Goal: Information Seeking & Learning: Compare options

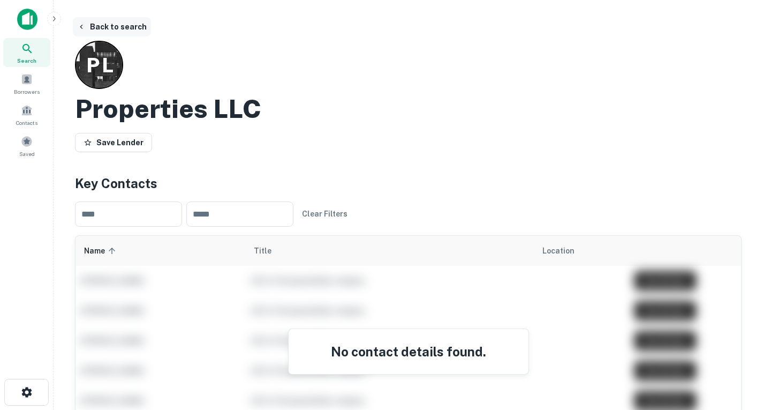
click at [92, 26] on button "Back to search" at bounding box center [112, 26] width 78 height 19
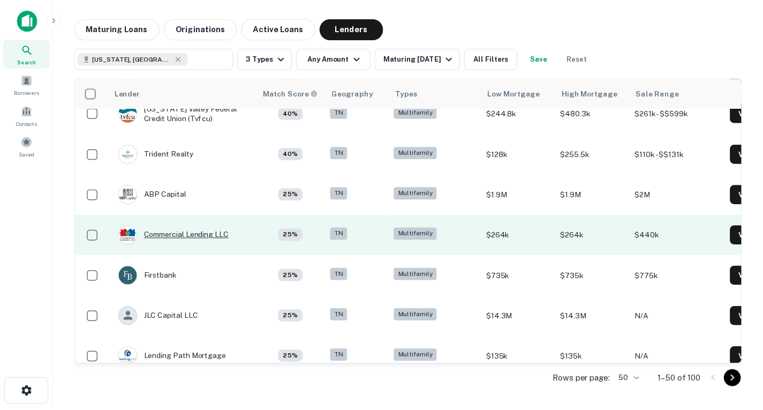
scroll to position [1576, 0]
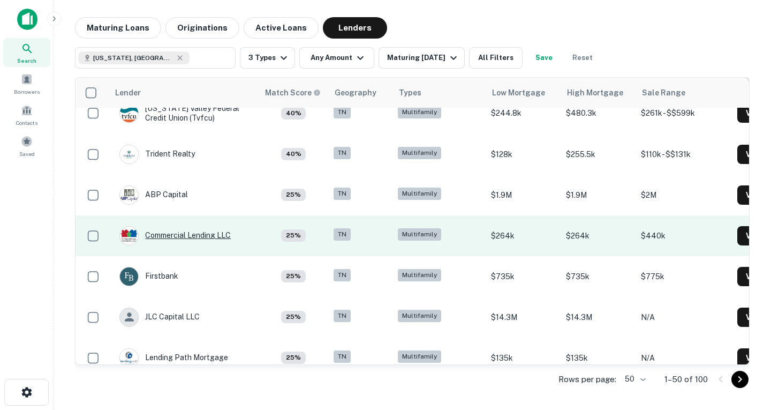
click at [170, 240] on div "Commercial Lending LLC" at bounding box center [174, 235] width 111 height 19
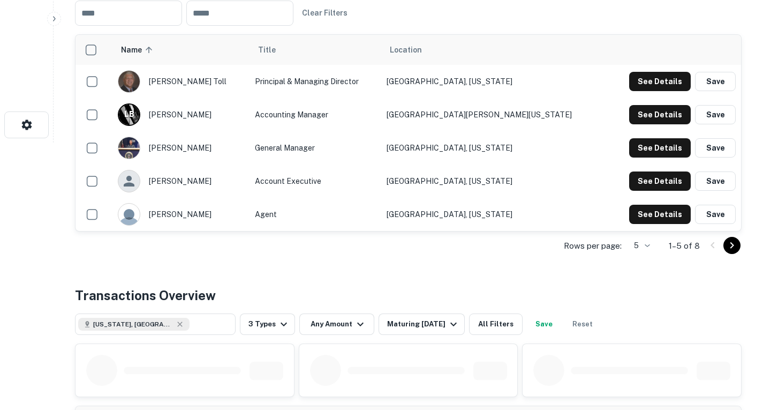
scroll to position [466, 0]
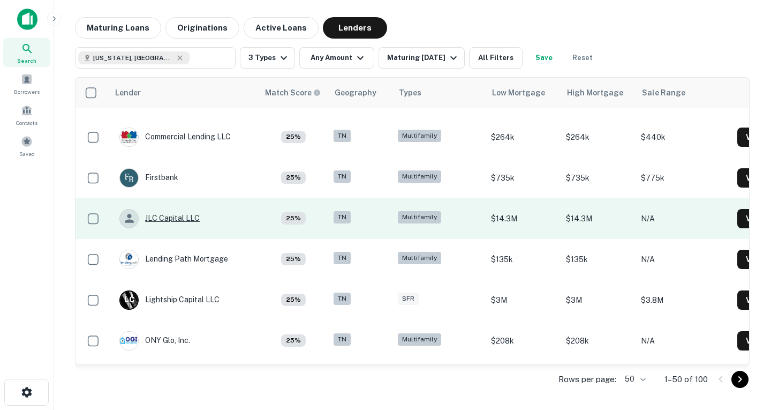
scroll to position [1675, 0]
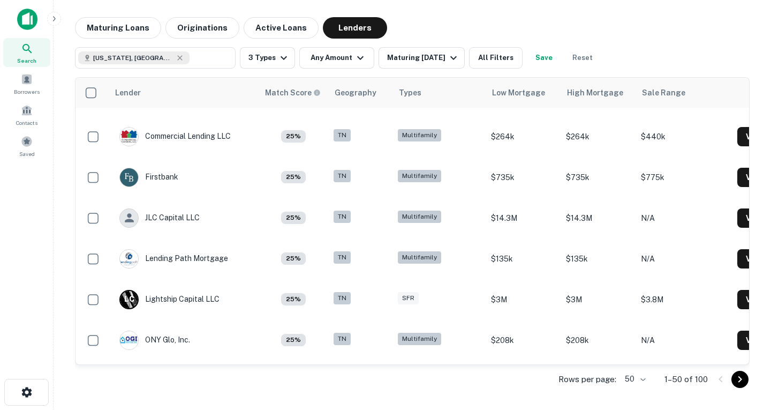
click at [641, 375] on body "Search Borrowers Contacts Saved Maturing Loans Originations Active Loans Lender…" at bounding box center [385, 205] width 771 height 410
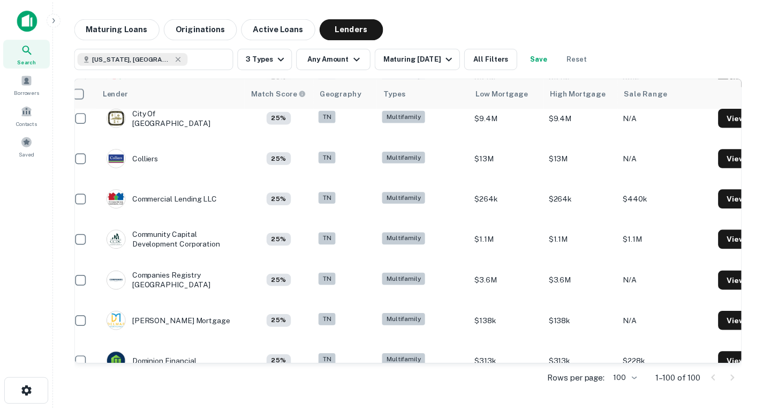
scroll to position [2183, 12]
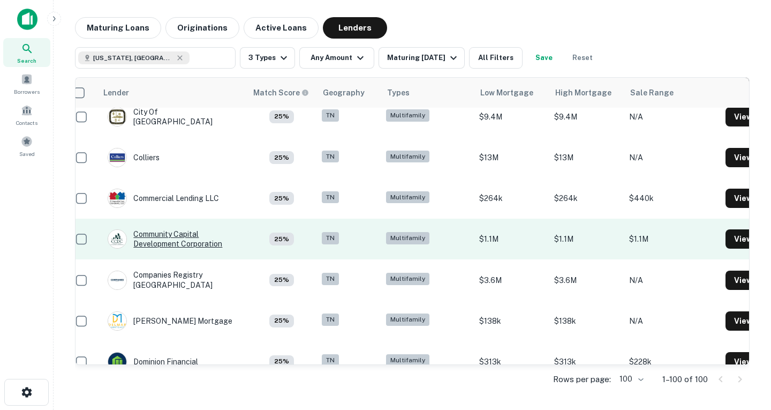
click at [210, 240] on div "Community Capital Development Corporation" at bounding box center [172, 238] width 128 height 19
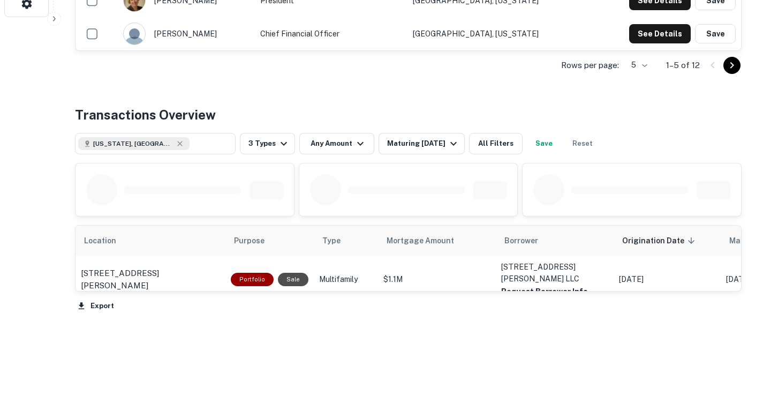
scroll to position [389, 0]
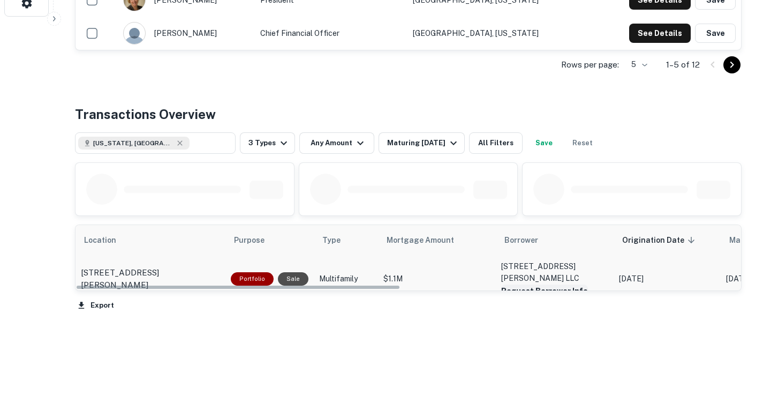
click at [534, 297] on button "Request Borrower Info" at bounding box center [544, 290] width 87 height 13
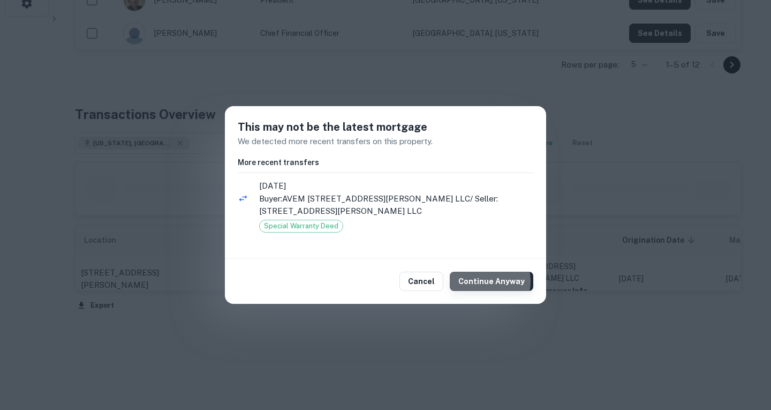
click at [486, 281] on button "Continue Anyway" at bounding box center [492, 280] width 84 height 19
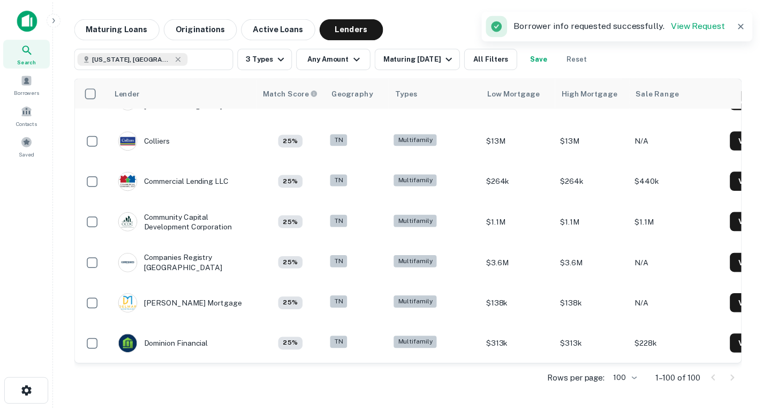
scroll to position [2218, 0]
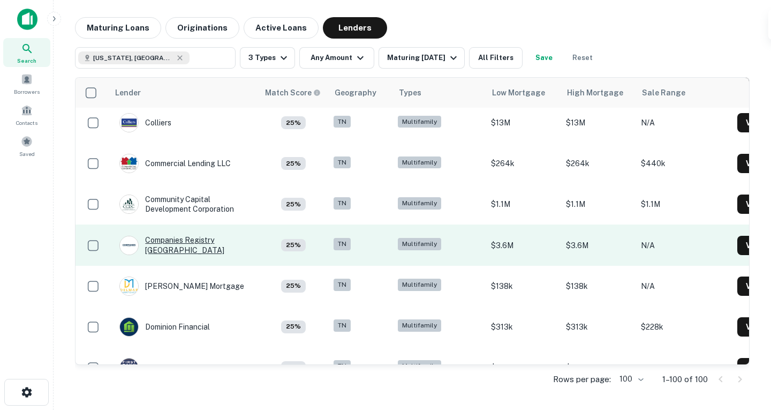
click at [195, 241] on div "Companies Registry [GEOGRAPHIC_DATA]" at bounding box center [183, 244] width 128 height 19
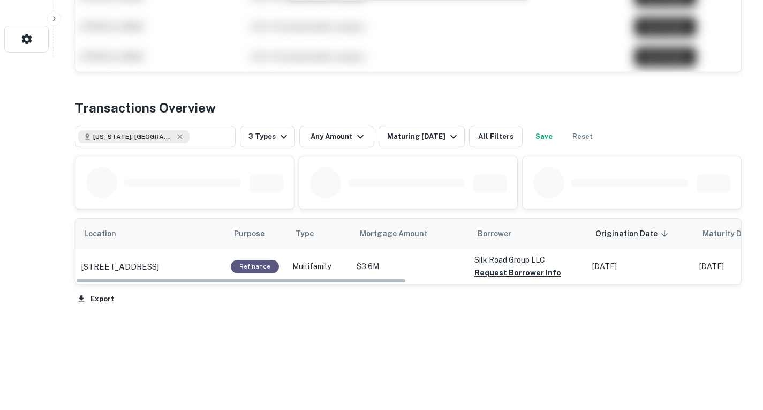
scroll to position [391, 0]
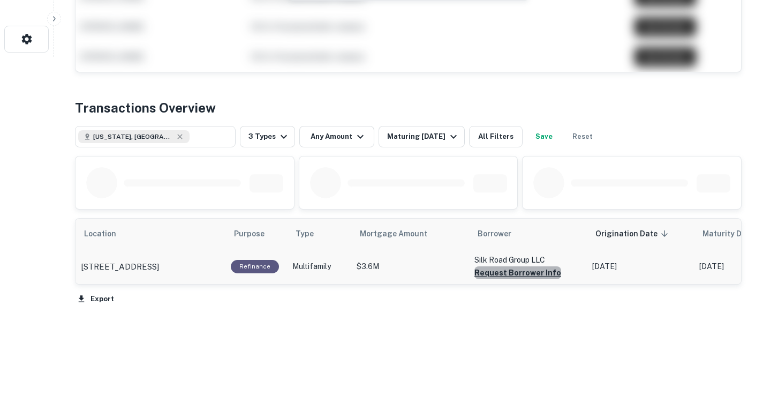
click at [523, 279] on button "Request Borrower Info" at bounding box center [517, 272] width 87 height 13
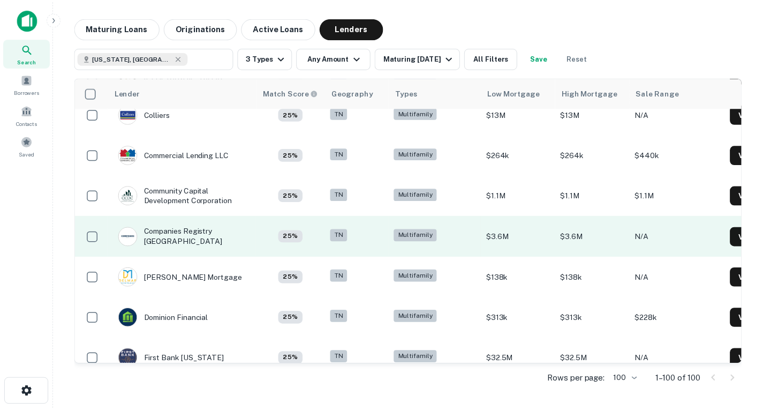
scroll to position [2250, 0]
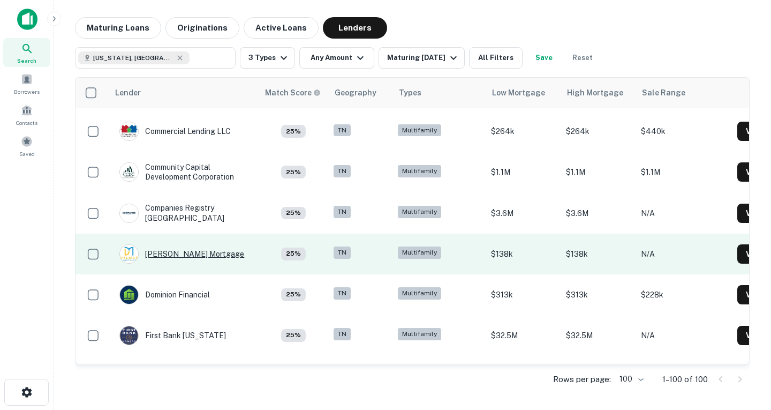
click at [195, 254] on div "[PERSON_NAME] Mortgage" at bounding box center [181, 253] width 125 height 19
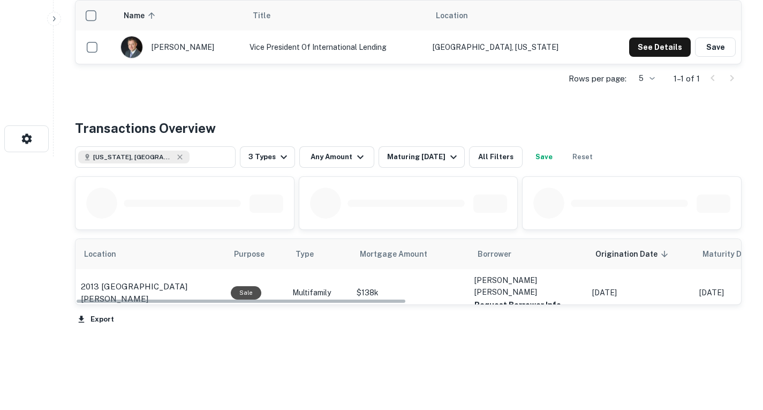
scroll to position [322, 0]
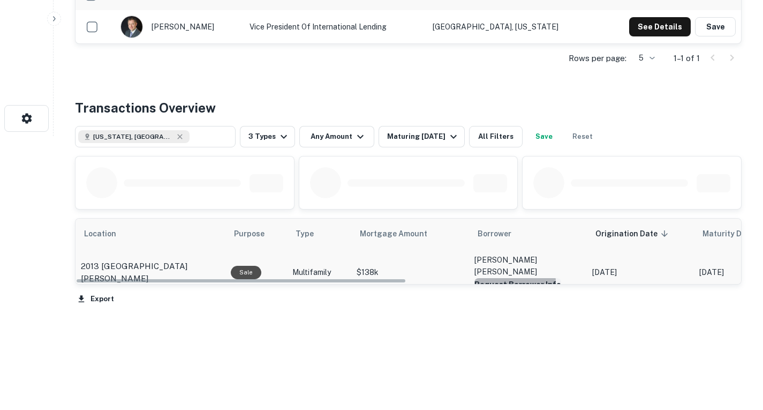
click at [497, 278] on button "Request Borrower Info" at bounding box center [517, 284] width 87 height 13
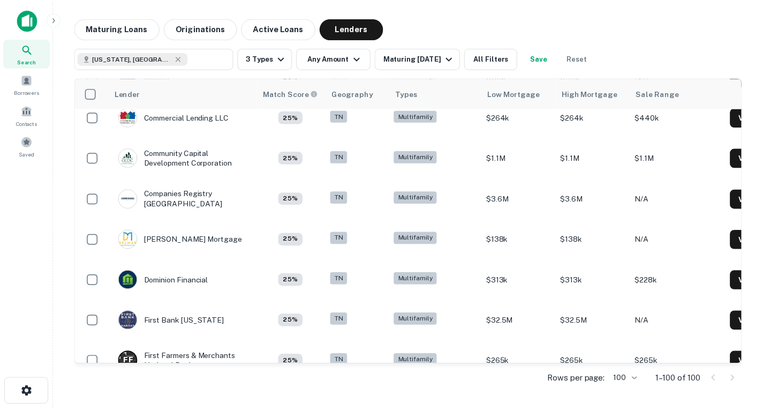
scroll to position [2265, 0]
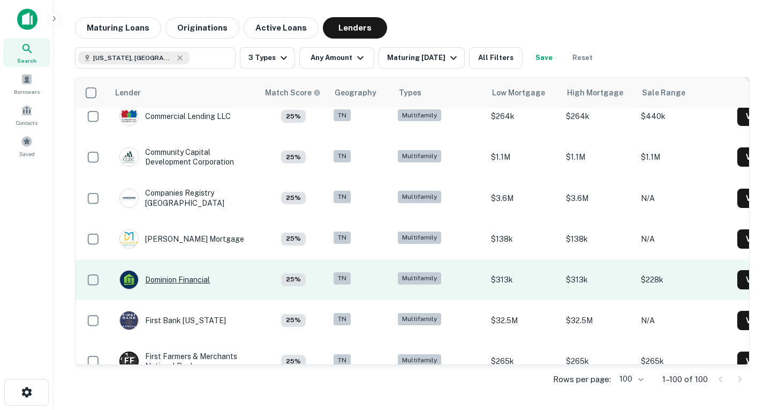
click at [145, 274] on div "Dominion Financial" at bounding box center [164, 279] width 90 height 19
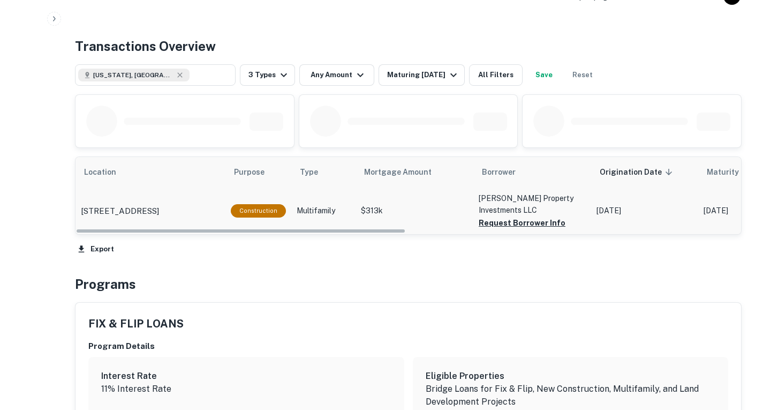
scroll to position [468, 0]
click at [506, 229] on button "Request Borrower Info" at bounding box center [522, 222] width 87 height 13
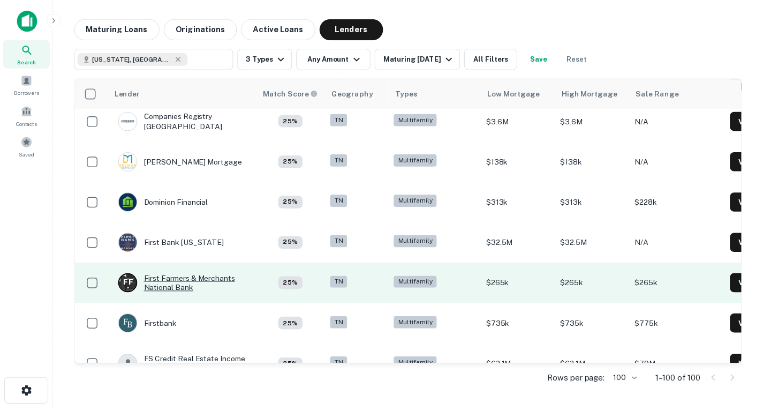
scroll to position [2348, 0]
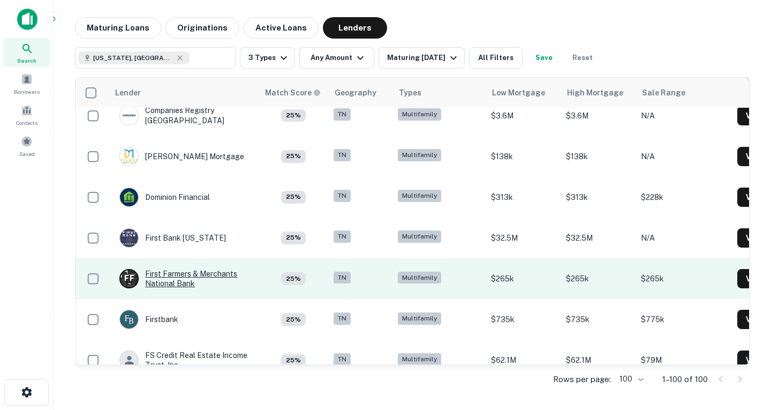
click at [214, 276] on div "F F First Farmers & Merchants National Bank" at bounding box center [183, 278] width 128 height 19
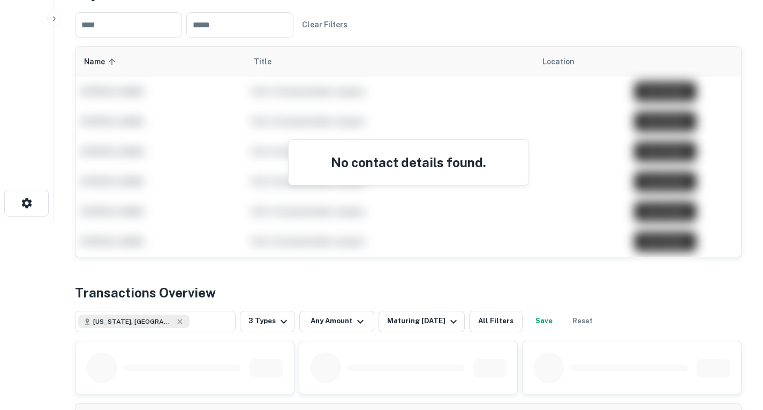
scroll to position [325, 0]
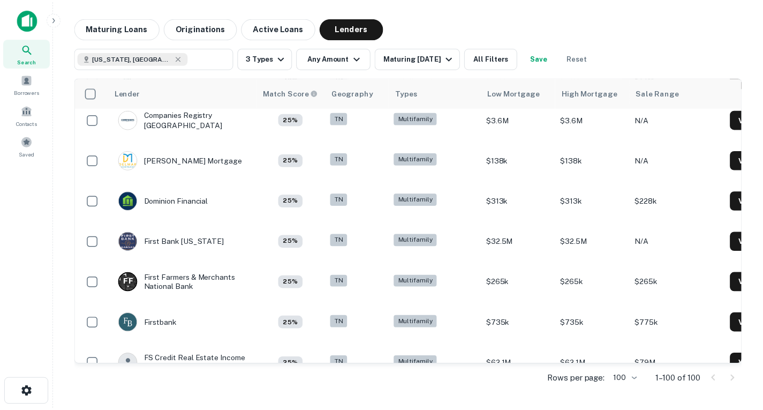
scroll to position [2348, 0]
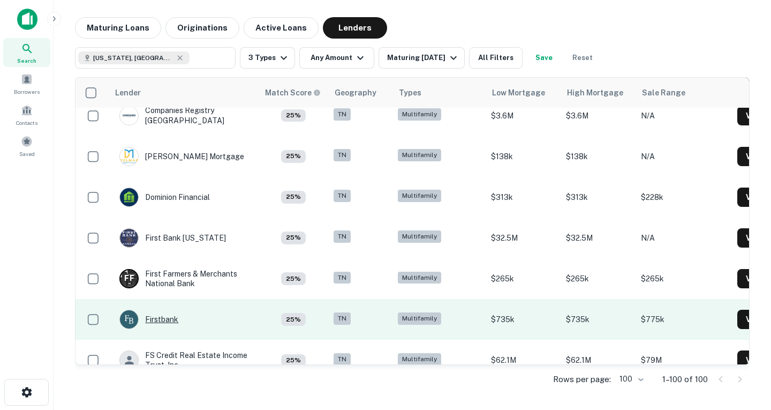
click at [165, 320] on div "Firstbank" at bounding box center [148, 318] width 59 height 19
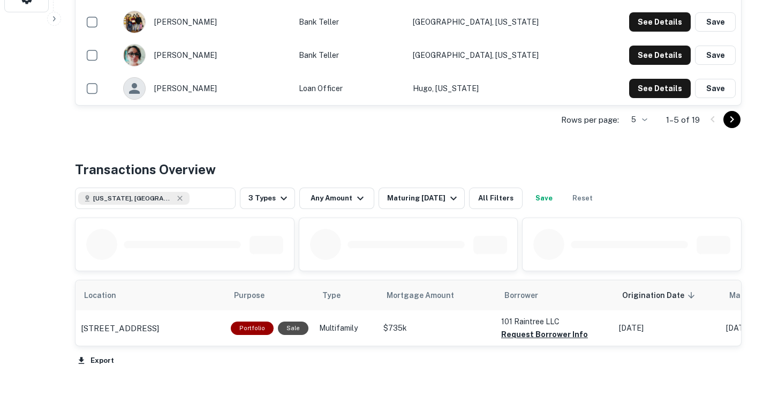
scroll to position [394, 0]
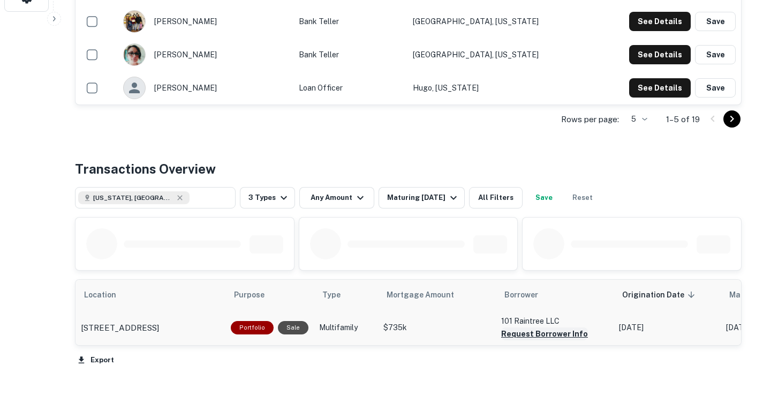
click at [526, 327] on button "Request Borrower Info" at bounding box center [544, 333] width 87 height 13
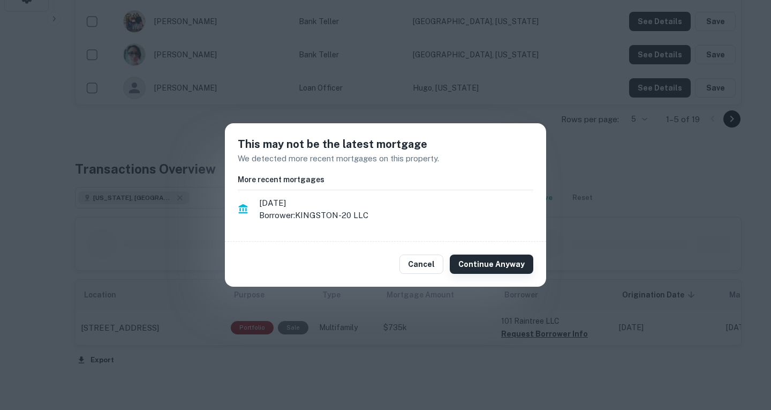
click at [486, 267] on button "Continue Anyway" at bounding box center [492, 263] width 84 height 19
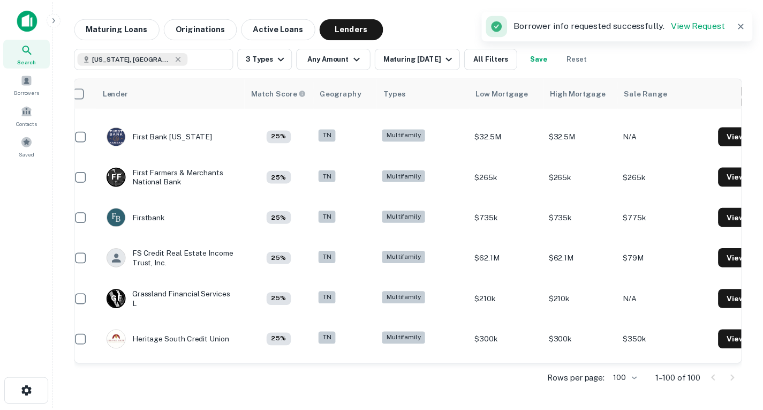
scroll to position [2451, 12]
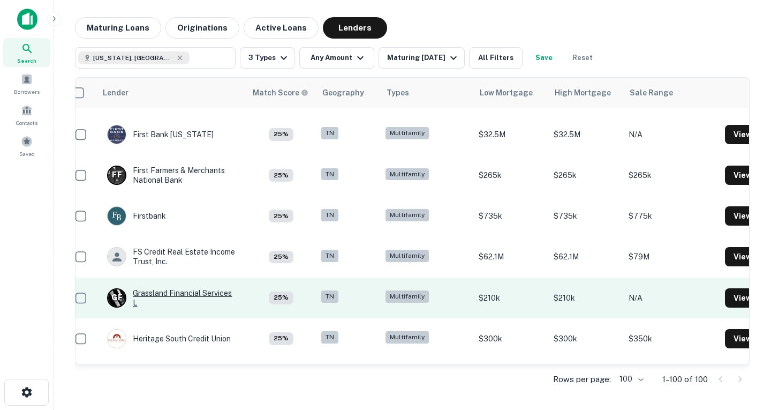
click at [213, 293] on div "G F Grassland Financial Services L" at bounding box center [171, 297] width 128 height 19
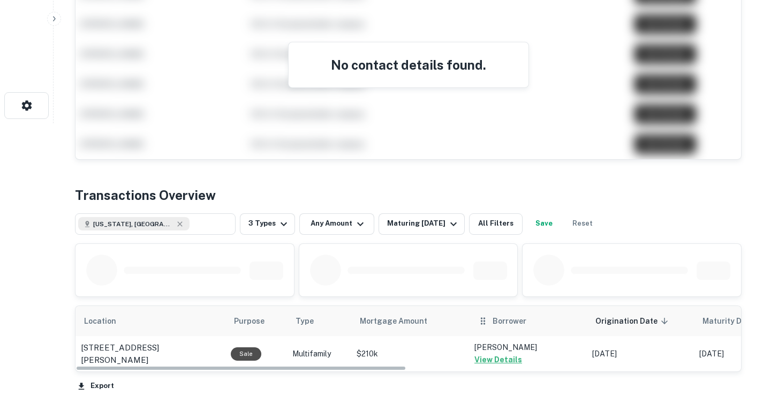
scroll to position [287, 0]
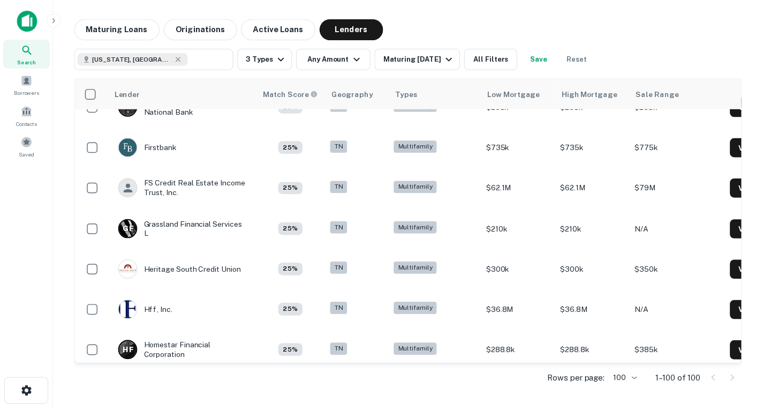
scroll to position [2521, 0]
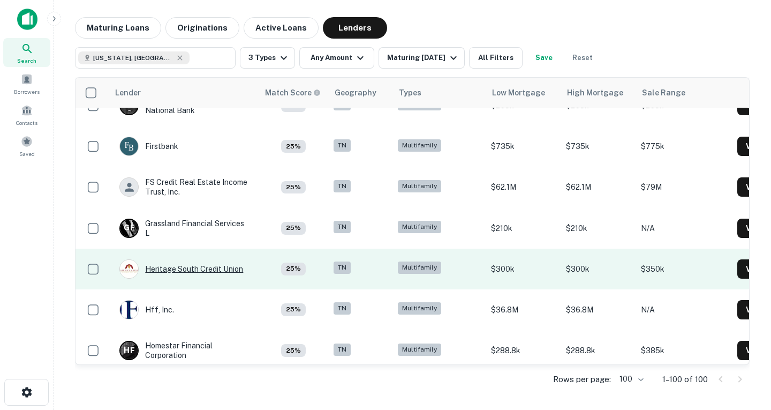
click at [183, 268] on div "Heritage South Credit Union" at bounding box center [181, 268] width 124 height 19
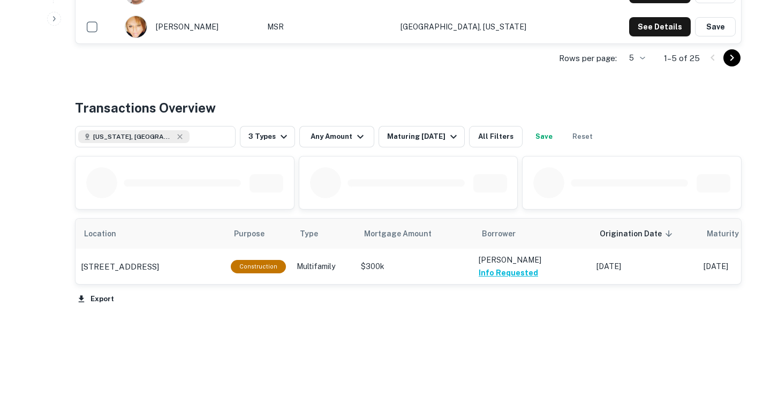
scroll to position [455, 0]
click at [238, 137] on div "Tennessee, USA ​ 3 Types Any Amount Maturing In 1 Year All Filters Save Reset" at bounding box center [337, 136] width 525 height 21
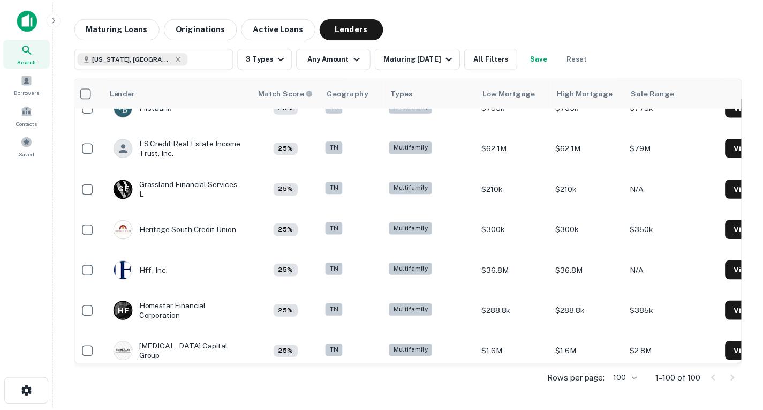
scroll to position [2599, 5]
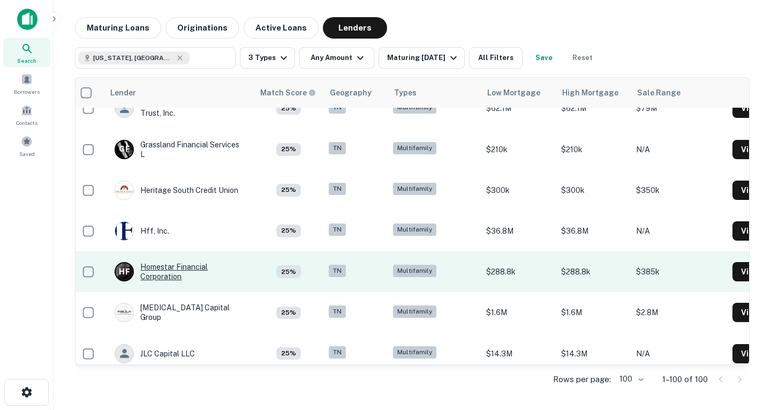
click at [188, 278] on div "H F Homestar Financial Corporation" at bounding box center [179, 271] width 128 height 19
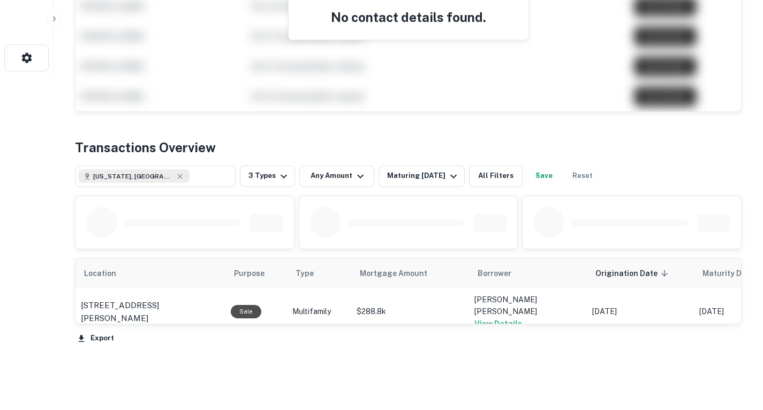
scroll to position [373, 0]
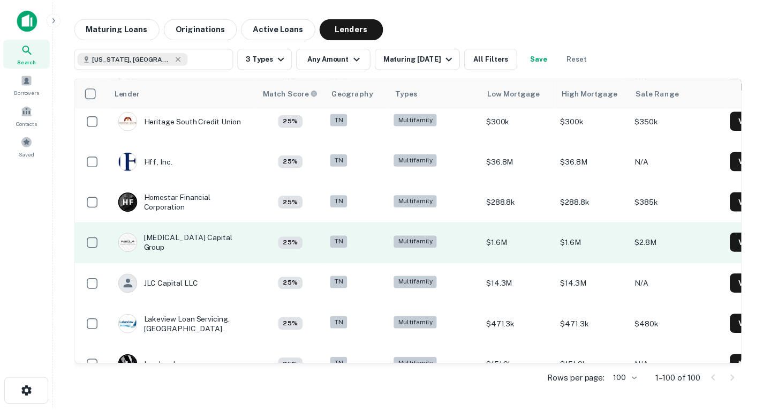
scroll to position [2672, 0]
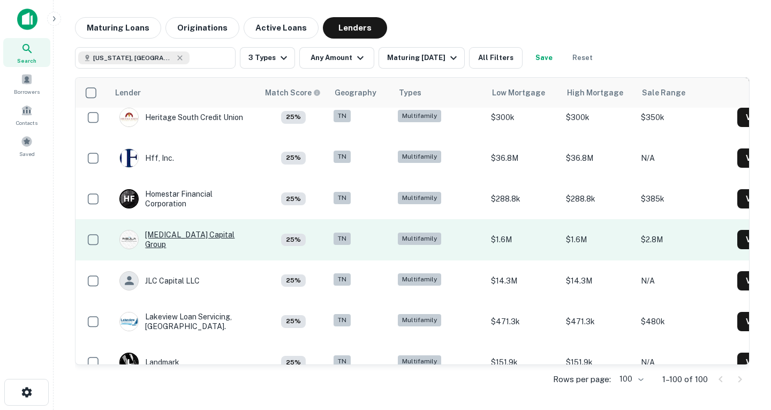
click at [196, 238] on div "[MEDICAL_DATA] Capital Group" at bounding box center [183, 239] width 128 height 19
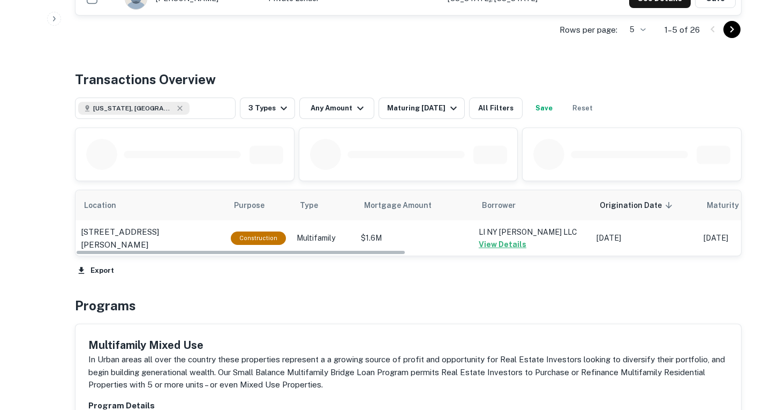
scroll to position [436, 0]
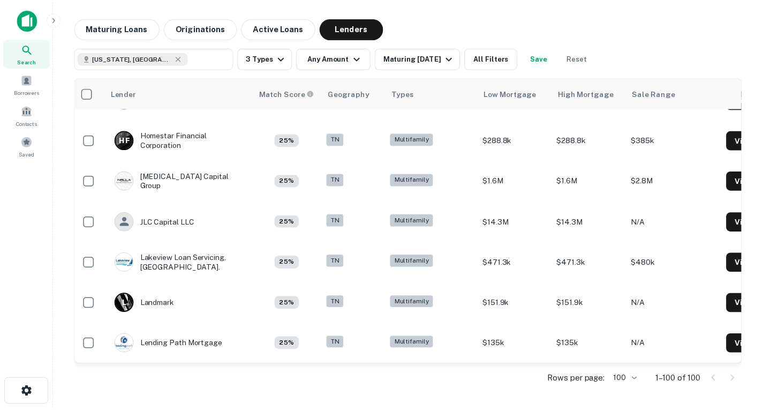
scroll to position [2731, 4]
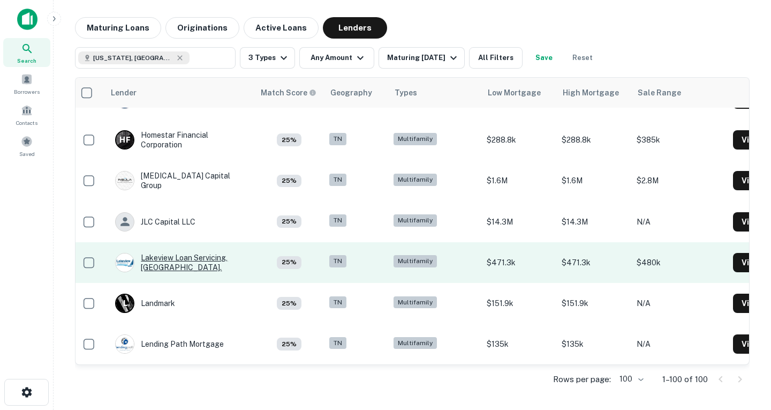
click at [222, 262] on div "Lakeview Loan Servicing, [GEOGRAPHIC_DATA]." at bounding box center [179, 262] width 128 height 19
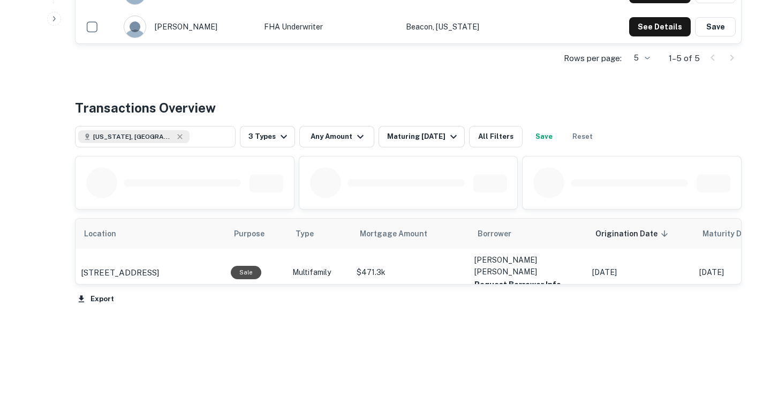
scroll to position [436, 0]
click at [485, 291] on button "Request Borrower Info" at bounding box center [517, 284] width 87 height 13
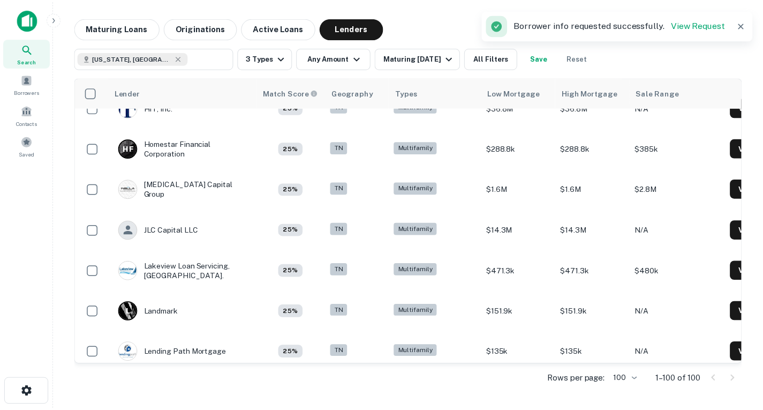
scroll to position [2731, 0]
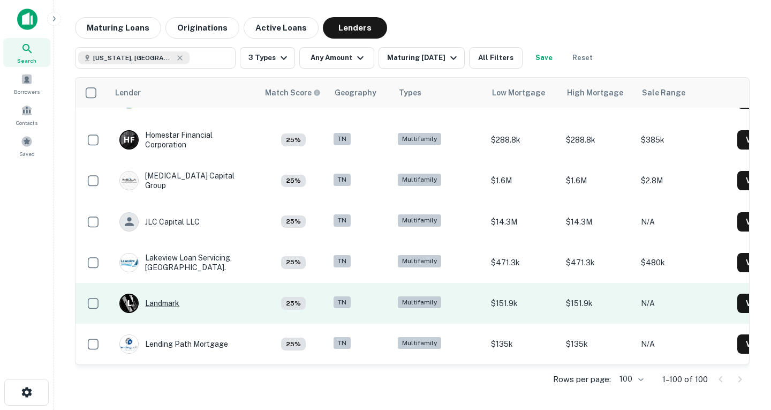
click at [178, 303] on div "L Landmark" at bounding box center [149, 302] width 60 height 19
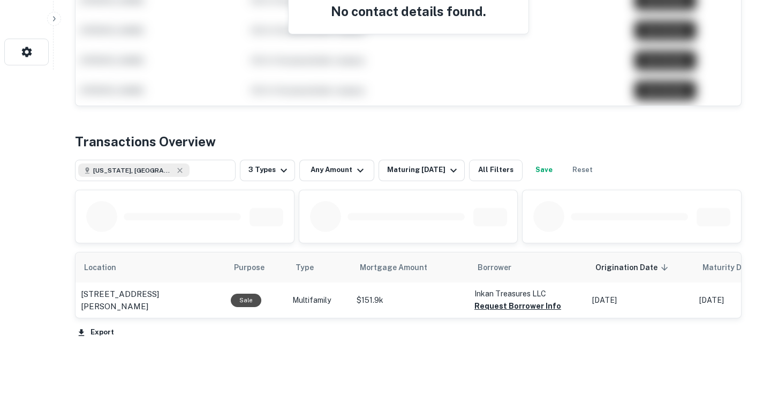
scroll to position [373, 0]
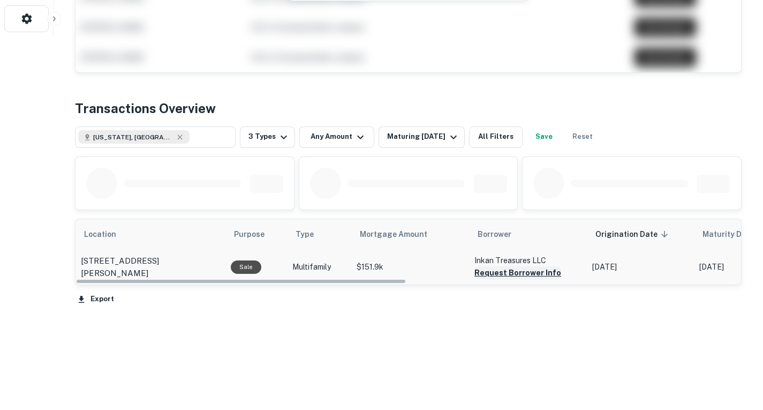
click at [513, 275] on button "Request Borrower Info" at bounding box center [517, 272] width 87 height 13
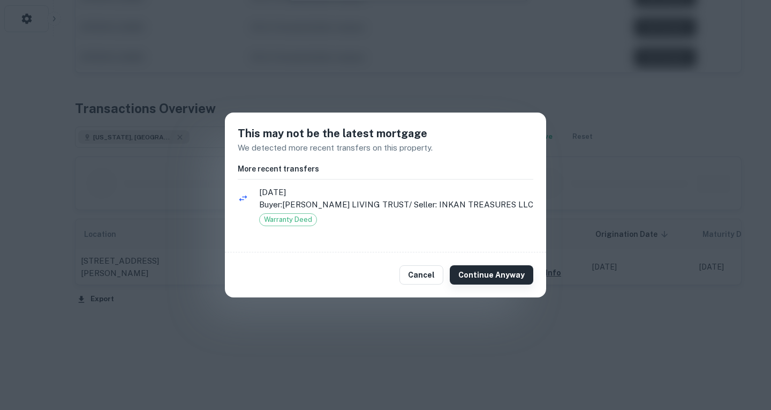
click at [480, 268] on button "Continue Anyway" at bounding box center [492, 274] width 84 height 19
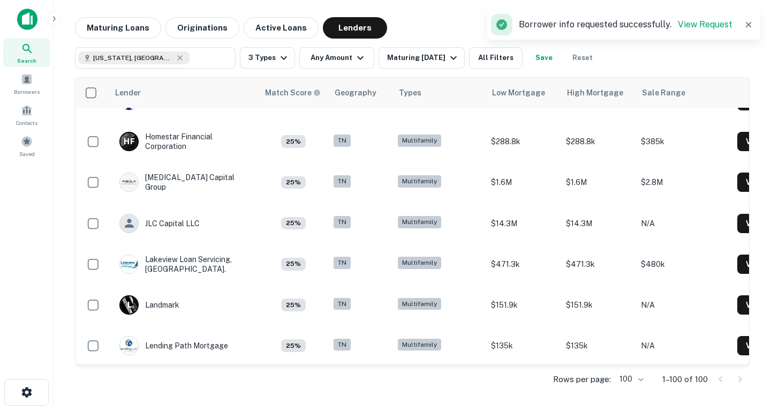
scroll to position [2731, 0]
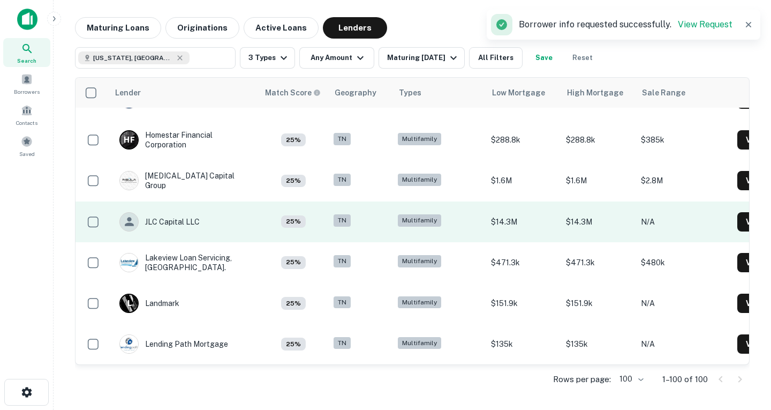
drag, startPoint x: 65, startPoint y: 50, endPoint x: 218, endPoint y: 234, distance: 239.5
click at [218, 234] on td "JLC Capital LLC" at bounding box center [184, 221] width 150 height 41
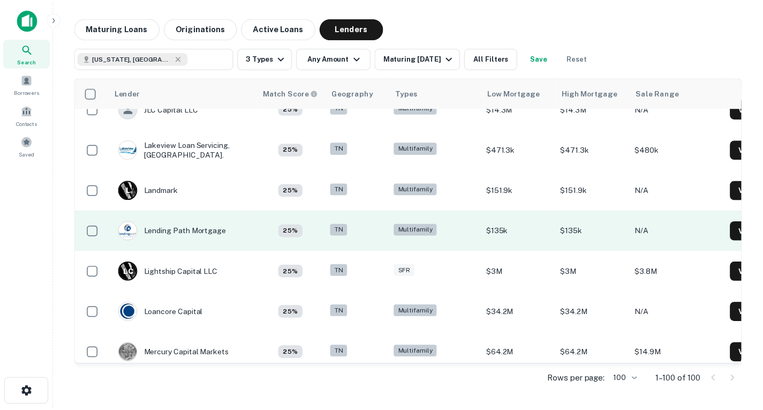
scroll to position [2843, 0]
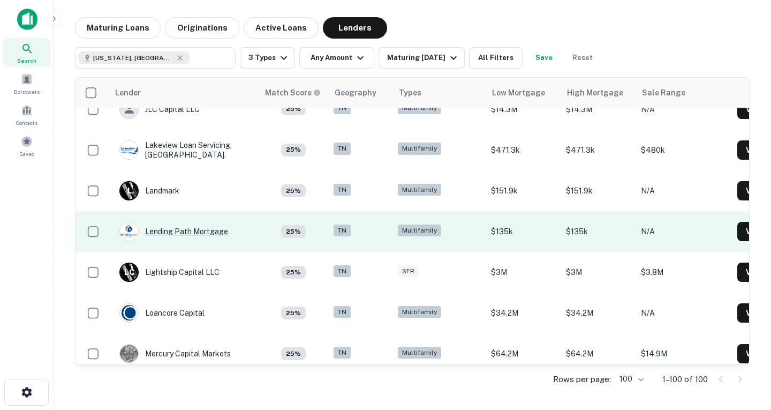
click at [203, 231] on div "Lending Path Mortgage" at bounding box center [173, 231] width 109 height 19
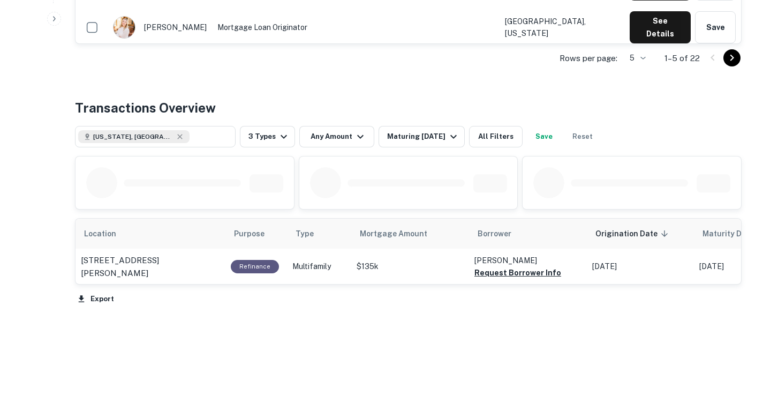
scroll to position [455, 0]
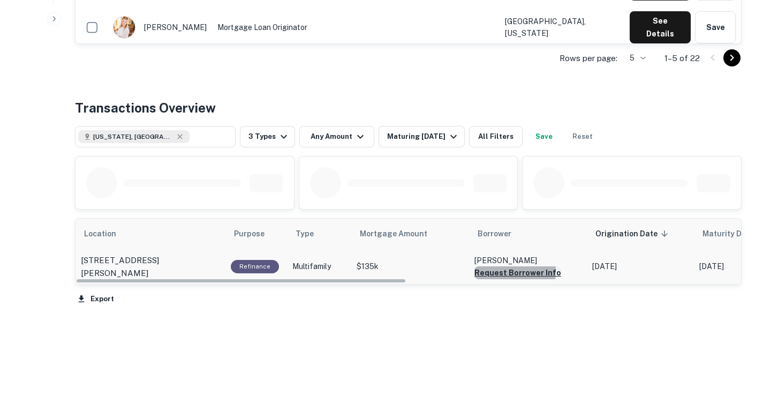
click at [489, 271] on button "Request Borrower Info" at bounding box center [517, 272] width 87 height 13
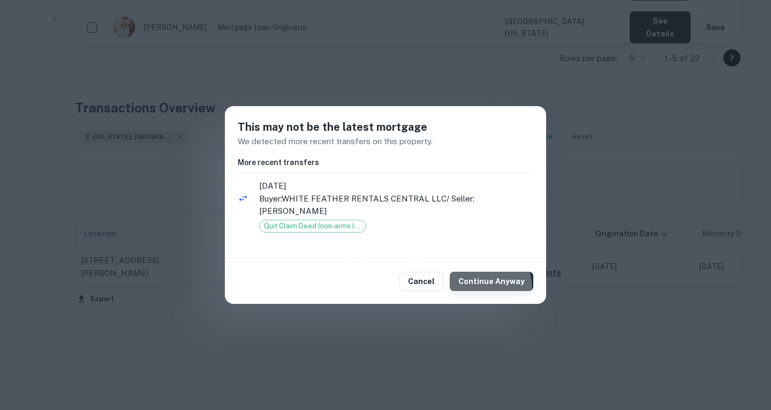
click at [470, 289] on button "Continue Anyway" at bounding box center [492, 280] width 84 height 19
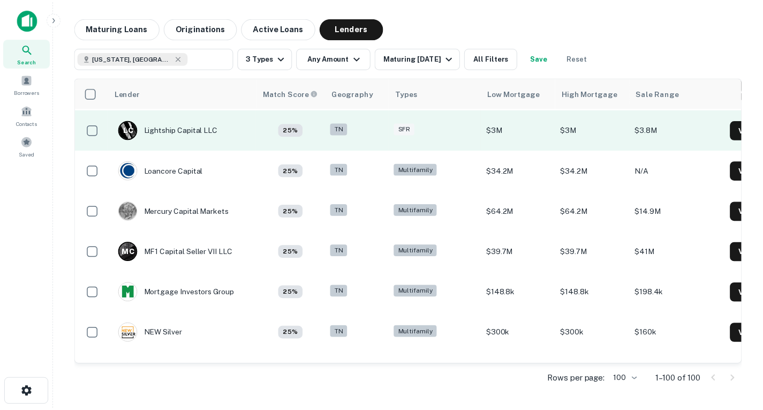
scroll to position [2986, 0]
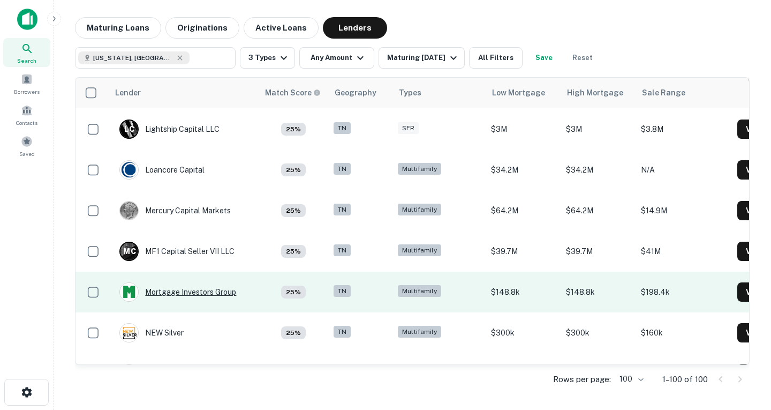
click at [182, 289] on div "Mortgage Investors Group" at bounding box center [177, 291] width 117 height 19
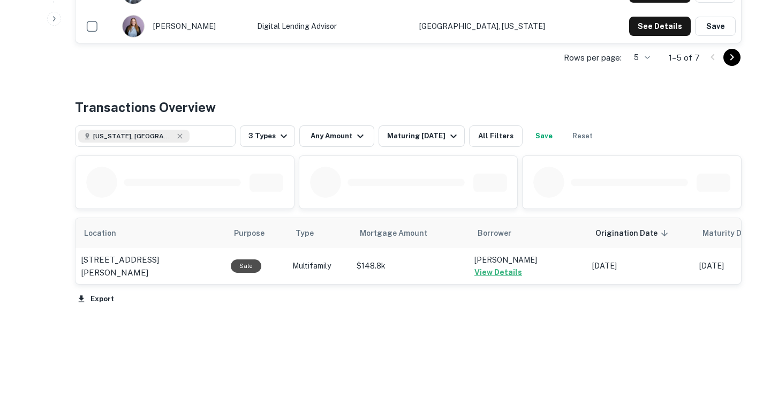
scroll to position [455, 0]
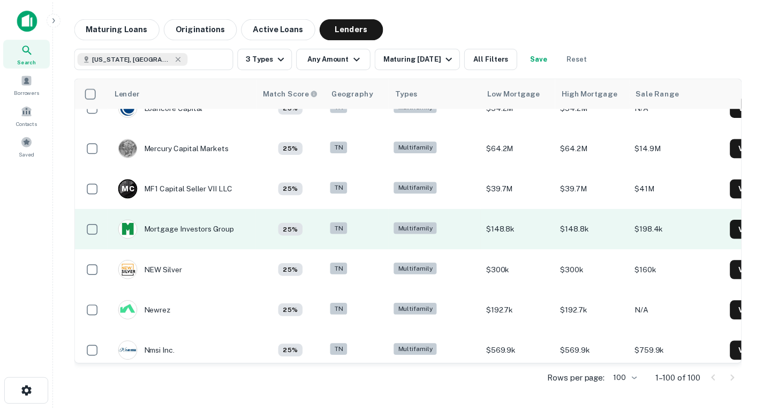
scroll to position [3048, 0]
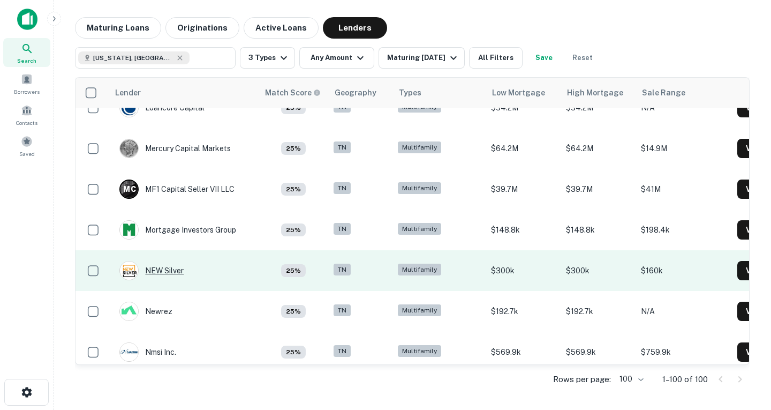
click at [148, 270] on div "NEW Silver" at bounding box center [151, 270] width 64 height 19
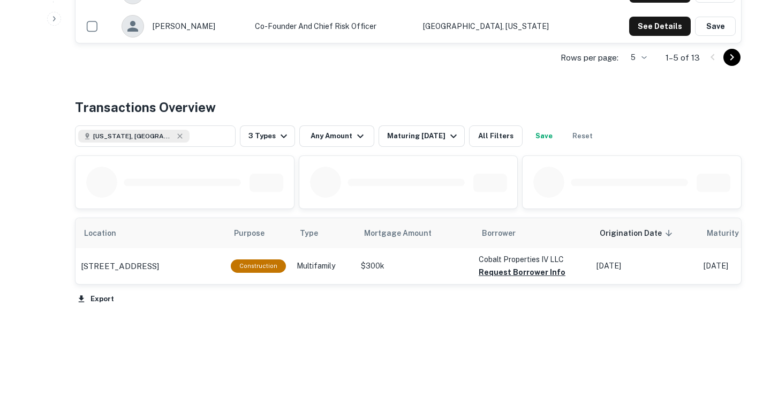
scroll to position [455, 0]
click at [508, 278] on td "Cobalt Properties IV LLC Request Borrower Info" at bounding box center [532, 265] width 118 height 35
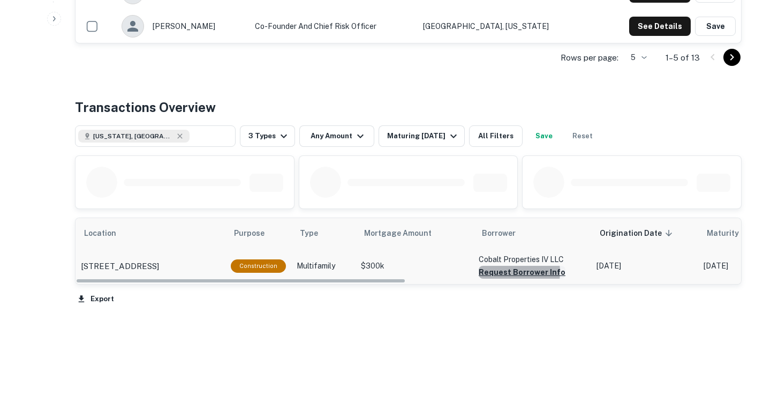
click at [504, 272] on button "Request Borrower Info" at bounding box center [522, 272] width 87 height 13
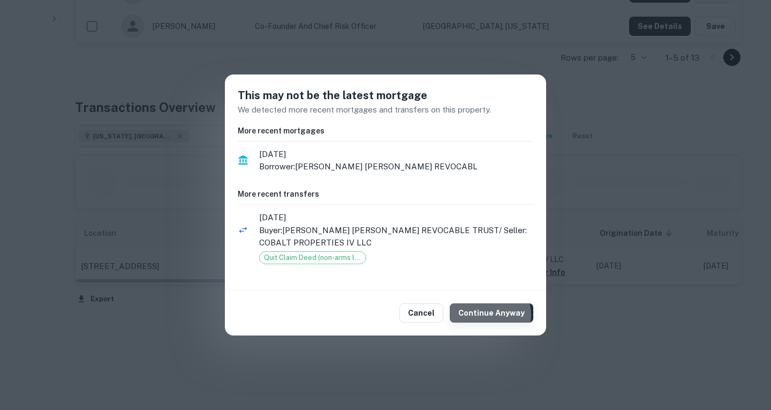
click at [494, 315] on button "Continue Anyway" at bounding box center [492, 312] width 84 height 19
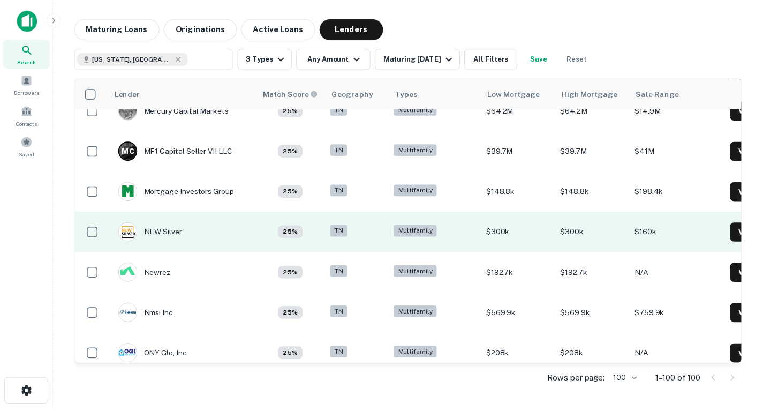
scroll to position [3088, 0]
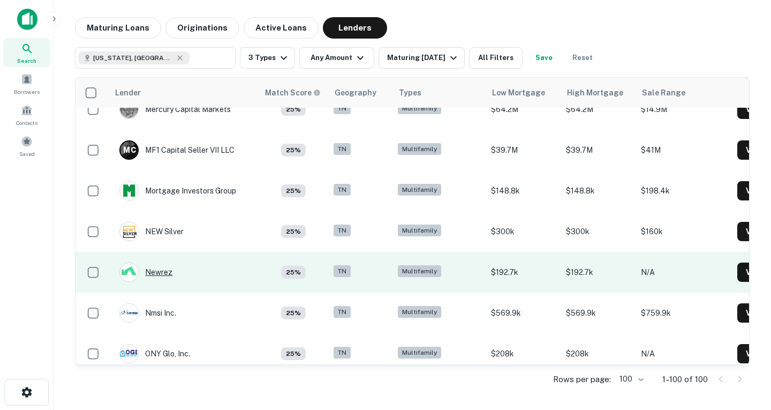
click at [163, 273] on div "Newrez" at bounding box center [145, 271] width 53 height 19
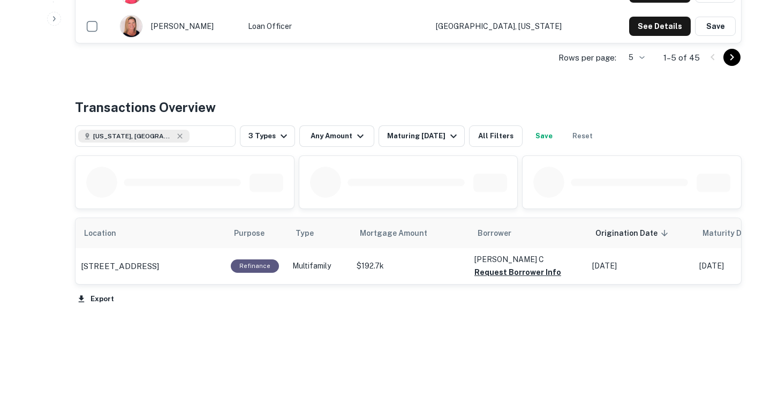
scroll to position [455, 0]
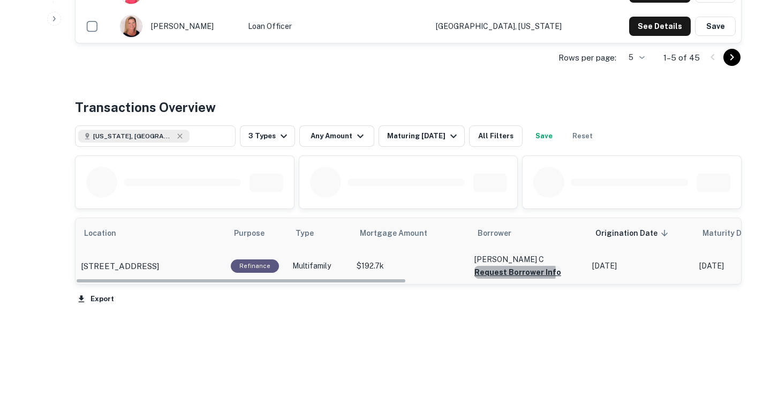
click at [500, 272] on button "Request Borrower Info" at bounding box center [517, 272] width 87 height 13
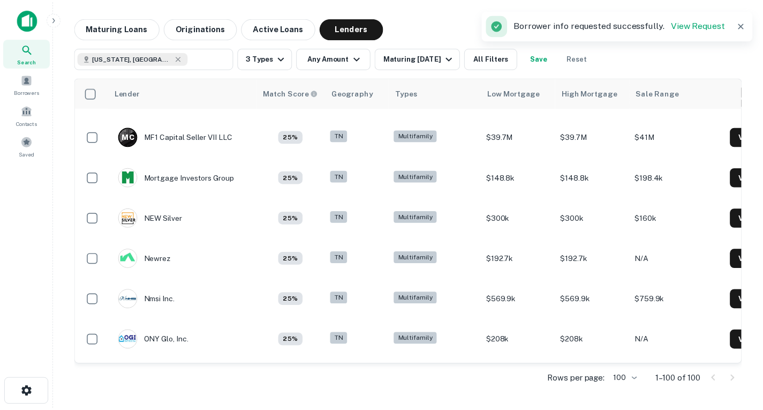
scroll to position [3103, 0]
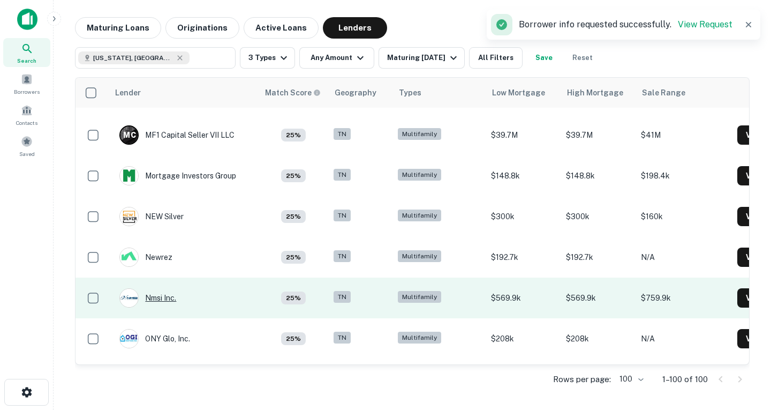
click at [140, 292] on div "Nmsi Inc." at bounding box center [147, 297] width 57 height 19
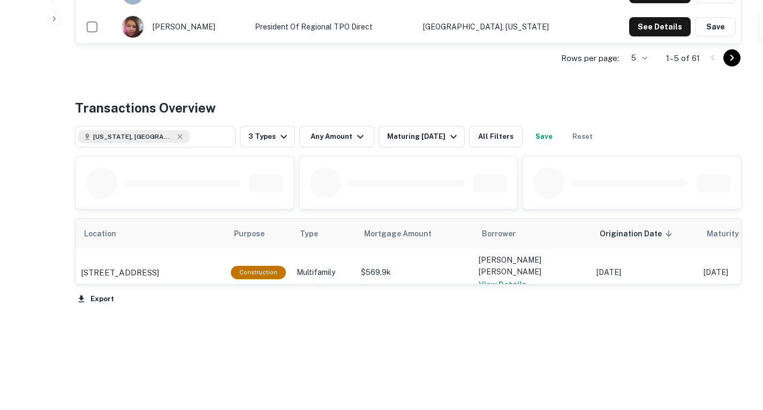
scroll to position [455, 0]
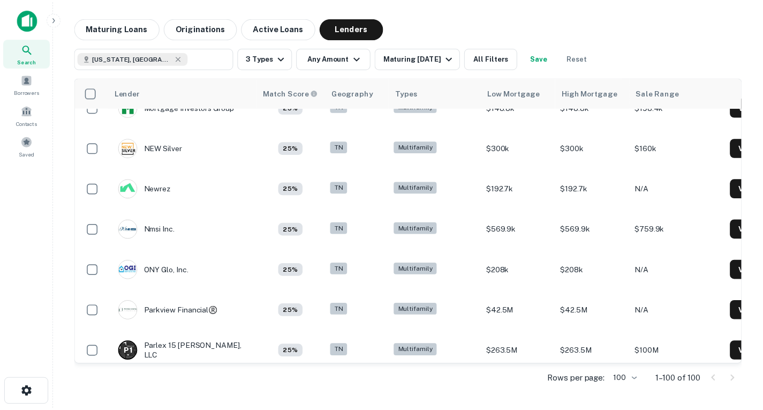
scroll to position [3172, 0]
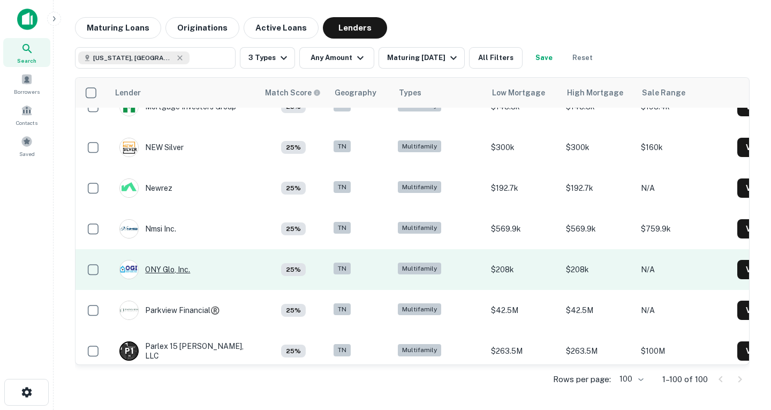
click at [150, 267] on div "ONY Glo, Inc." at bounding box center [154, 269] width 71 height 19
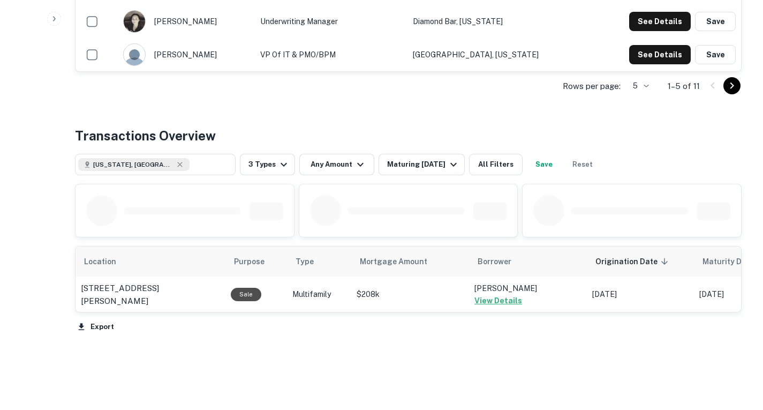
scroll to position [455, 0]
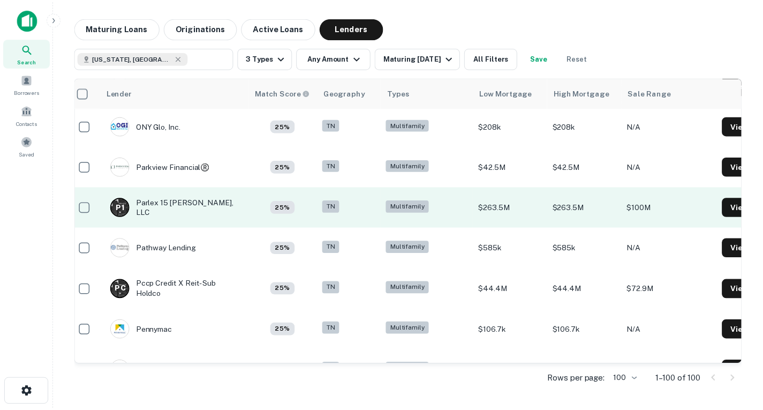
scroll to position [3315, 9]
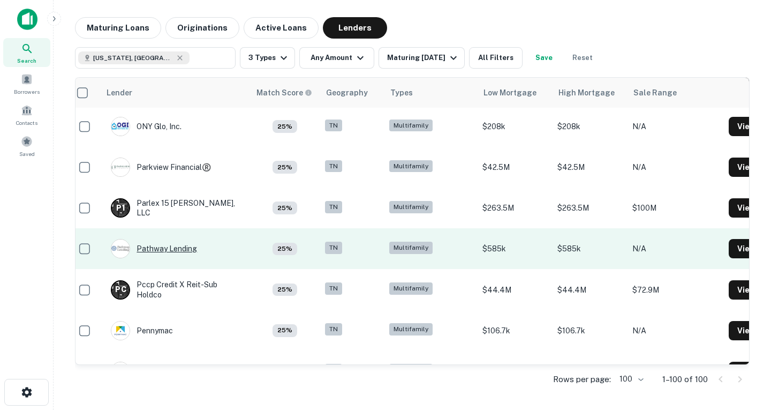
click at [188, 253] on div "Pathway Lending" at bounding box center [154, 248] width 86 height 19
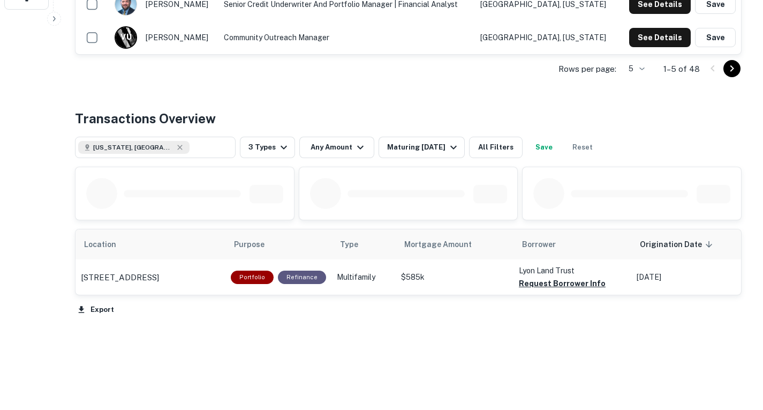
scroll to position [396, 0]
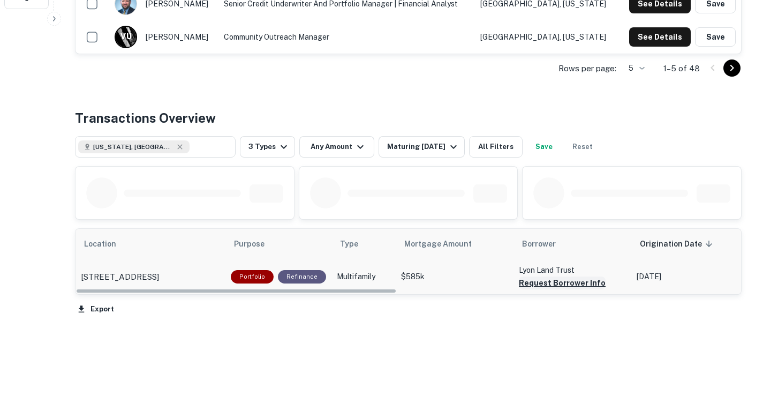
click at [540, 289] on button "Request Borrower Info" at bounding box center [562, 282] width 87 height 13
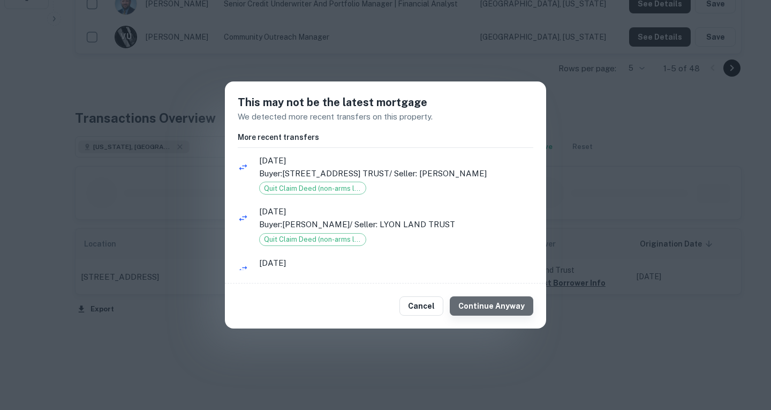
click at [501, 298] on button "Continue Anyway" at bounding box center [492, 305] width 84 height 19
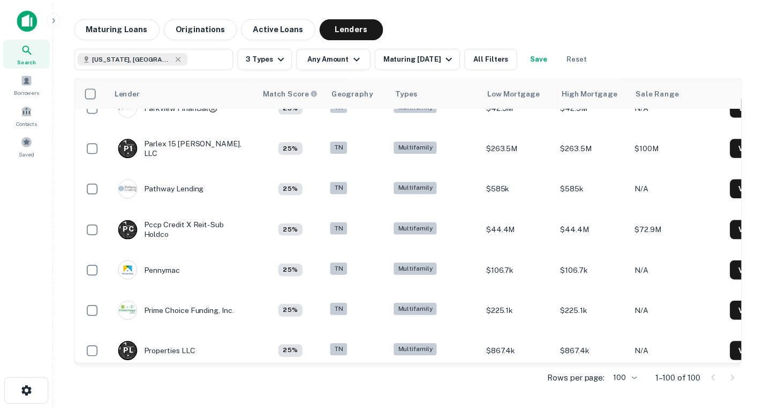
scroll to position [3375, 0]
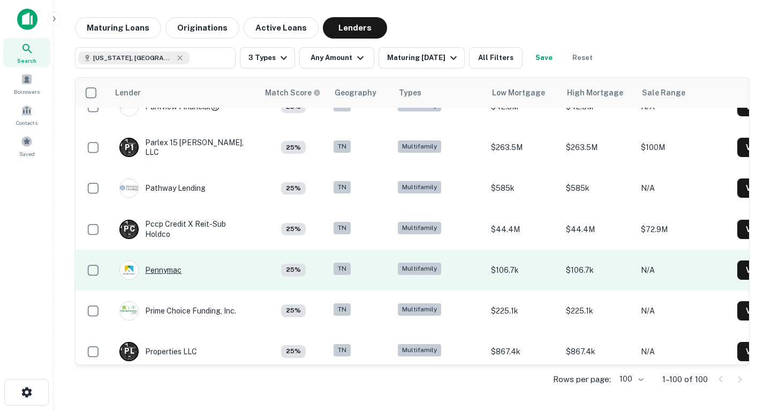
click at [174, 270] on div "Pennymac" at bounding box center [150, 269] width 62 height 19
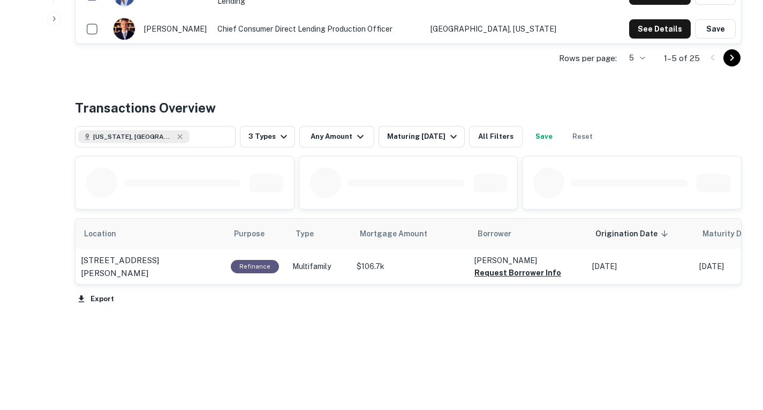
scroll to position [427, 0]
click at [505, 279] on button "Request Borrower Info" at bounding box center [517, 272] width 87 height 13
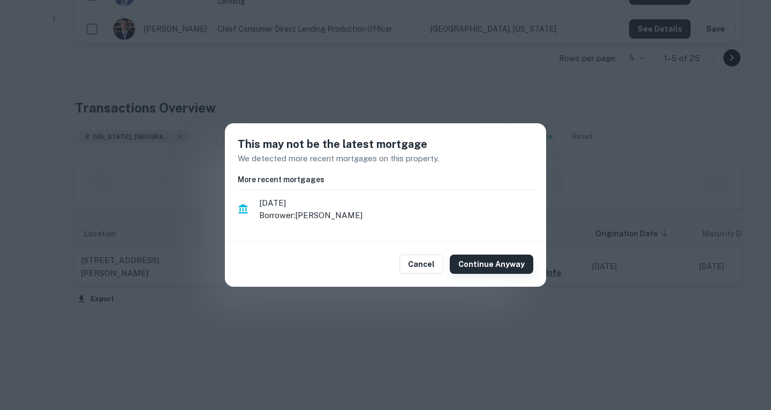
click at [474, 265] on button "Continue Anyway" at bounding box center [492, 263] width 84 height 19
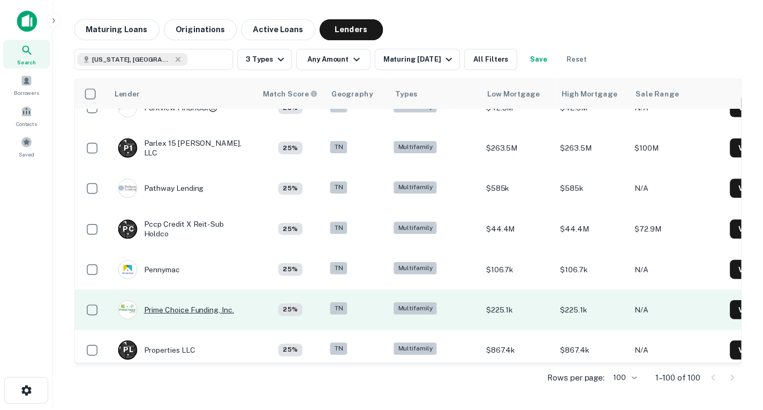
scroll to position [3399, 0]
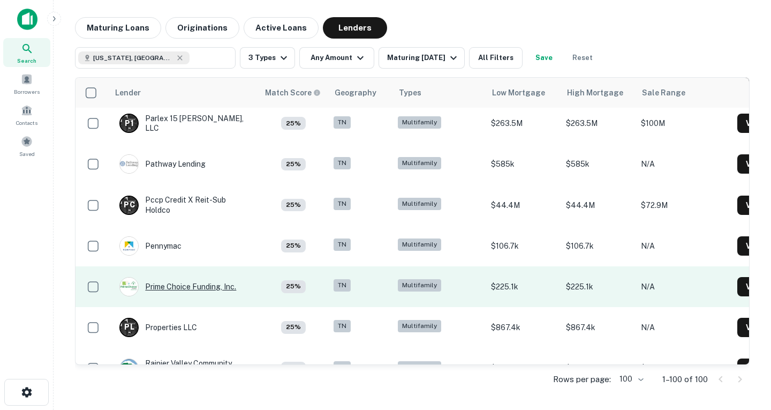
click at [203, 284] on div "Prime Choice Funding, Inc." at bounding box center [177, 286] width 117 height 19
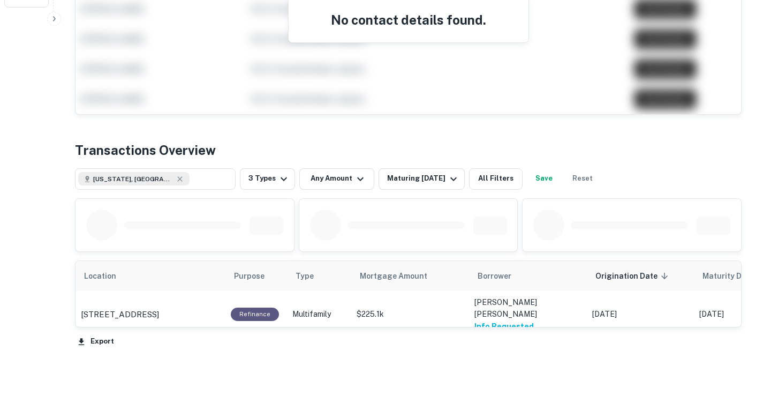
scroll to position [440, 0]
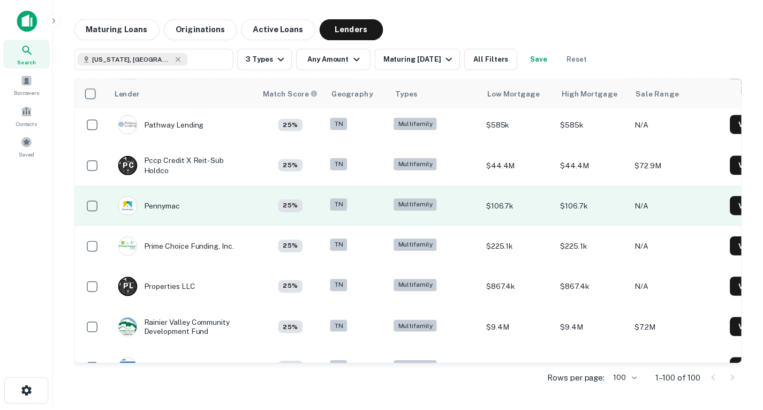
scroll to position [3441, 0]
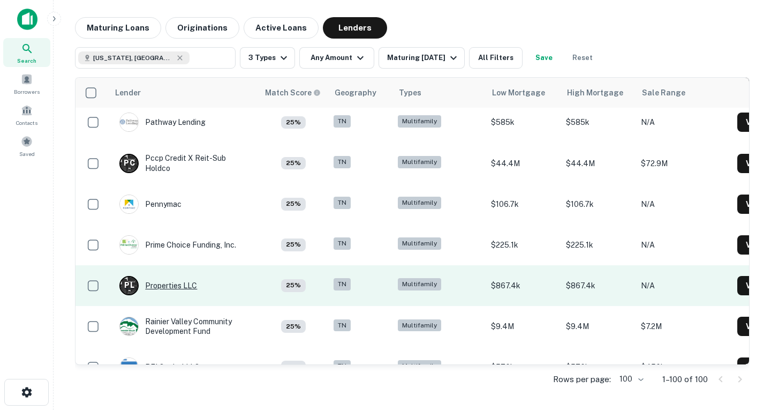
click at [187, 285] on div "P L Properties LLC" at bounding box center [158, 285] width 78 height 19
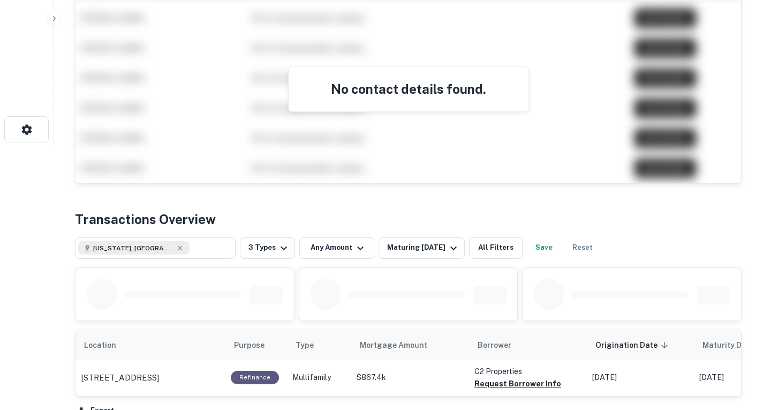
scroll to position [374, 0]
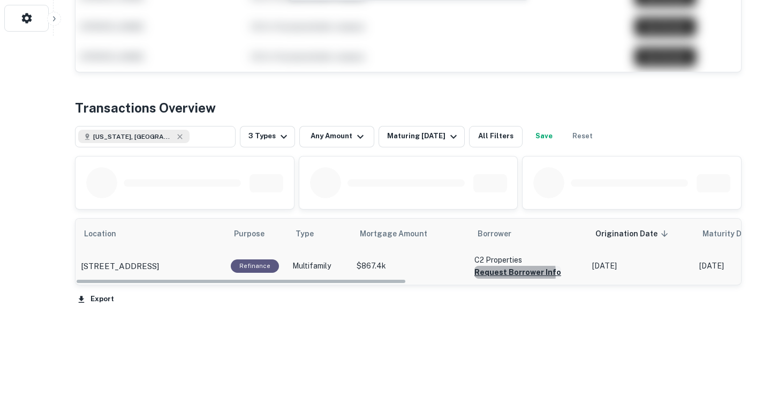
click at [494, 273] on button "Request Borrower Info" at bounding box center [517, 272] width 87 height 13
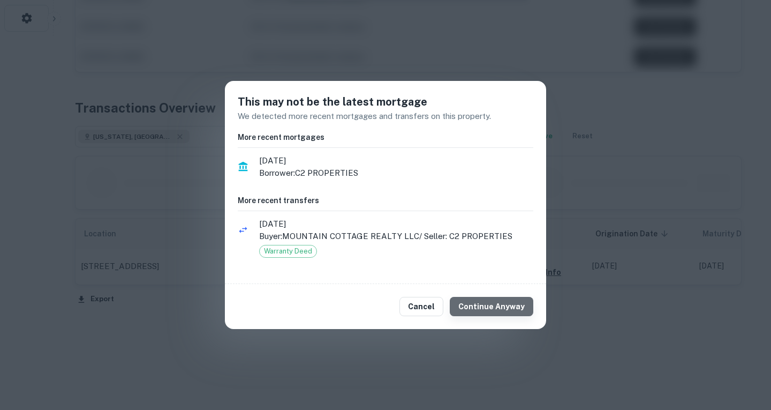
click at [499, 305] on button "Continue Anyway" at bounding box center [492, 306] width 84 height 19
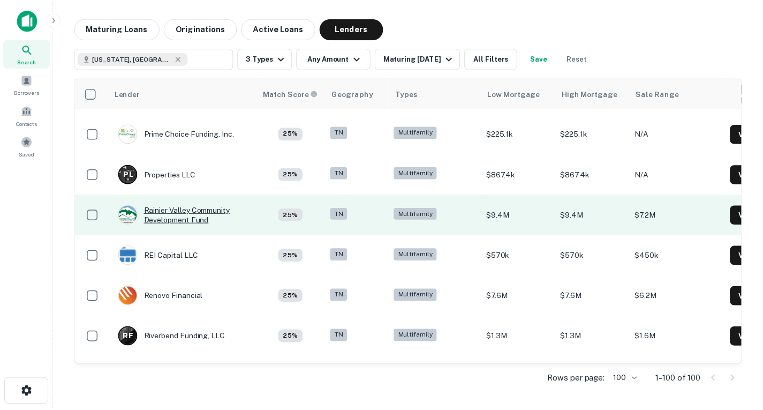
scroll to position [3553, 0]
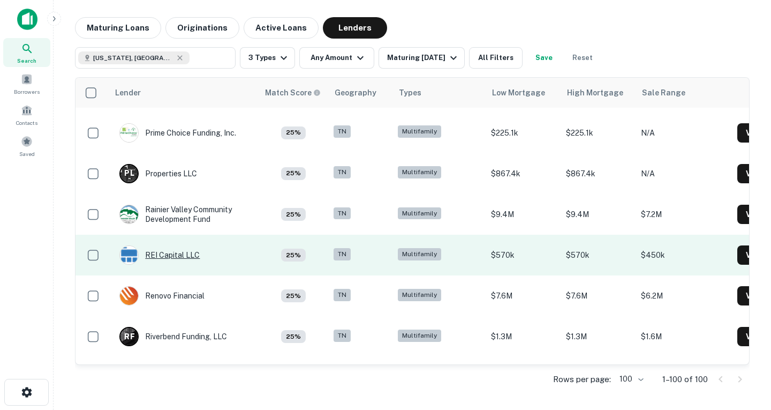
click at [187, 252] on div "REI Capital LLC" at bounding box center [159, 254] width 80 height 19
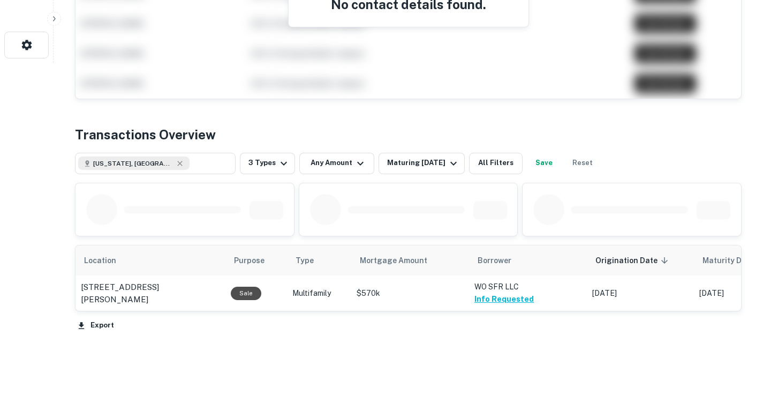
scroll to position [373, 0]
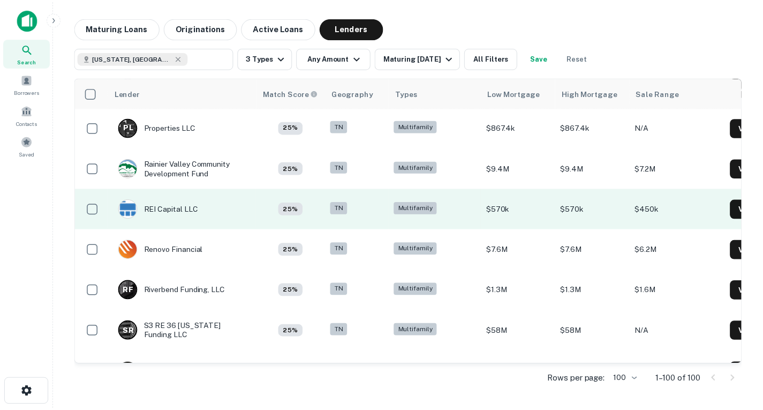
scroll to position [3599, 0]
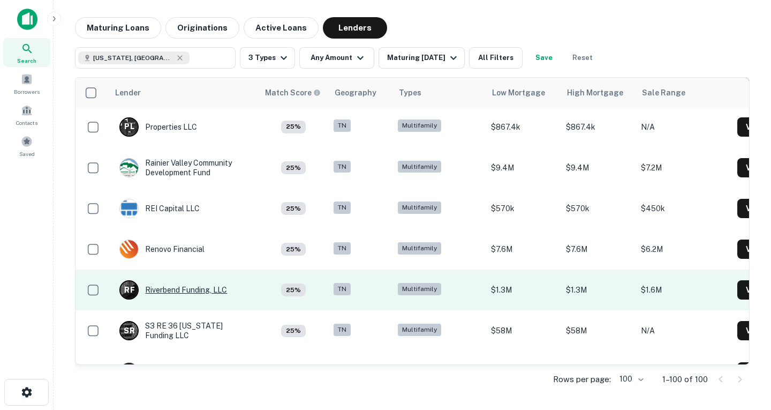
click at [208, 283] on div "R F Riverbend Funding, LLC" at bounding box center [173, 289] width 108 height 19
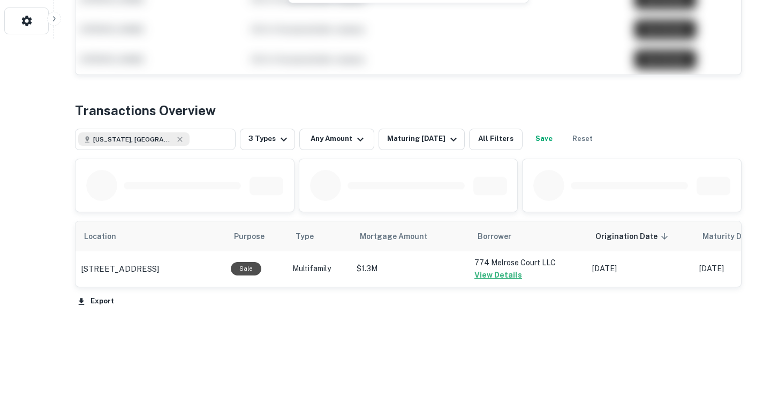
scroll to position [370, 0]
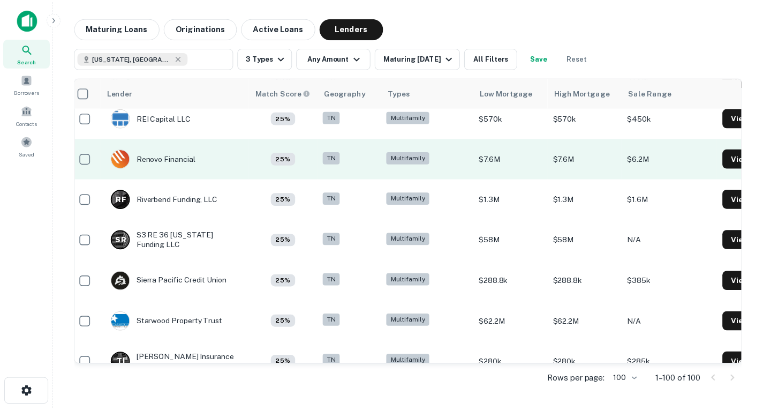
scroll to position [3690, 7]
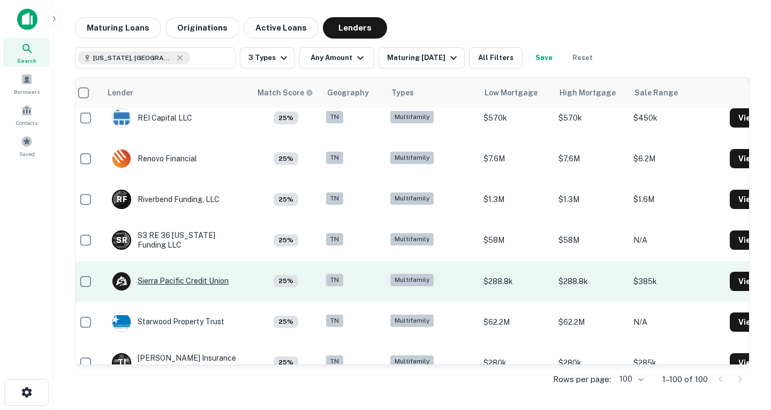
click at [215, 279] on div "Sierra Pacific Credit Union" at bounding box center [170, 280] width 117 height 19
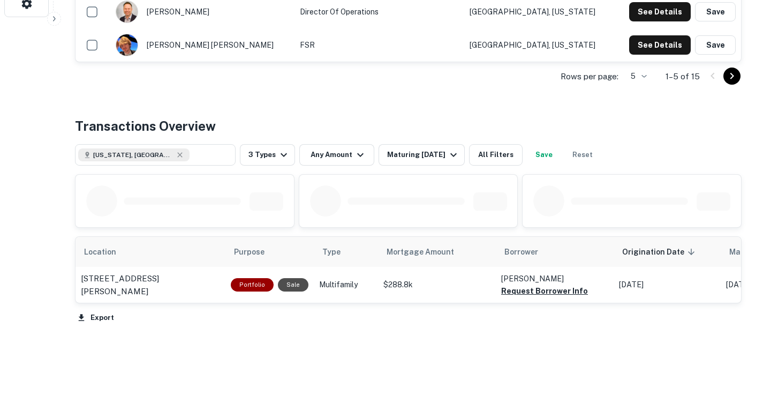
scroll to position [400, 0]
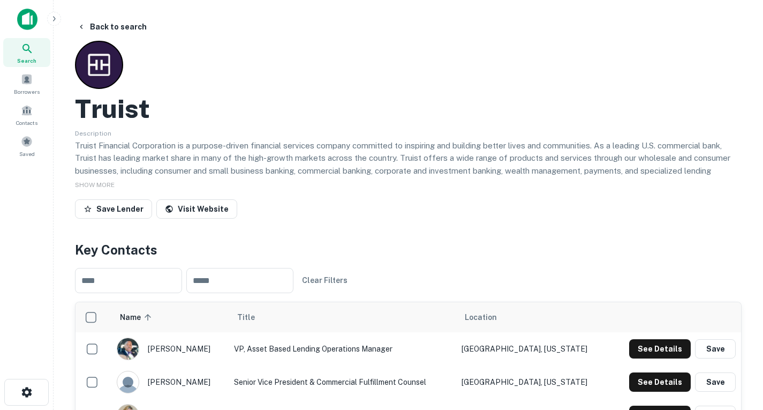
drag, startPoint x: 24, startPoint y: 0, endPoint x: 255, endPoint y: 128, distance: 263.9
click at [255, 128] on div "Description Truist Financial Corporation is a purpose-driven financial services…" at bounding box center [408, 150] width 667 height 49
drag, startPoint x: 81, startPoint y: 27, endPoint x: 324, endPoint y: 97, distance: 253.1
click at [324, 97] on div "Truist" at bounding box center [408, 108] width 667 height 31
click at [80, 30] on icon "button" at bounding box center [81, 26] width 9 height 9
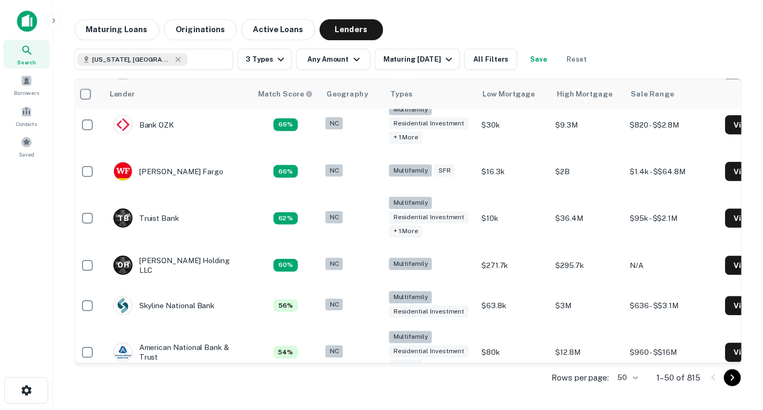
scroll to position [376, 5]
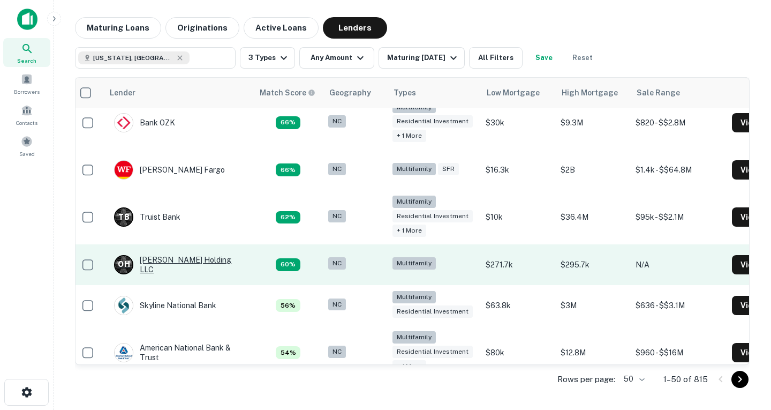
click at [187, 267] on div "O H Oblock Holding LLC" at bounding box center [178, 264] width 128 height 19
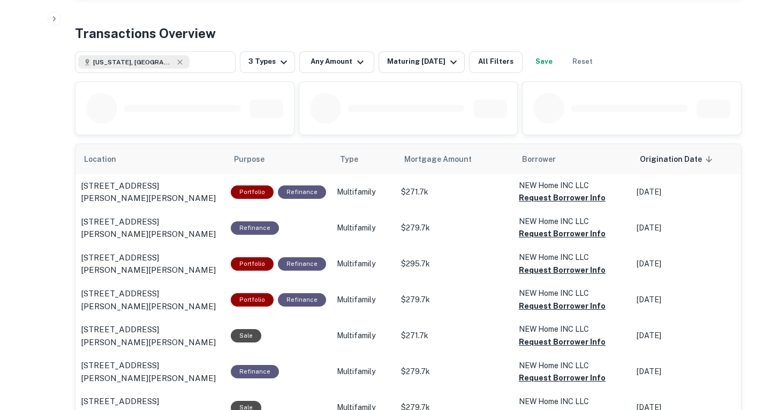
scroll to position [449, 0]
click at [531, 198] on button "Request Borrower Info" at bounding box center [562, 197] width 87 height 13
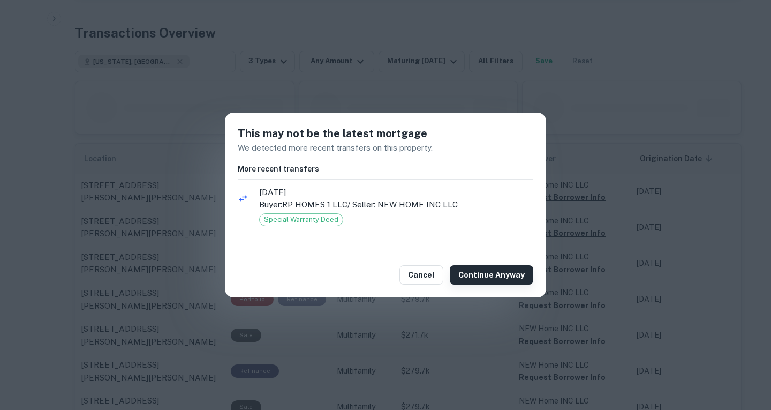
click at [504, 271] on button "Continue Anyway" at bounding box center [492, 274] width 84 height 19
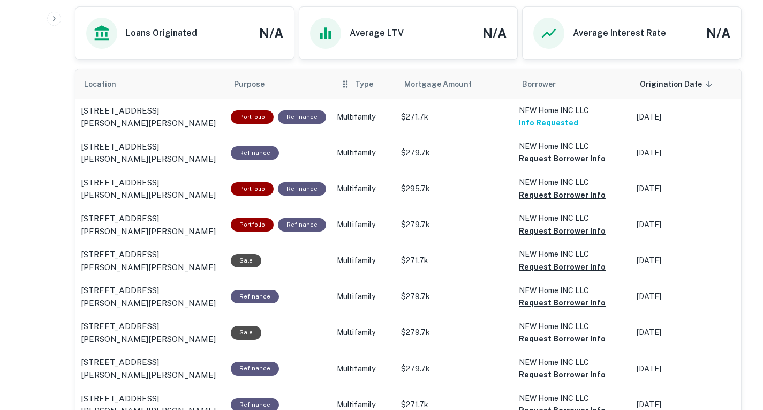
scroll to position [523, 0]
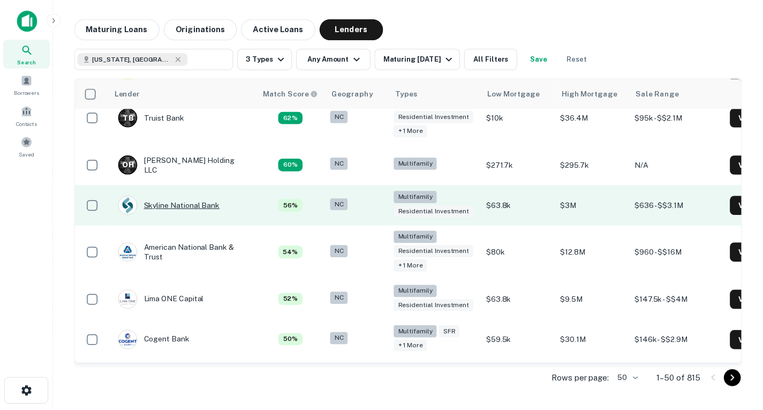
scroll to position [476, 0]
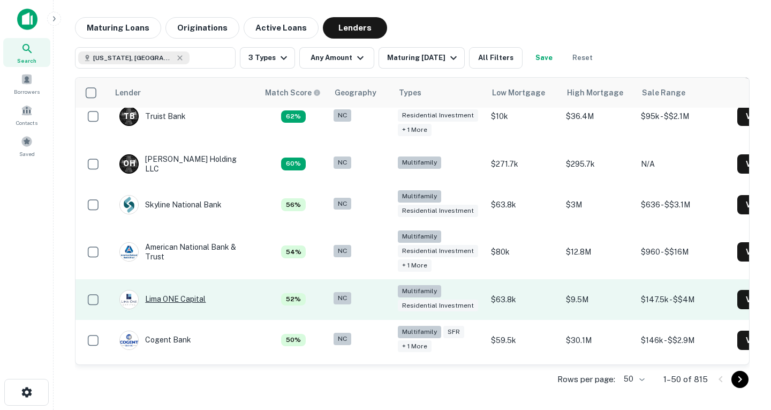
click at [190, 303] on div "Lima ONE Capital" at bounding box center [162, 299] width 86 height 19
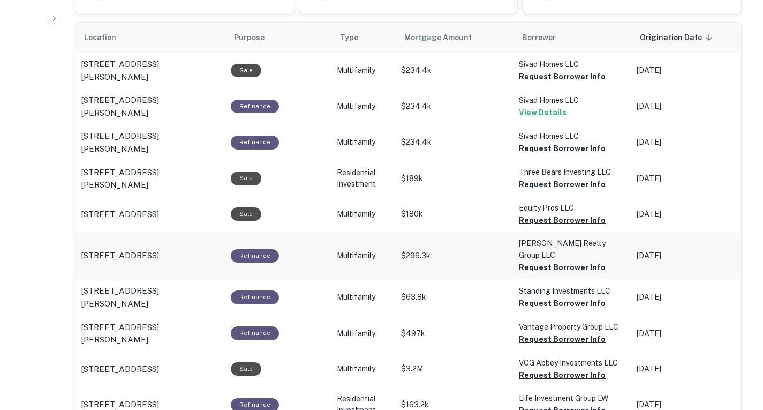
scroll to position [617, 0]
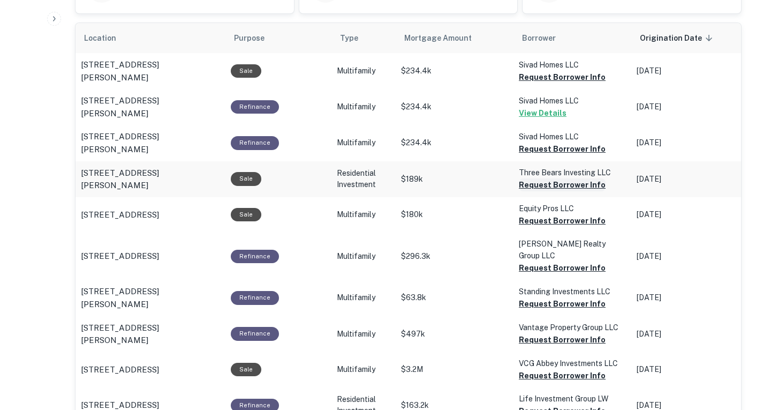
click at [556, 179] on button "Request Borrower Info" at bounding box center [562, 184] width 87 height 13
click at [574, 219] on button "Request Borrower Info" at bounding box center [562, 220] width 87 height 13
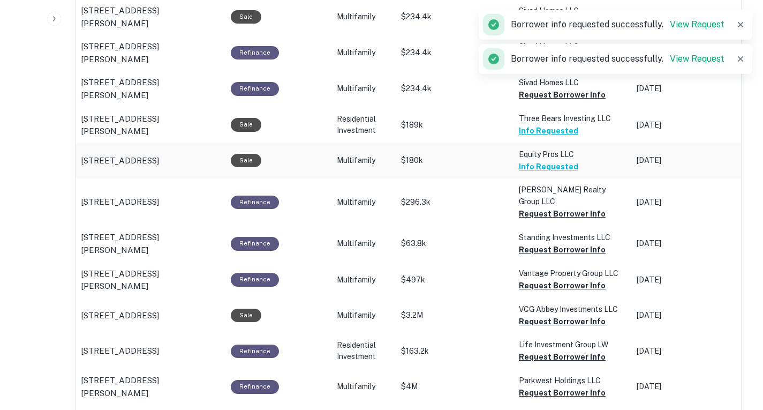
scroll to position [673, 0]
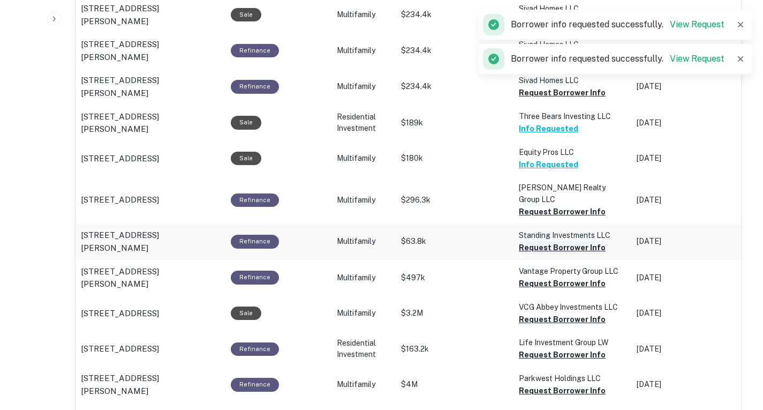
click at [572, 241] on button "Request Borrower Info" at bounding box center [562, 247] width 87 height 13
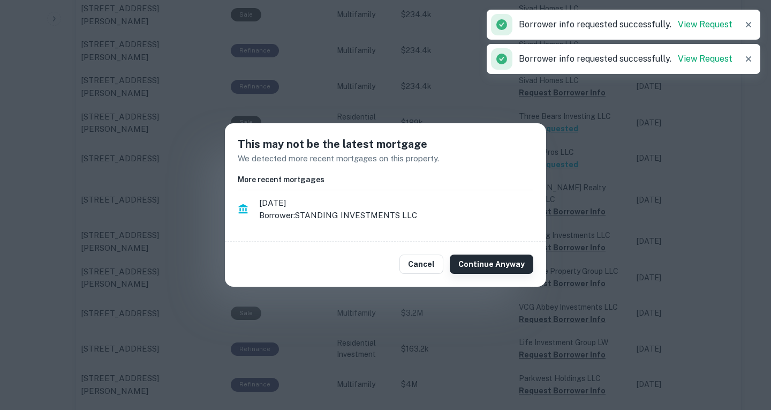
click at [511, 261] on button "Continue Anyway" at bounding box center [492, 263] width 84 height 19
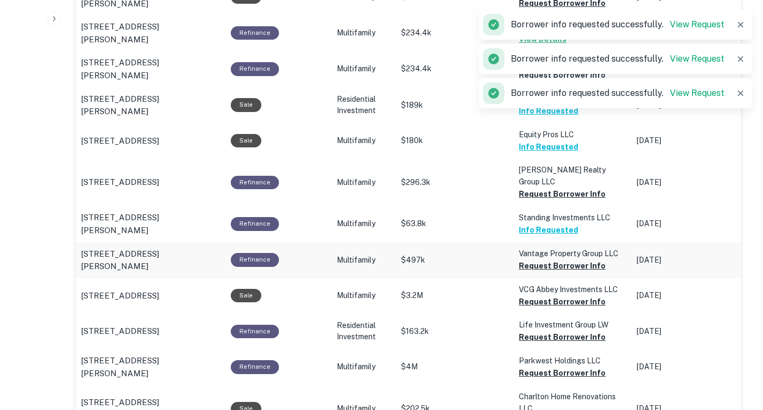
scroll to position [705, 0]
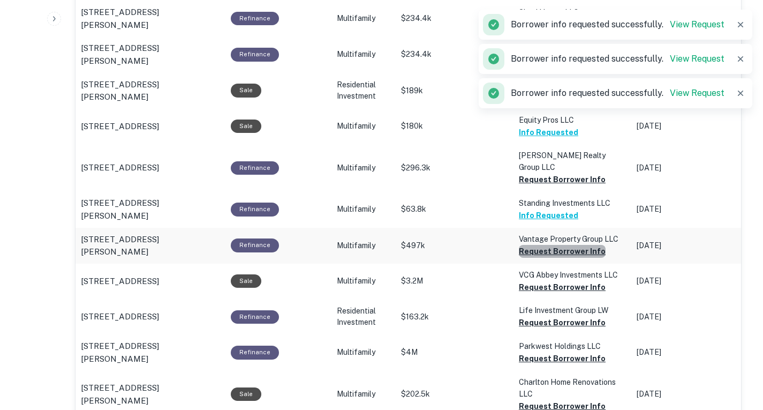
click at [568, 245] on button "Request Borrower Info" at bounding box center [562, 251] width 87 height 13
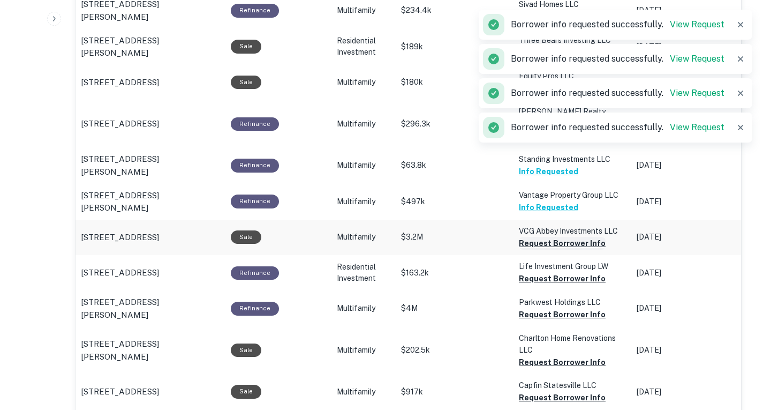
scroll to position [750, 0]
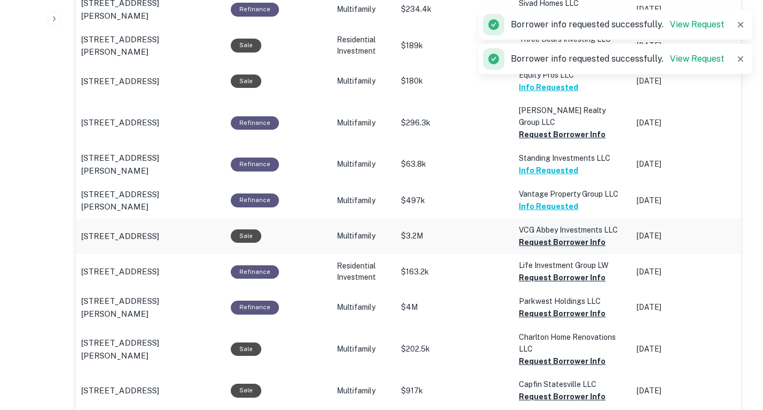
click at [539, 236] on button "Request Borrower Info" at bounding box center [562, 242] width 87 height 13
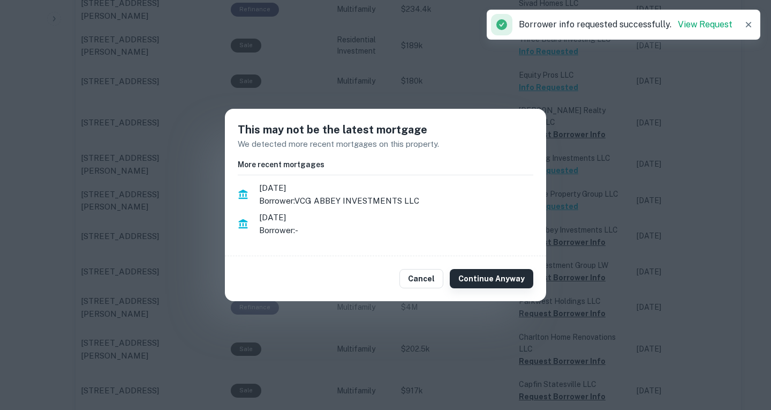
click at [505, 273] on button "Continue Anyway" at bounding box center [492, 278] width 84 height 19
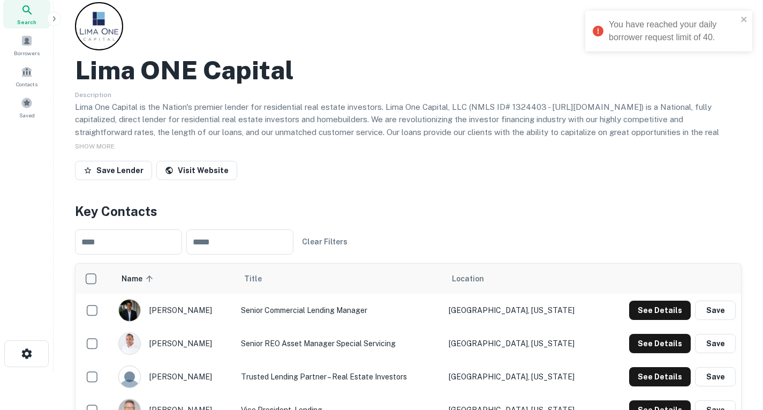
scroll to position [0, 0]
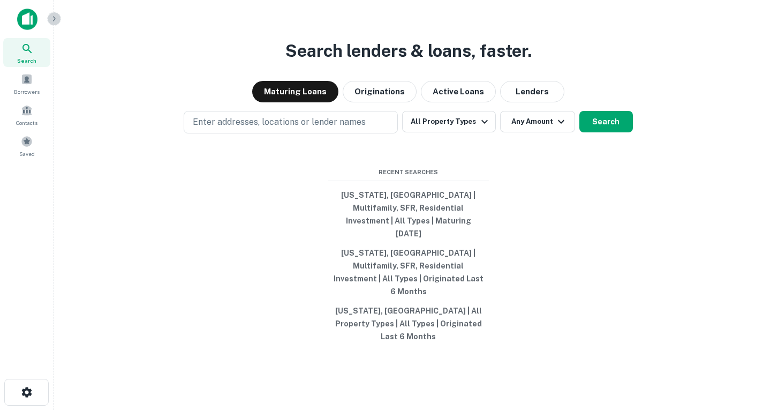
click at [52, 21] on icon "button" at bounding box center [54, 18] width 9 height 9
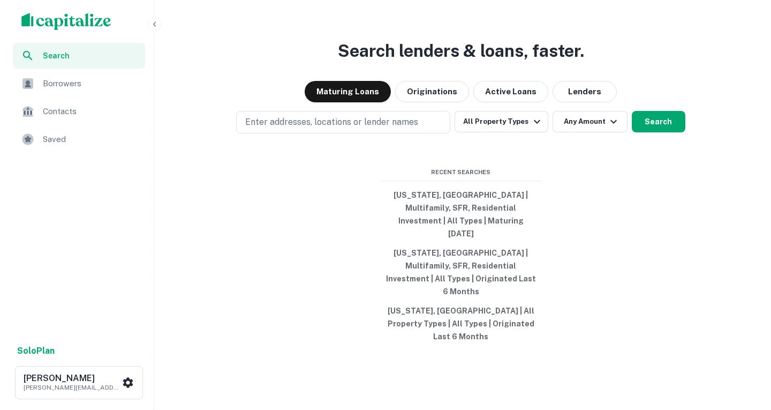
scroll to position [15, 0]
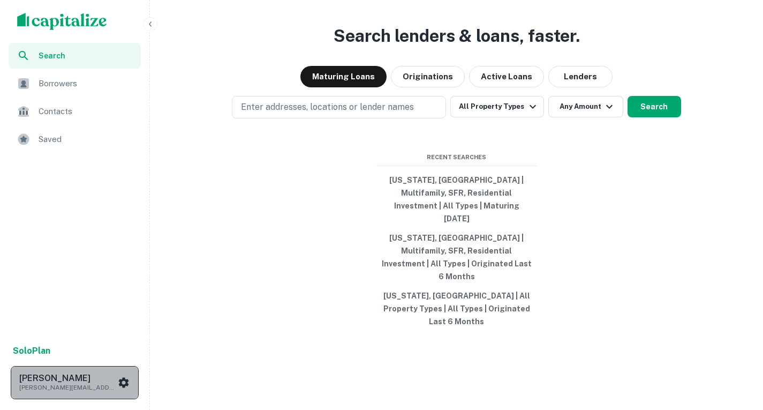
click at [118, 382] on icon "scrollable content" at bounding box center [123, 382] width 13 height 13
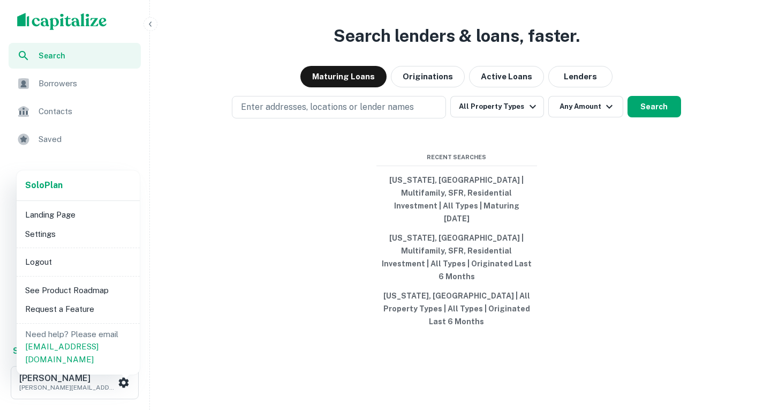
click at [69, 261] on li "Logout" at bounding box center [78, 261] width 115 height 19
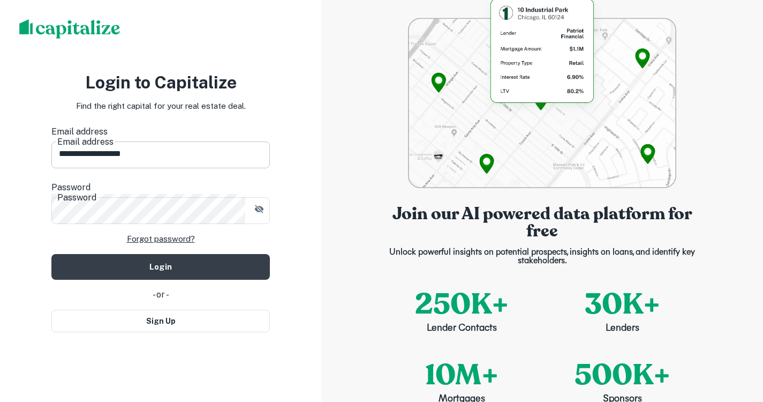
click at [191, 163] on input "**********" at bounding box center [160, 153] width 218 height 30
drag, startPoint x: 79, startPoint y: 156, endPoint x: 34, endPoint y: 148, distance: 45.8
click at [34, 148] on div "**********" at bounding box center [160, 201] width 321 height 402
type input "**********"
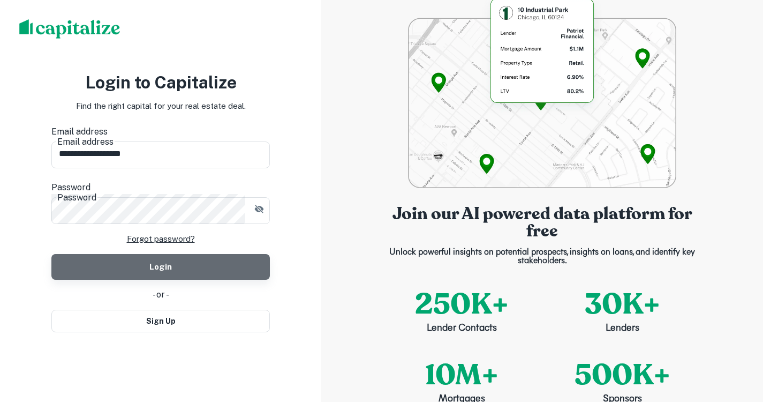
click at [241, 264] on button "Login" at bounding box center [160, 267] width 218 height 26
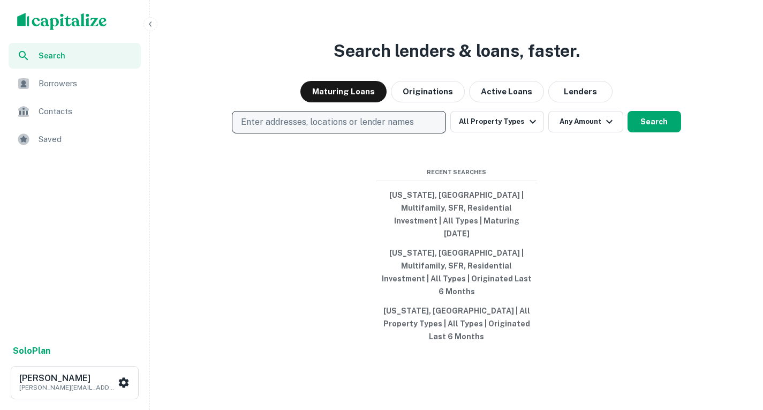
click at [300, 128] on p "Enter addresses, locations or lender names" at bounding box center [327, 122] width 173 height 13
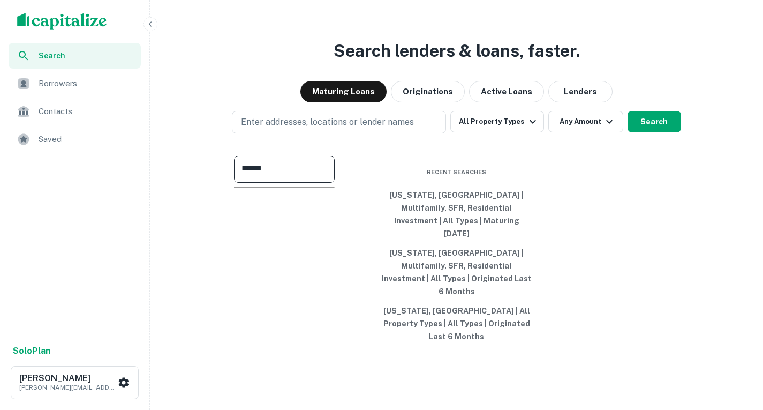
type input "*******"
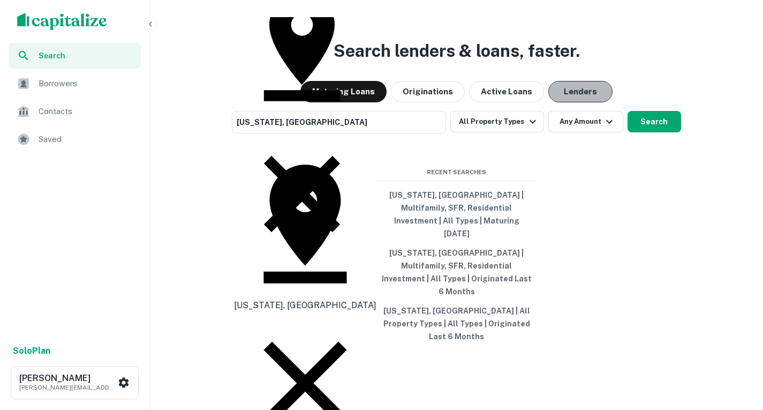
click at [570, 102] on button "Lenders" at bounding box center [580, 91] width 64 height 21
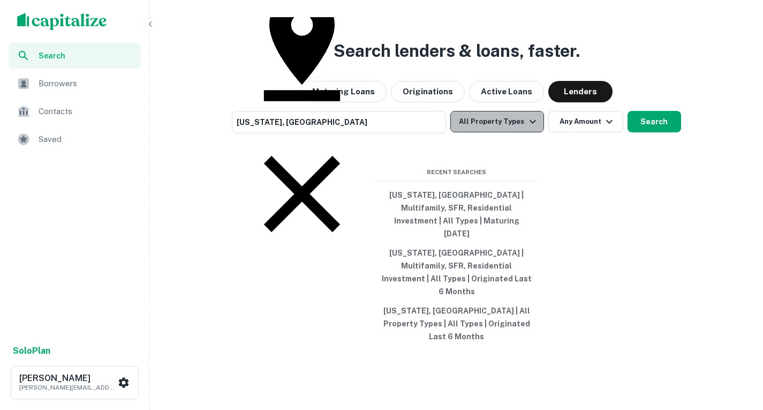
click at [528, 128] on icon "button" at bounding box center [532, 121] width 13 height 13
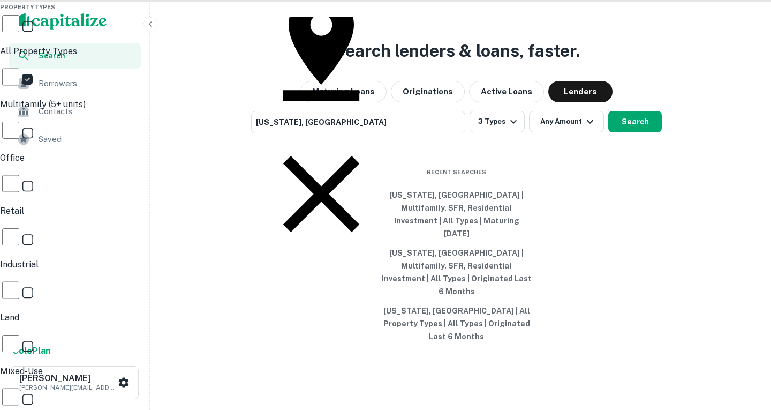
click at [631, 144] on div at bounding box center [385, 205] width 771 height 410
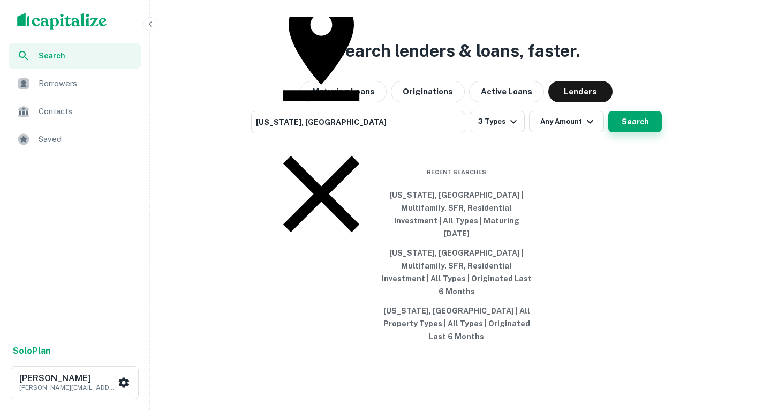
click at [627, 132] on button "Search" at bounding box center [635, 121] width 54 height 21
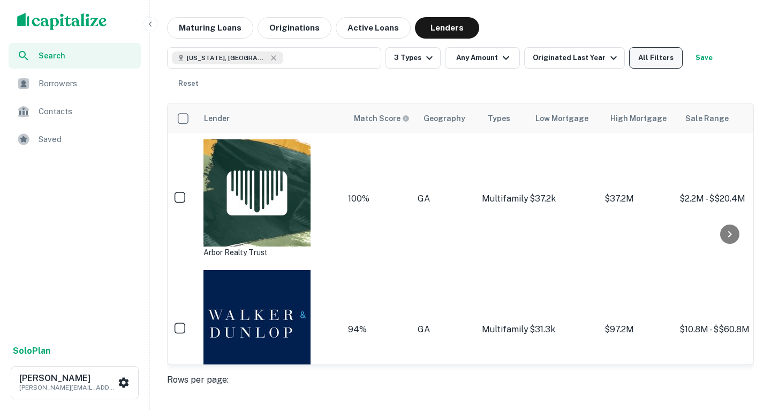
click at [638, 57] on button "All Filters" at bounding box center [656, 57] width 54 height 21
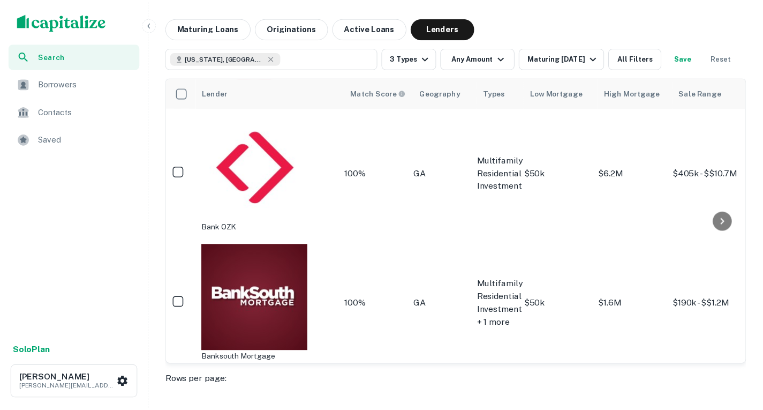
scroll to position [131, 0]
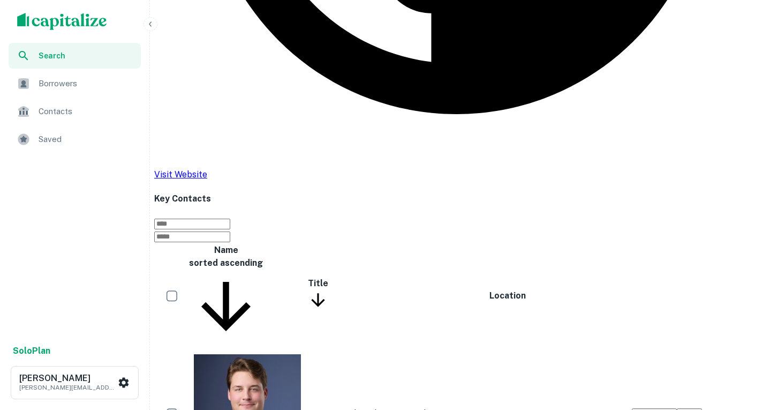
scroll to position [675, 0]
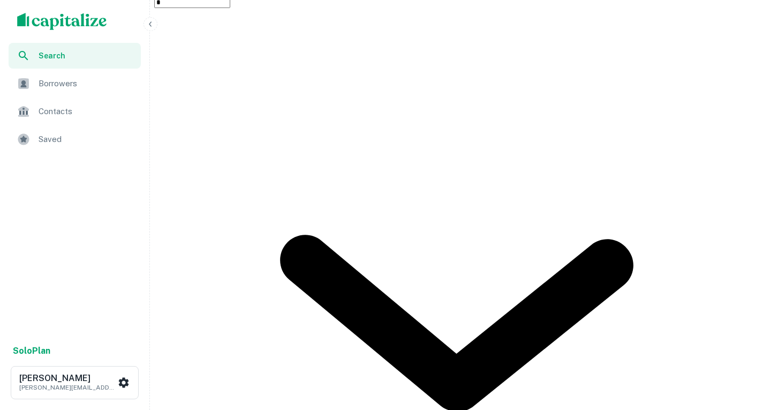
scroll to position [1201, 0]
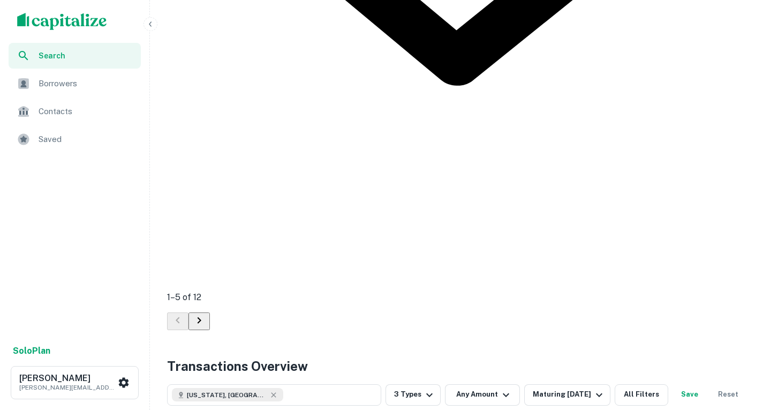
scroll to position [854, 0]
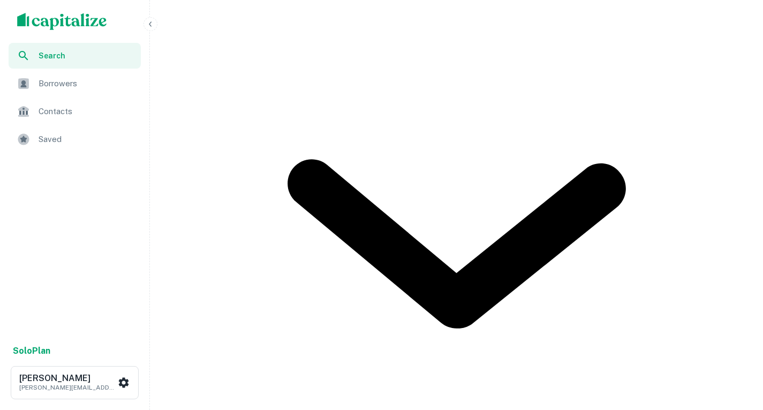
scroll to position [607, 0]
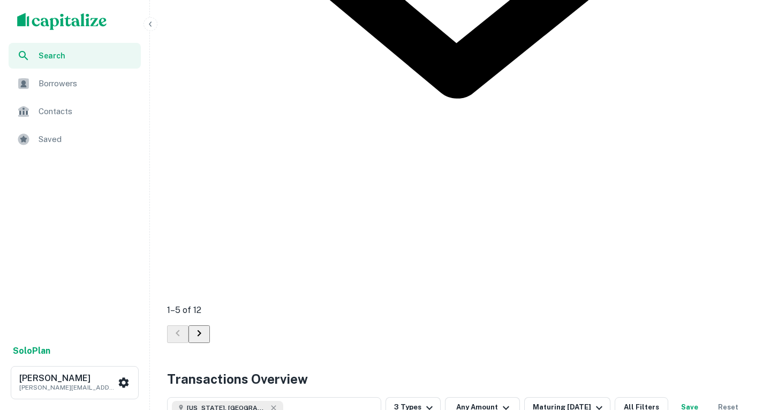
scroll to position [913, 0]
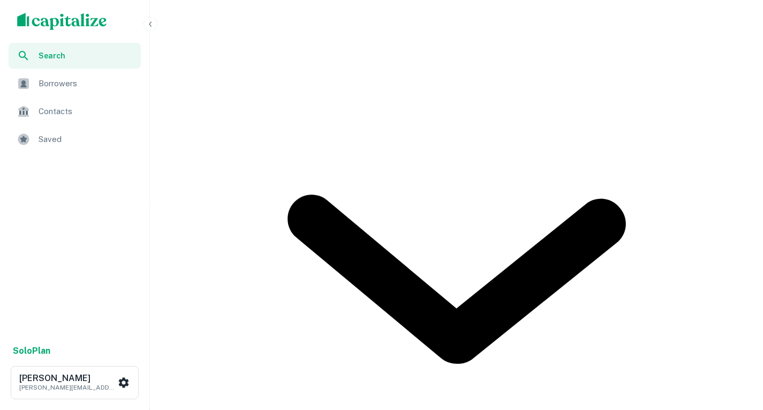
scroll to position [576, 0]
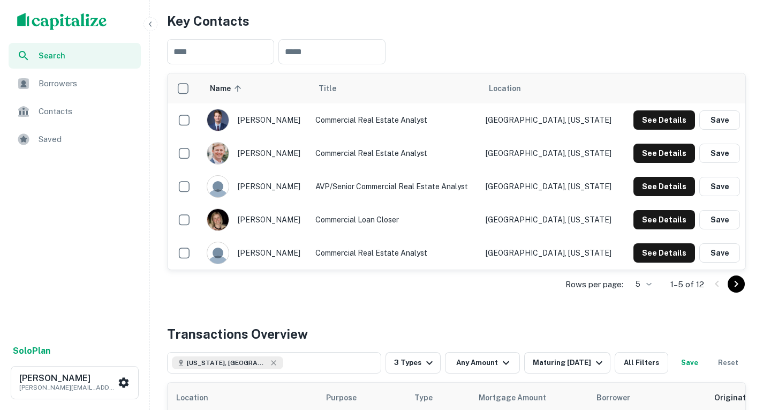
scroll to position [230, 0]
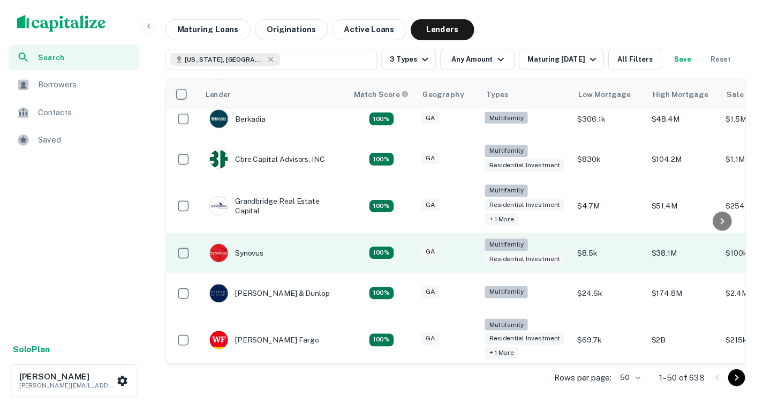
scroll to position [160, 0]
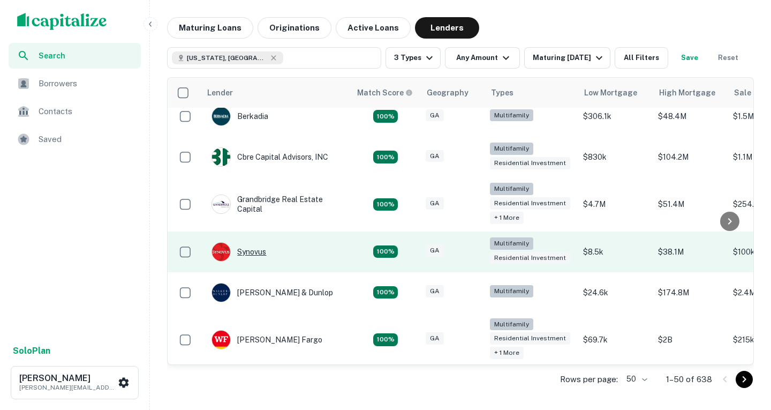
click at [255, 260] on div "Synovus" at bounding box center [238, 251] width 55 height 19
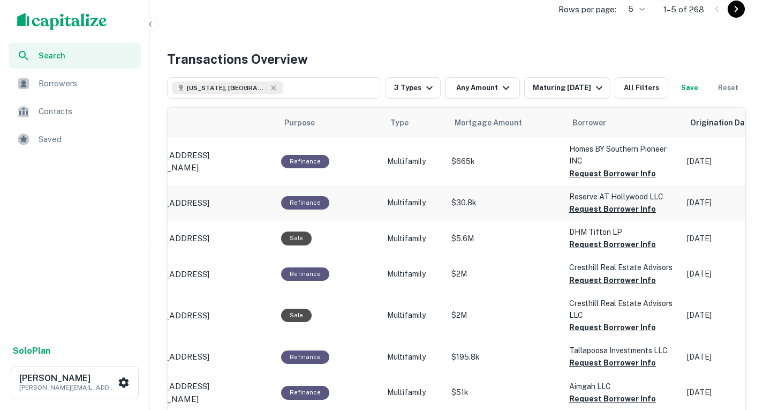
scroll to position [0, 42]
click at [596, 180] on button "Request Borrower Info" at bounding box center [612, 173] width 87 height 13
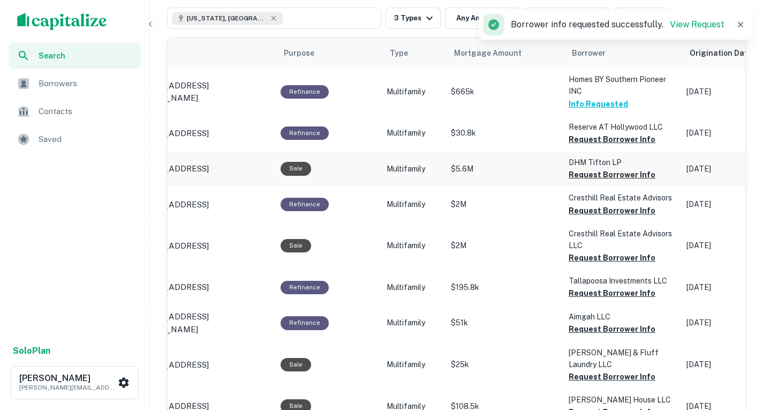
scroll to position [537, 0]
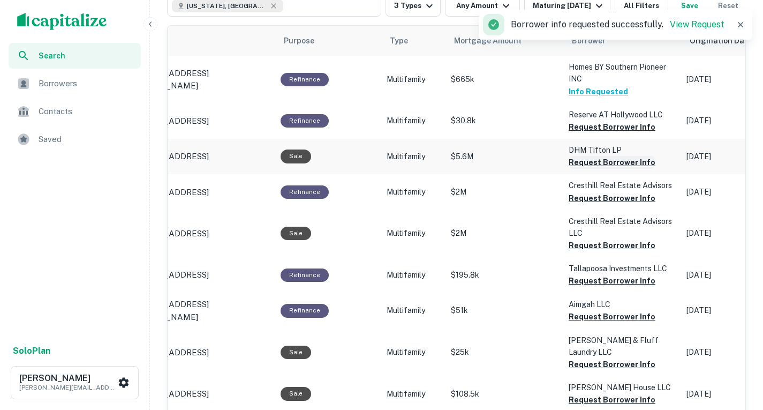
click at [609, 169] on button "Request Borrower Info" at bounding box center [612, 162] width 87 height 13
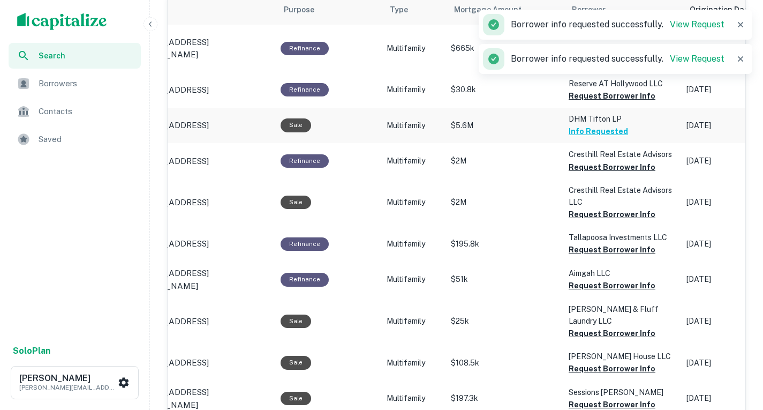
click at [609, 173] on button "Request Borrower Info" at bounding box center [612, 167] width 87 height 13
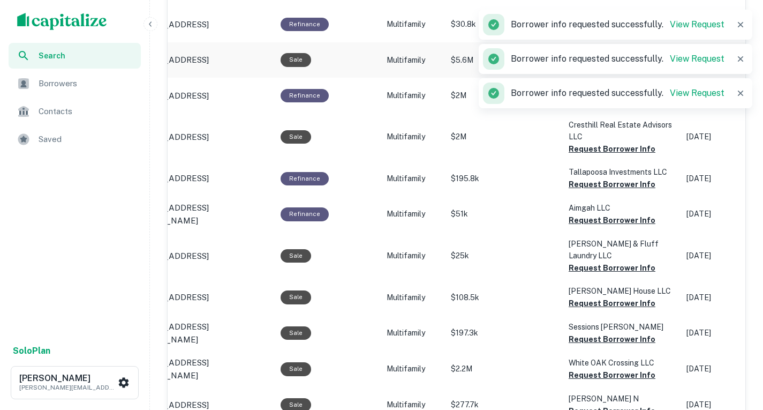
scroll to position [634, 0]
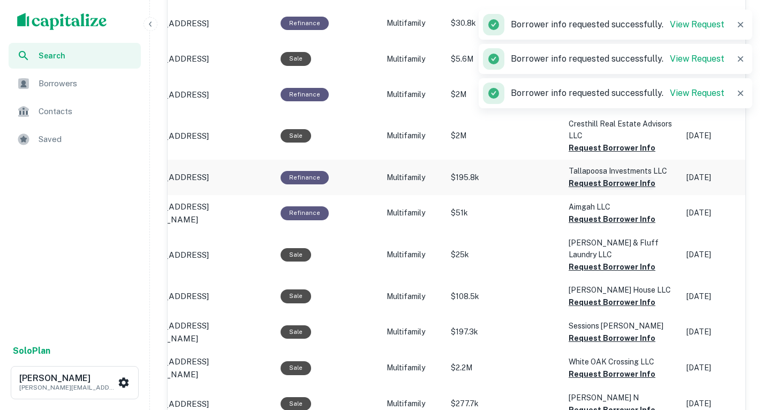
click at [609, 190] on button "Request Borrower Info" at bounding box center [612, 183] width 87 height 13
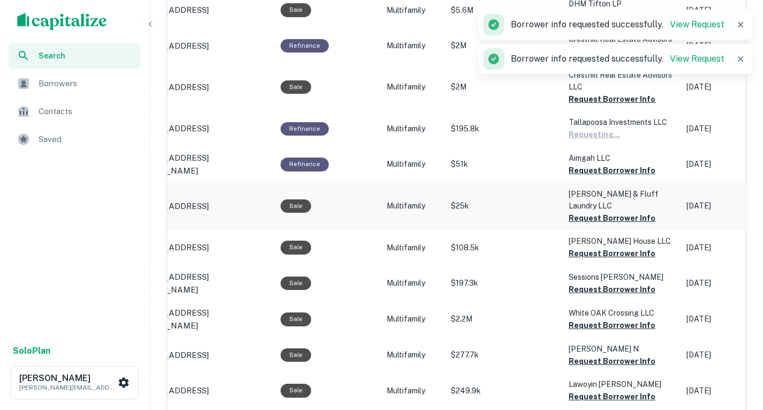
scroll to position [688, 0]
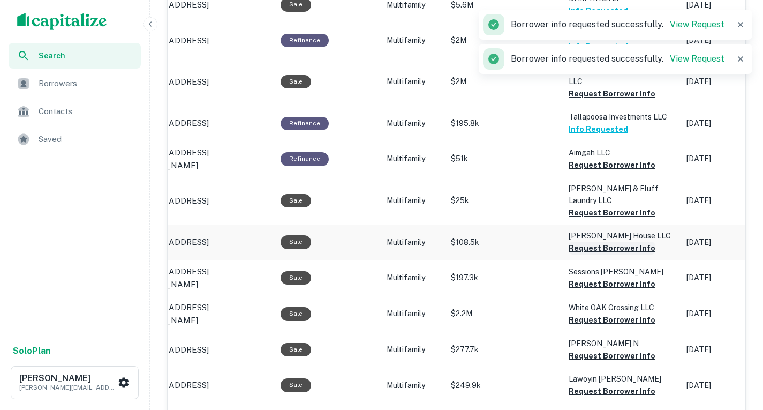
click at [627, 254] on button "Request Borrower Info" at bounding box center [612, 247] width 87 height 13
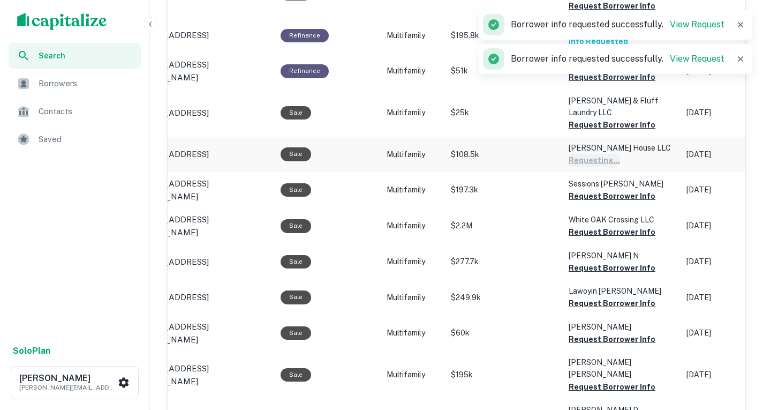
scroll to position [776, 0]
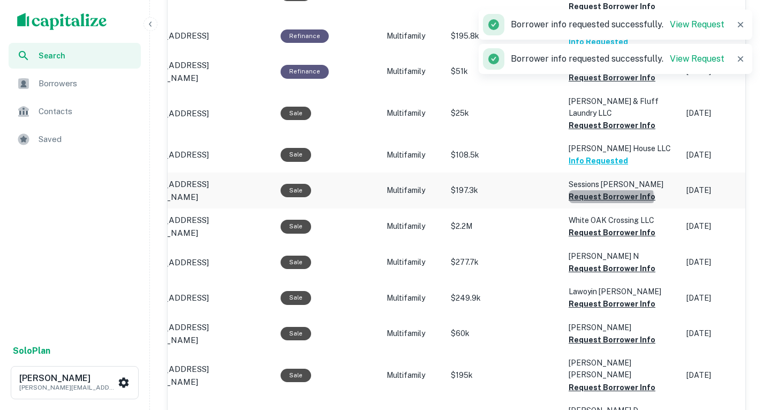
click at [604, 203] on button "Request Borrower Info" at bounding box center [612, 196] width 87 height 13
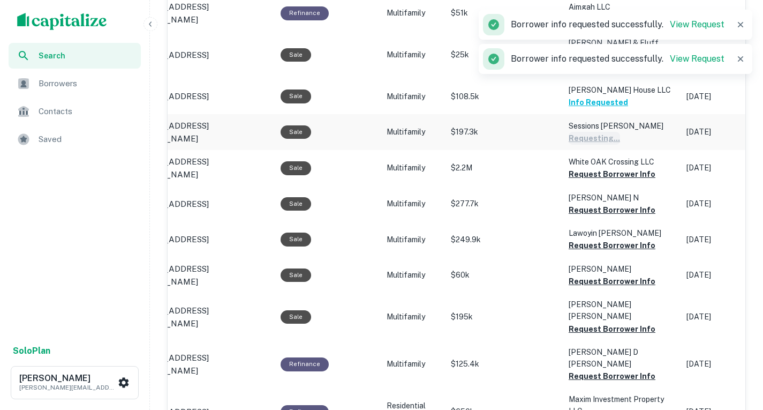
scroll to position [835, 0]
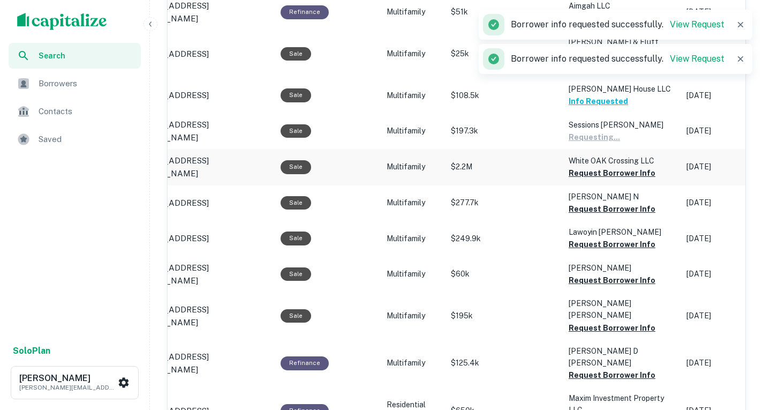
click at [608, 167] on p "White OAK Crossing LLC" at bounding box center [622, 161] width 107 height 12
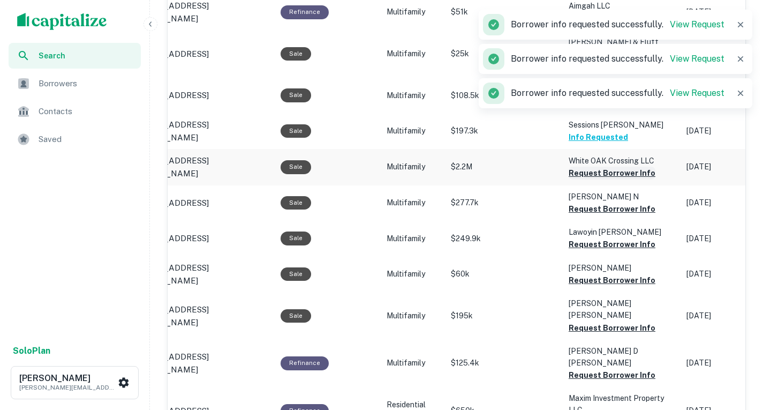
click at [606, 179] on button "Request Borrower Info" at bounding box center [612, 173] width 87 height 13
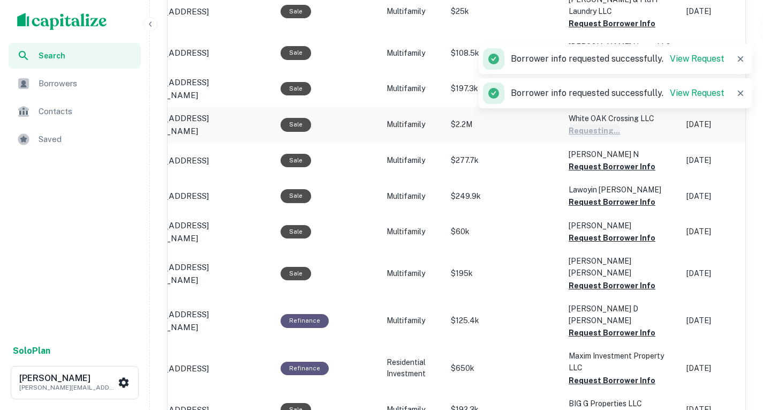
scroll to position [878, 0]
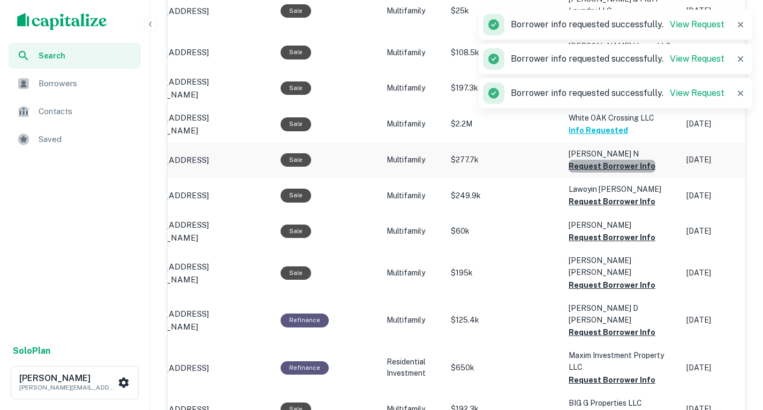
click at [606, 172] on button "Request Borrower Info" at bounding box center [612, 166] width 87 height 13
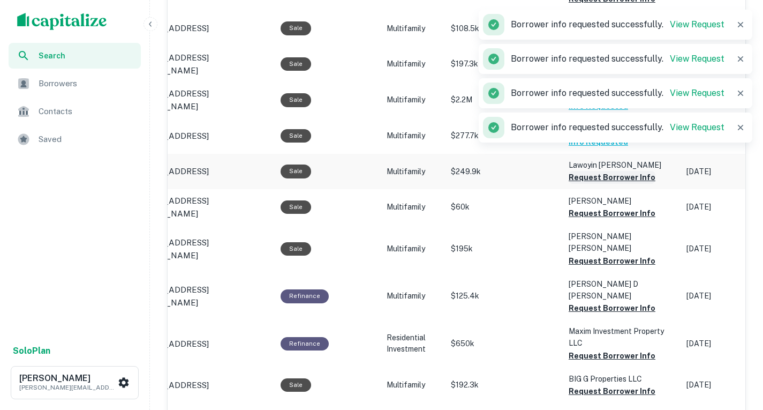
click at [604, 184] on button "Request Borrower Info" at bounding box center [612, 177] width 87 height 13
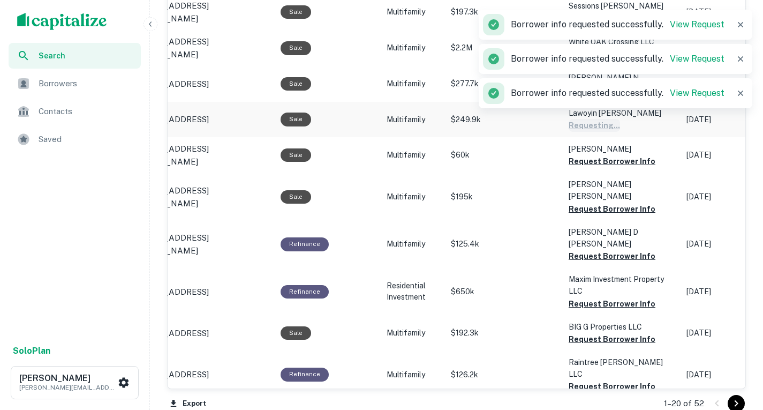
scroll to position [955, 0]
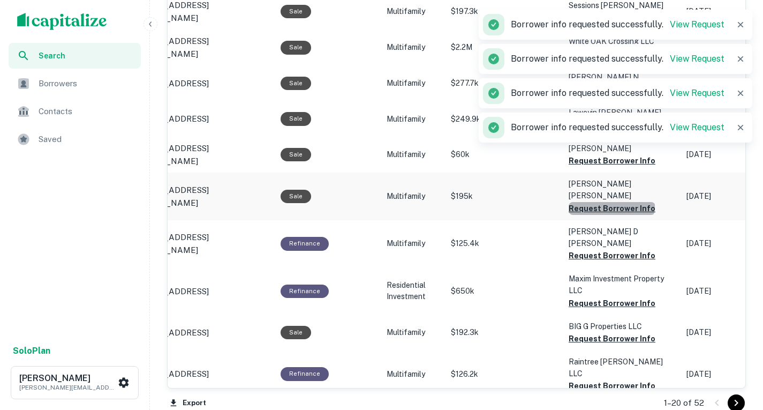
click at [605, 215] on button "Request Borrower Info" at bounding box center [612, 208] width 87 height 13
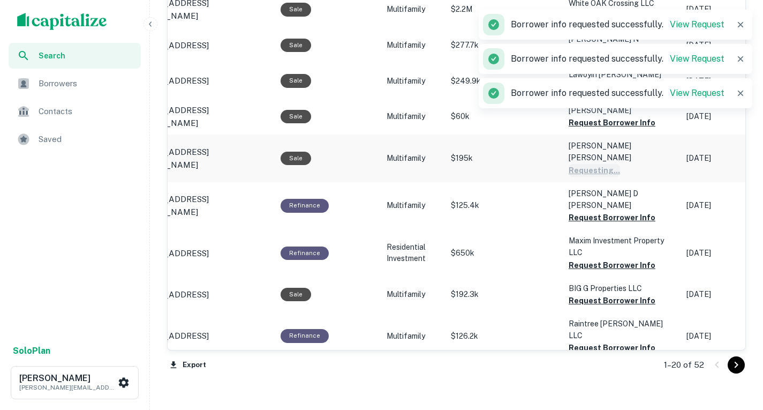
scroll to position [993, 0]
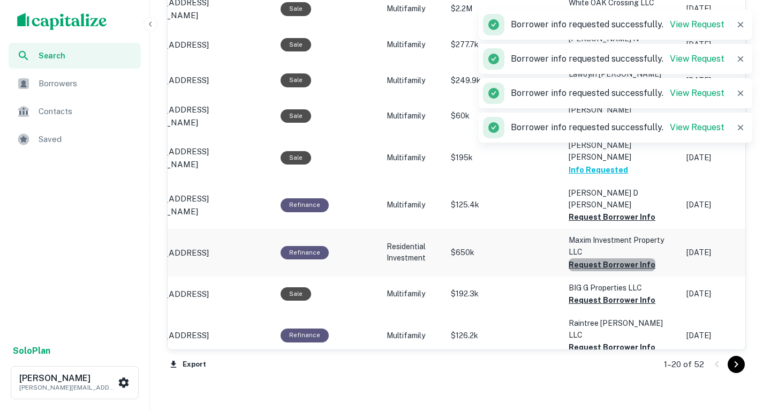
click at [608, 271] on button "Request Borrower Info" at bounding box center [612, 264] width 87 height 13
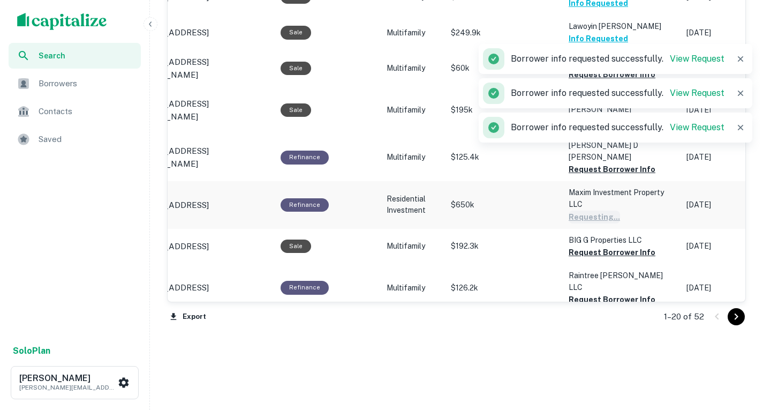
scroll to position [1041, 0]
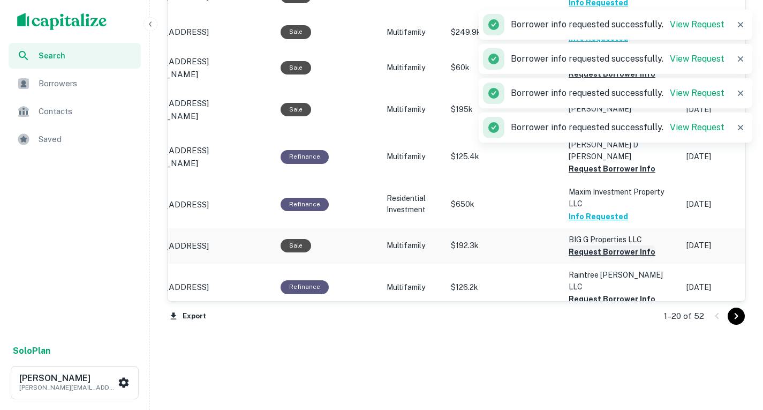
click at [607, 258] on button "Request Borrower Info" at bounding box center [612, 251] width 87 height 13
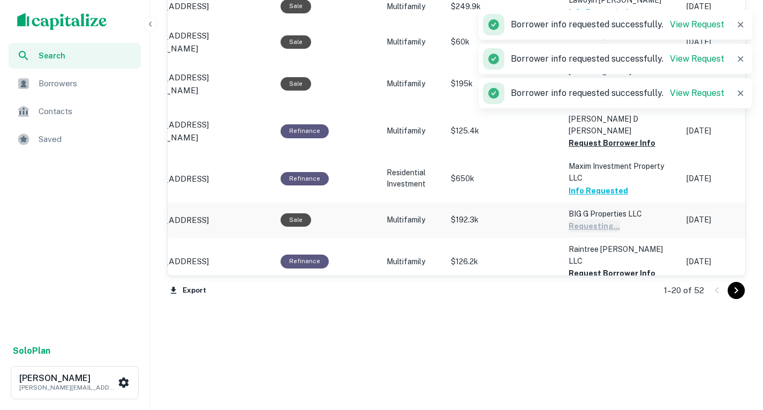
scroll to position [1068, 0]
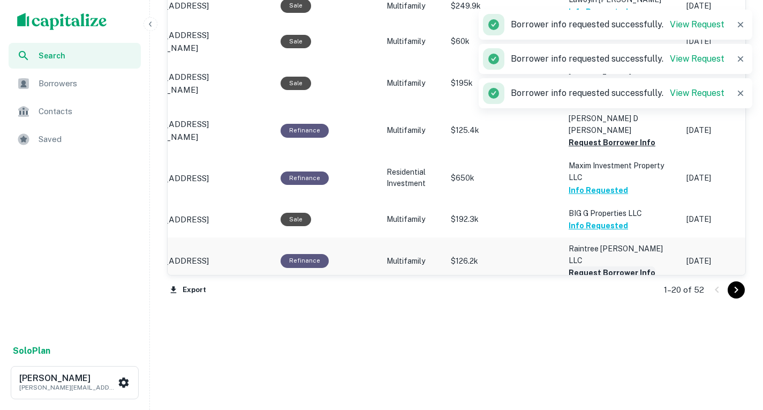
click at [606, 279] on button "Request Borrower Info" at bounding box center [612, 272] width 87 height 13
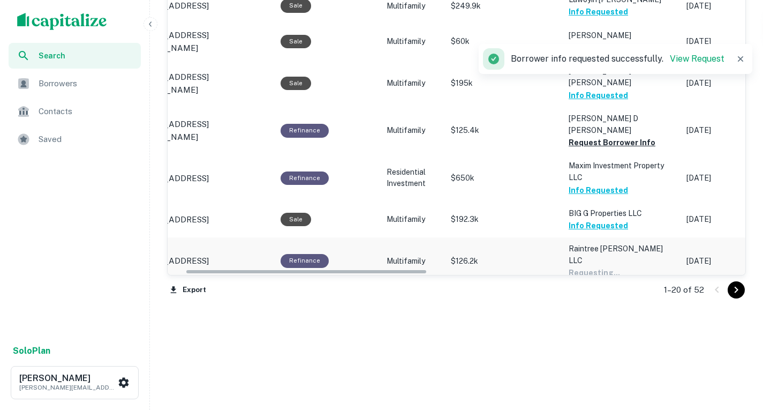
scroll to position [0, 47]
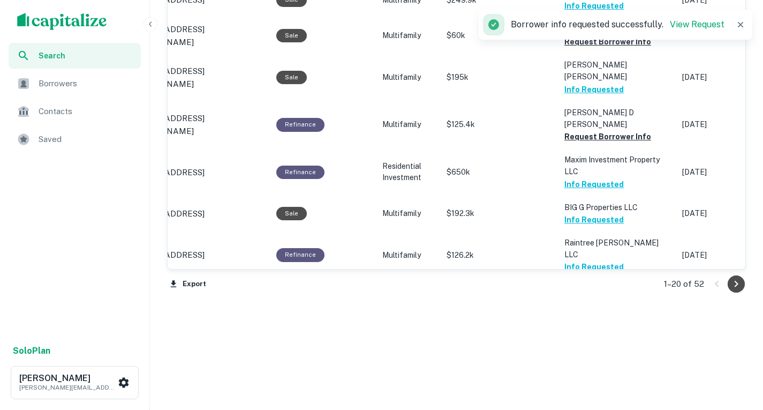
click at [731, 280] on icon "Go to next page" at bounding box center [736, 283] width 13 height 13
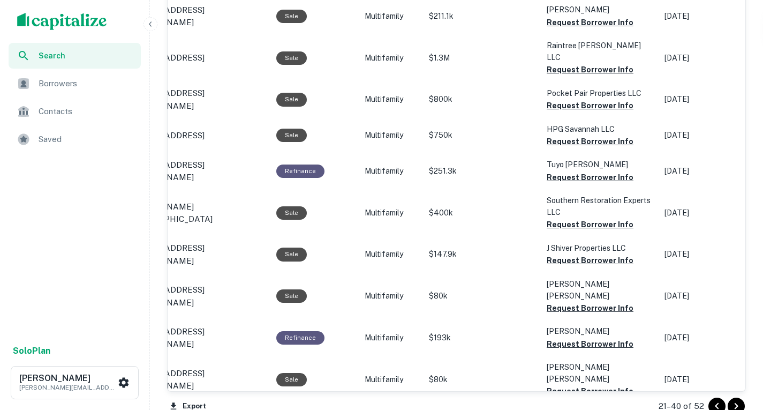
scroll to position [986, 0]
click at [593, 141] on button "Request Borrower Info" at bounding box center [590, 141] width 87 height 13
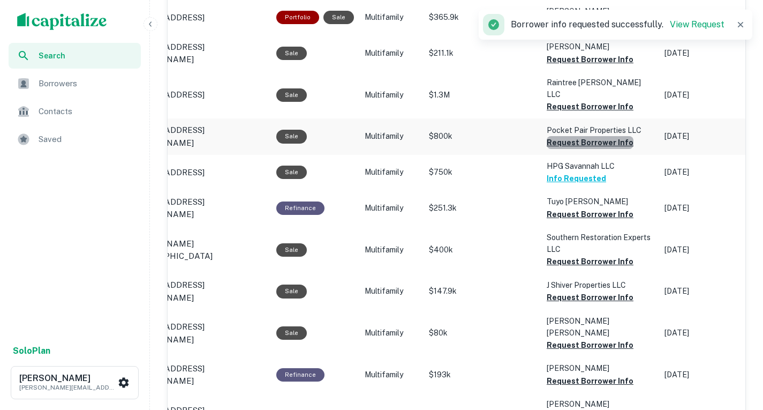
click at [608, 148] on button "Request Borrower Info" at bounding box center [590, 142] width 87 height 13
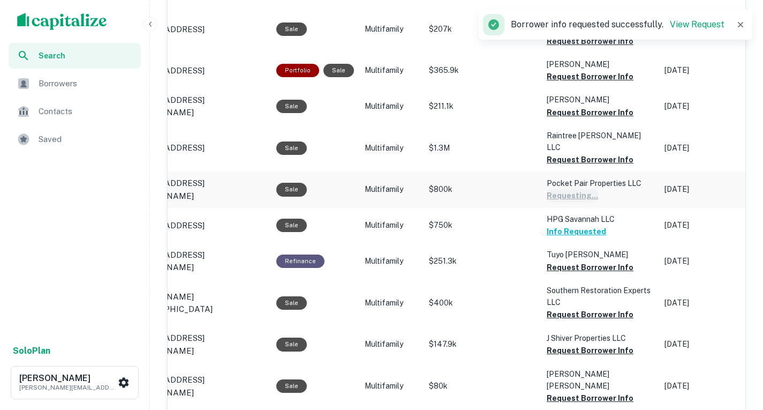
scroll to position [896, 0]
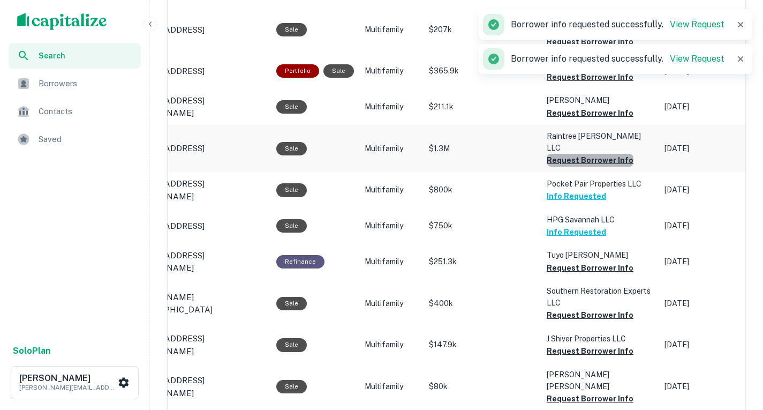
click at [604, 165] on button "Request Borrower Info" at bounding box center [590, 160] width 87 height 13
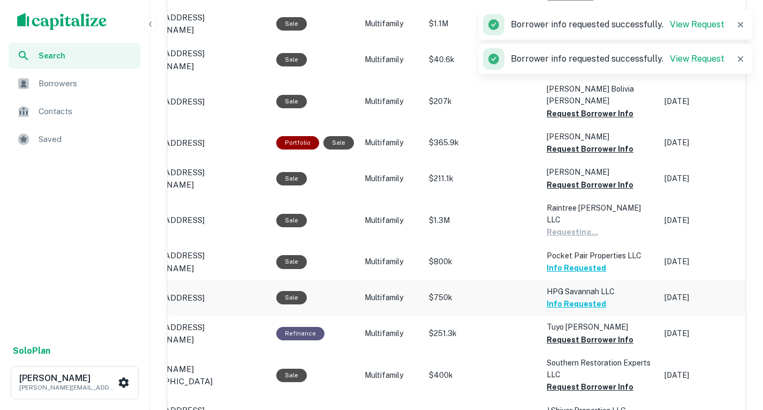
scroll to position [823, 0]
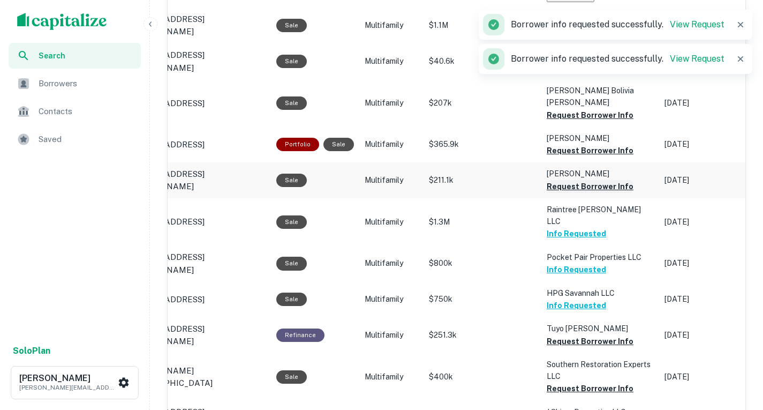
click at [595, 193] on button "Request Borrower Info" at bounding box center [590, 186] width 87 height 13
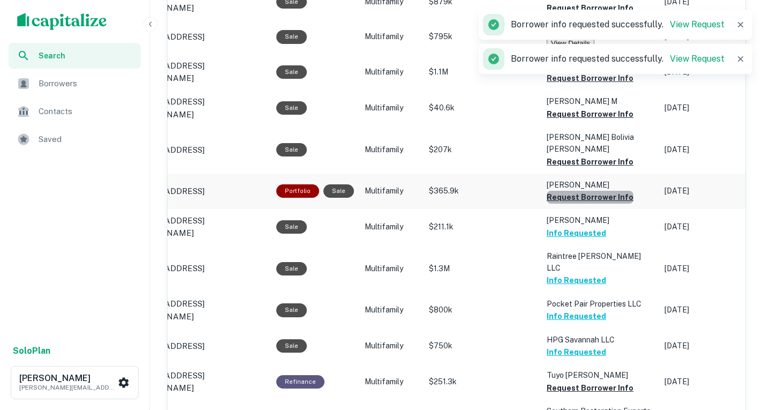
click at [592, 203] on button "Request Borrower Info" at bounding box center [590, 197] width 87 height 13
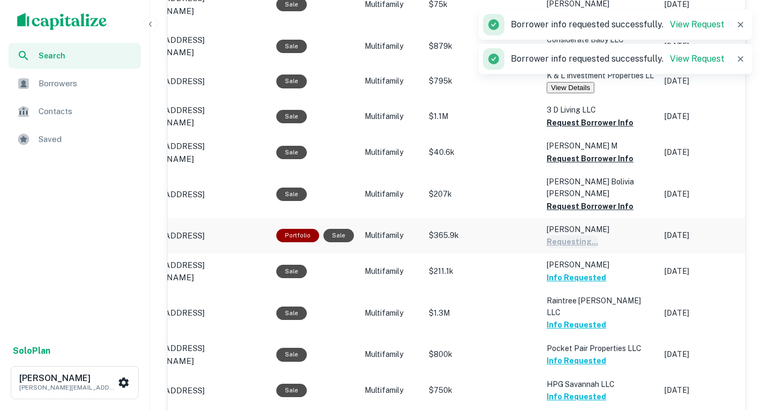
scroll to position [731, 0]
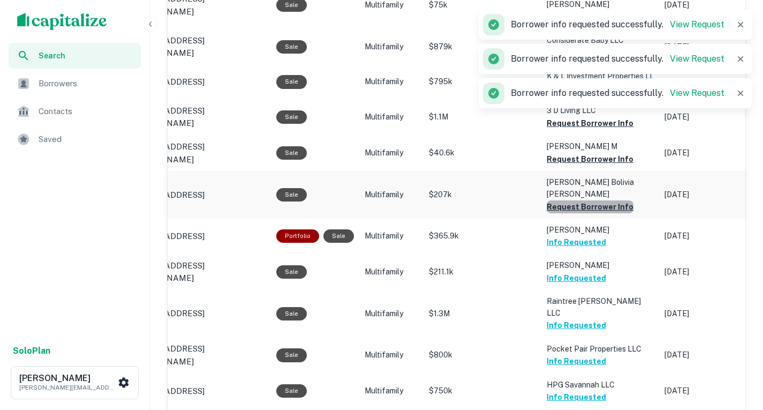
click at [589, 213] on button "Request Borrower Info" at bounding box center [590, 206] width 87 height 13
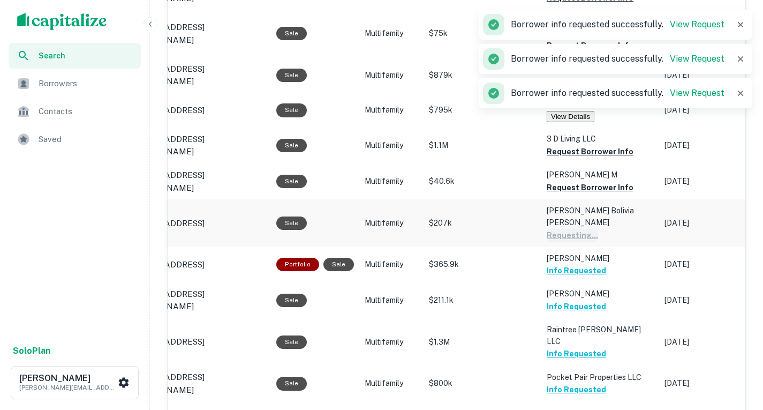
scroll to position [702, 0]
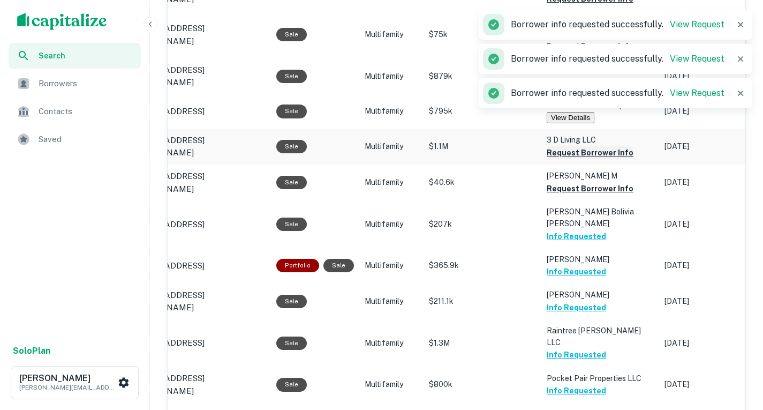
click at [581, 159] on button "Request Borrower Info" at bounding box center [590, 152] width 87 height 13
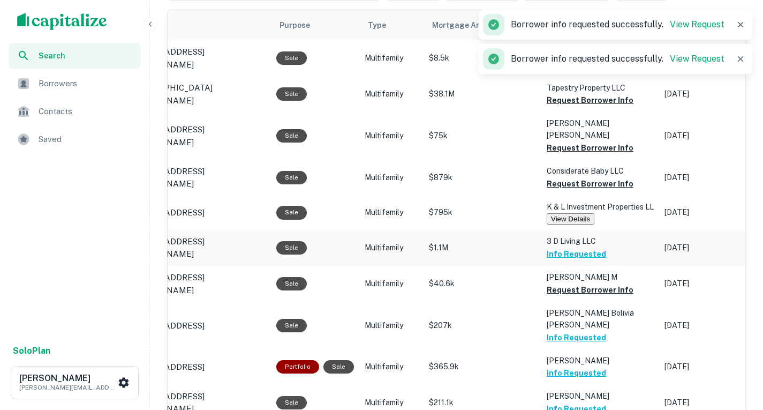
scroll to position [600, 0]
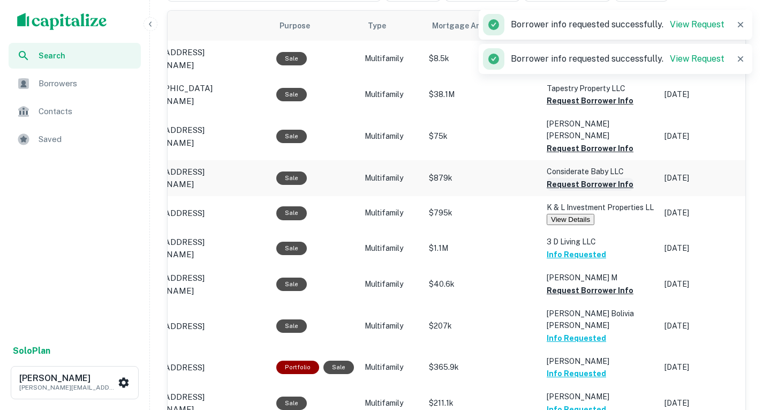
click at [579, 191] on button "Request Borrower Info" at bounding box center [590, 184] width 87 height 13
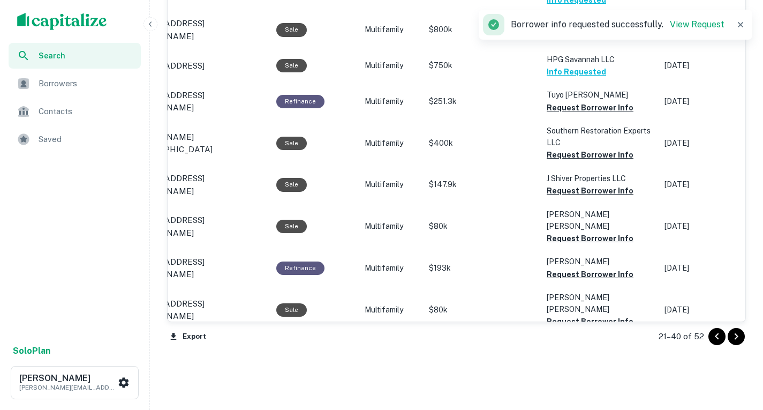
scroll to position [1057, 0]
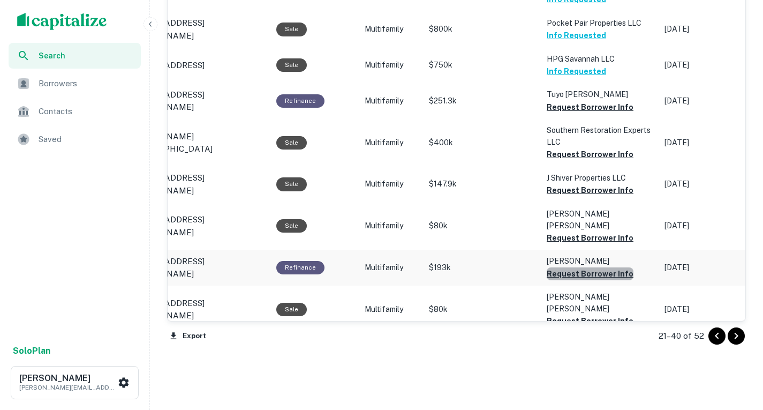
click at [594, 267] on button "Request Borrower Info" at bounding box center [590, 273] width 87 height 13
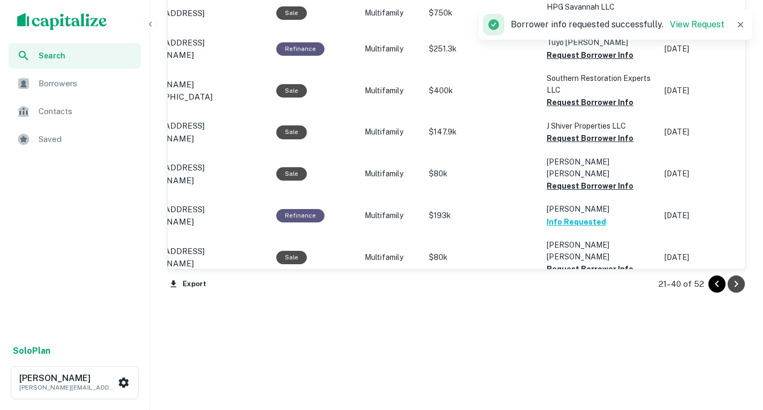
click at [729, 282] on button "Go to next page" at bounding box center [736, 283] width 17 height 17
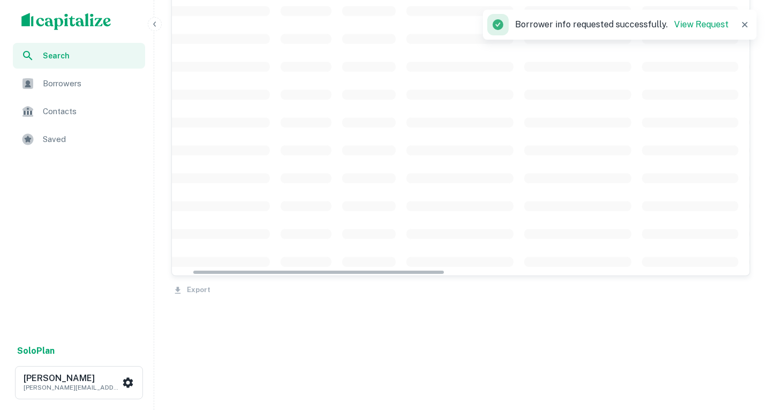
scroll to position [836, 0]
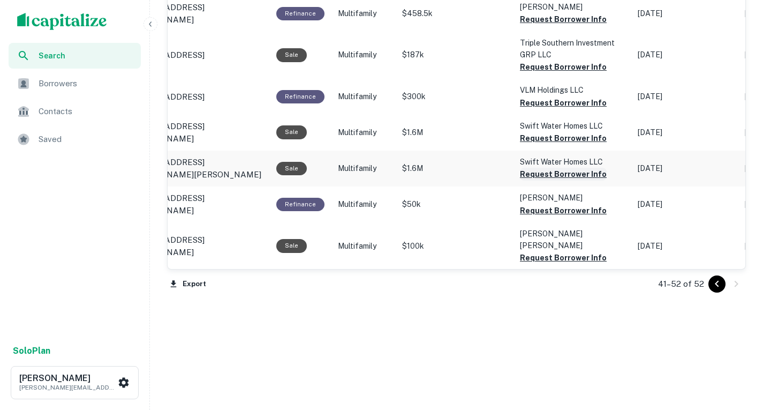
click at [571, 168] on button "Request Borrower Info" at bounding box center [563, 174] width 87 height 13
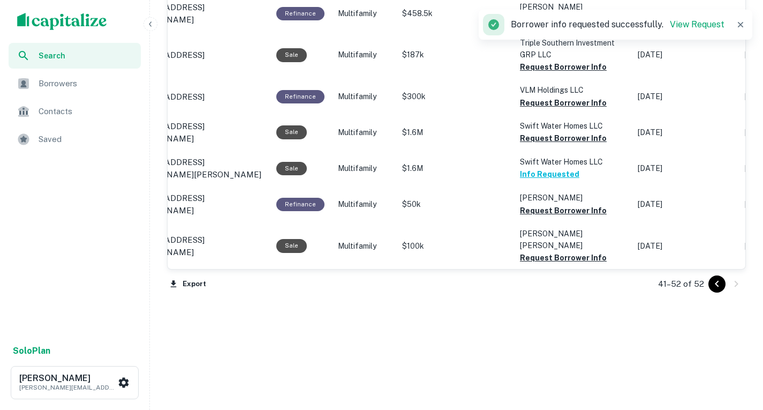
click at [573, 287] on button "Request Borrower Info" at bounding box center [563, 293] width 87 height 13
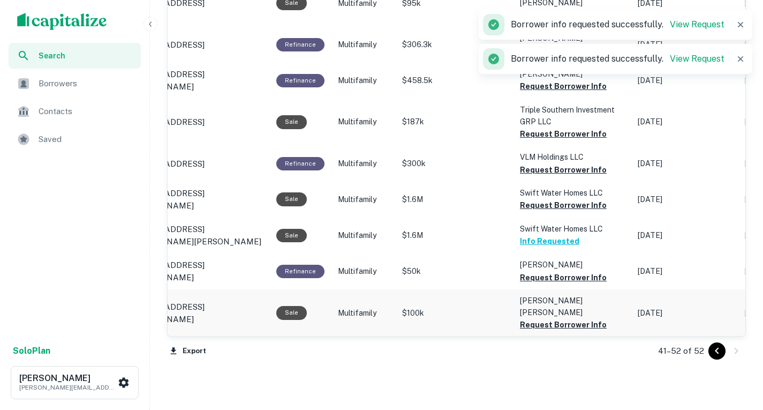
scroll to position [744, 0]
click at [562, 171] on button "Request Borrower Info" at bounding box center [563, 170] width 87 height 13
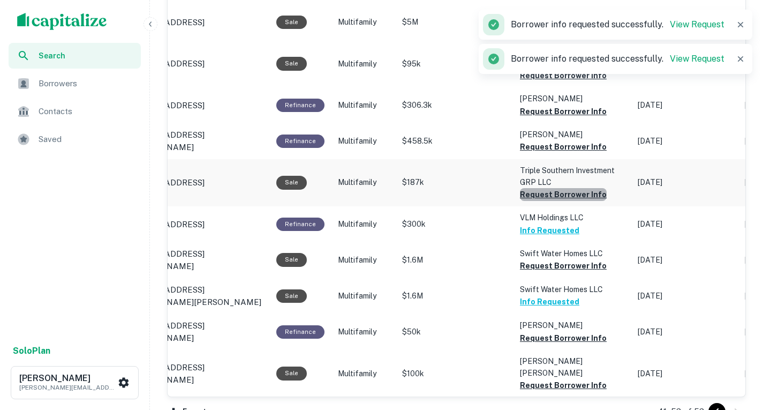
click at [572, 196] on button "Request Borrower Info" at bounding box center [563, 194] width 87 height 13
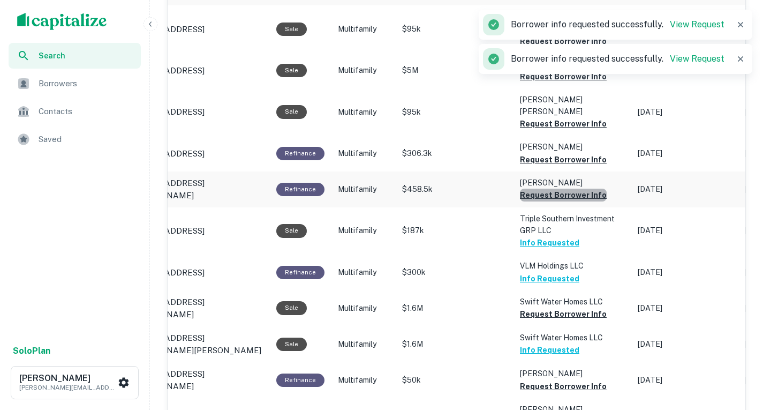
click at [570, 197] on button "Request Borrower Info" at bounding box center [563, 194] width 87 height 13
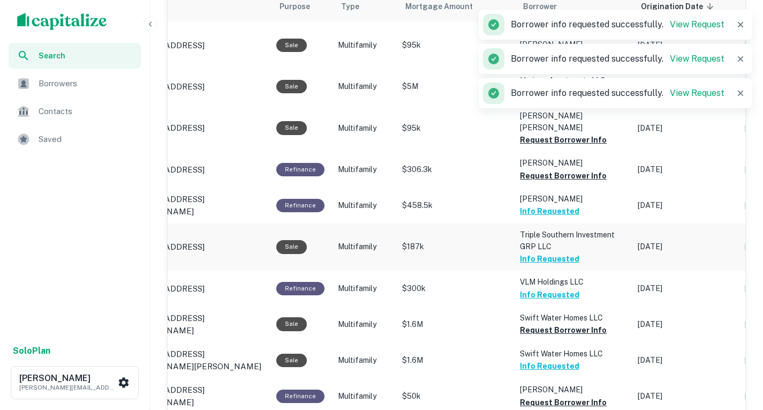
scroll to position [618, 0]
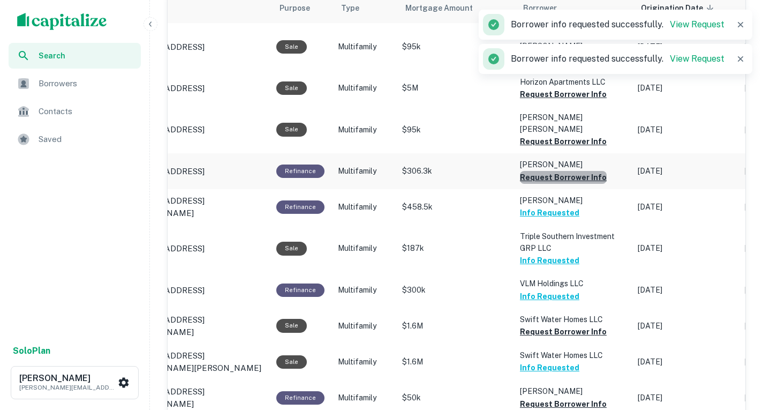
click at [573, 184] on button "Request Borrower Info" at bounding box center [563, 177] width 87 height 13
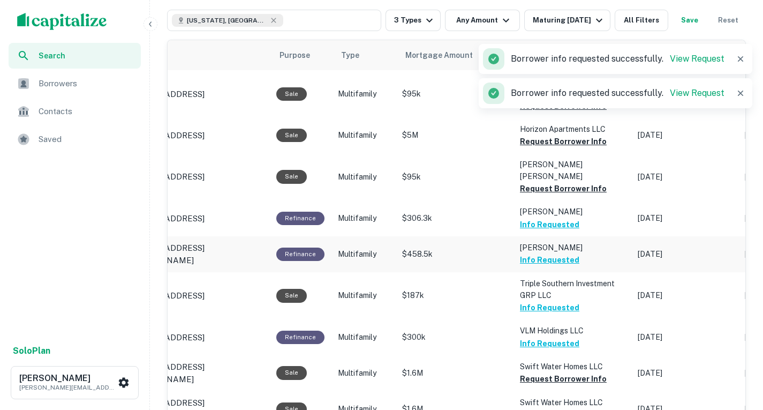
scroll to position [569, 0]
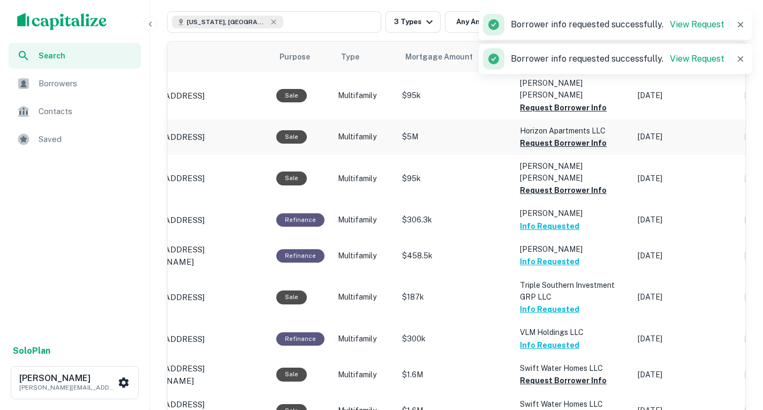
click at [562, 149] on button "Request Borrower Info" at bounding box center [563, 143] width 87 height 13
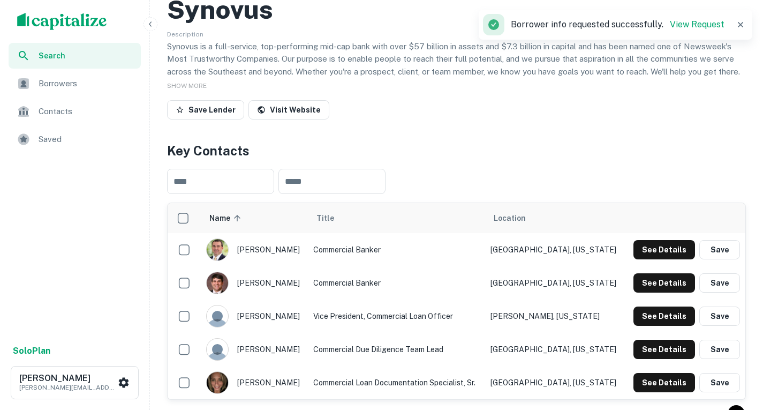
scroll to position [0, 0]
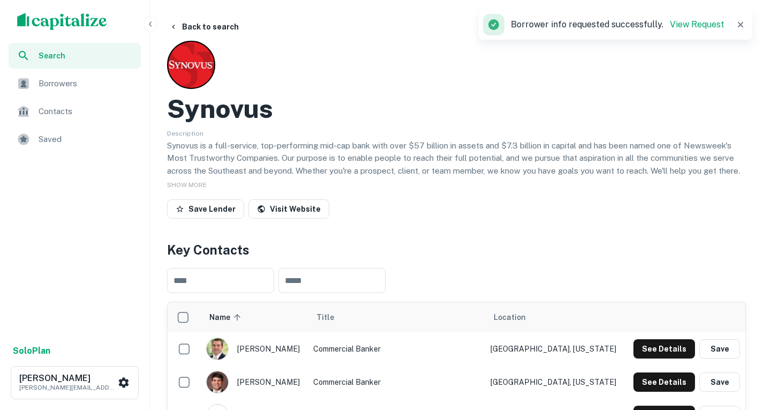
scroll to position [836, 0]
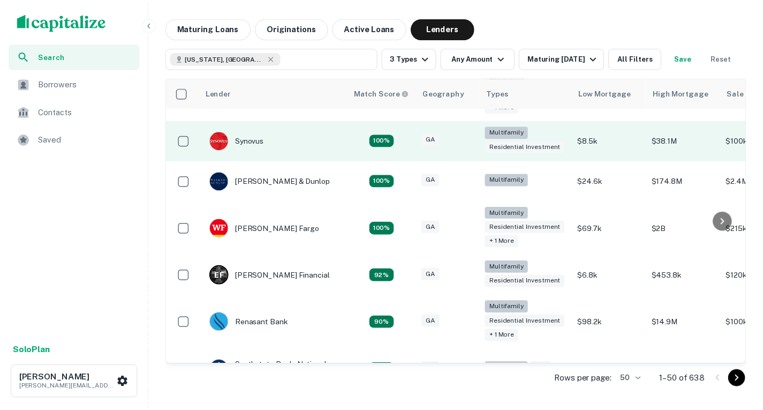
scroll to position [273, 0]
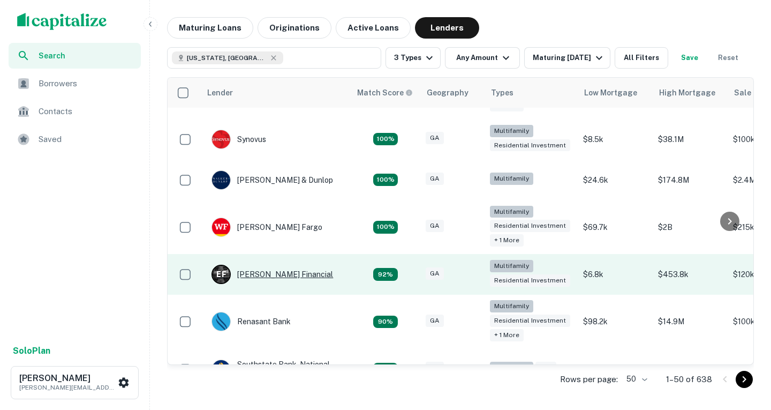
click at [252, 282] on div "E F Everett Financial" at bounding box center [272, 273] width 122 height 19
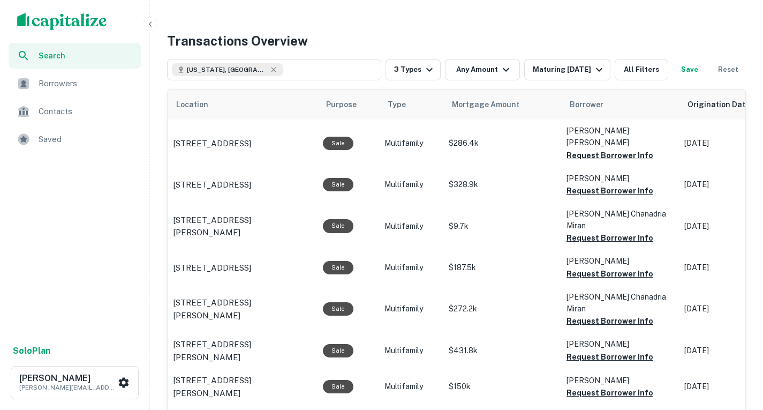
scroll to position [336, 0]
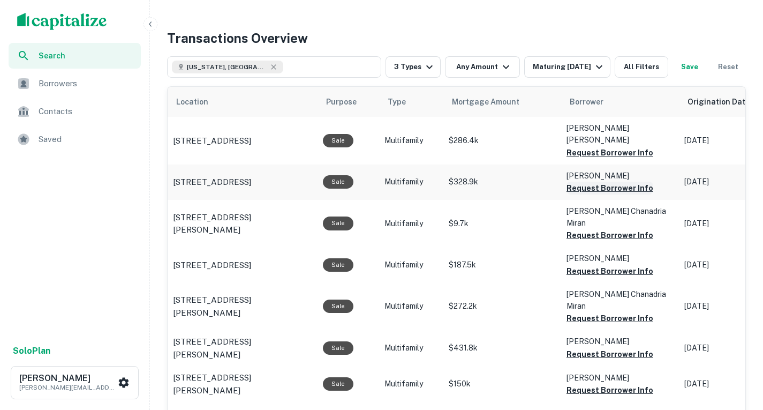
click at [594, 194] on button "Request Borrower Info" at bounding box center [609, 187] width 87 height 13
click at [601, 159] on button "Request Borrower Info" at bounding box center [609, 152] width 87 height 13
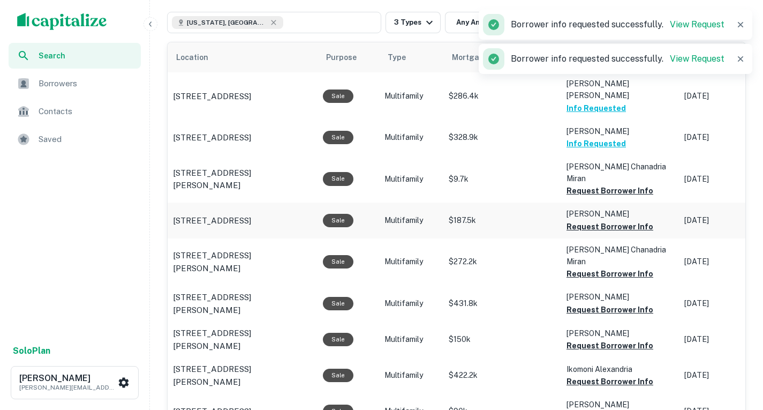
scroll to position [381, 0]
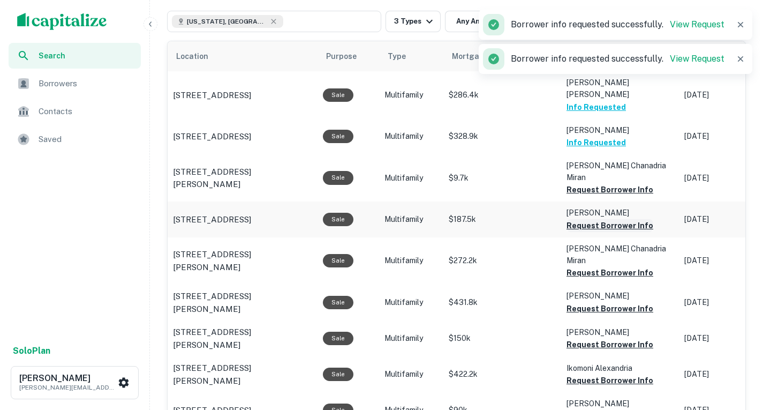
click at [607, 232] on button "Request Borrower Info" at bounding box center [609, 225] width 87 height 13
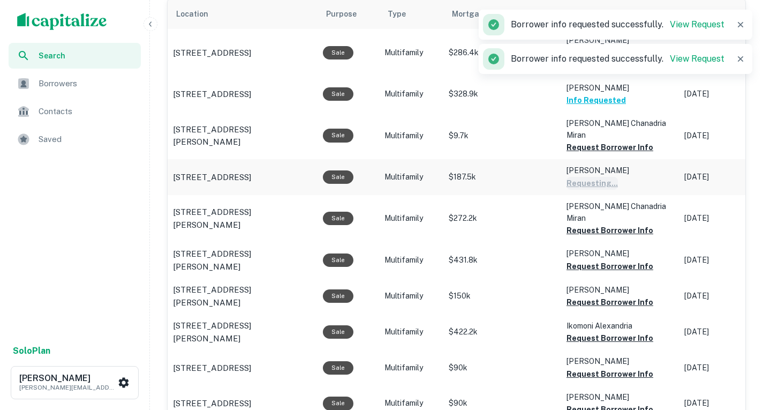
scroll to position [424, 0]
click at [607, 236] on button "Request Borrower Info" at bounding box center [609, 229] width 87 height 13
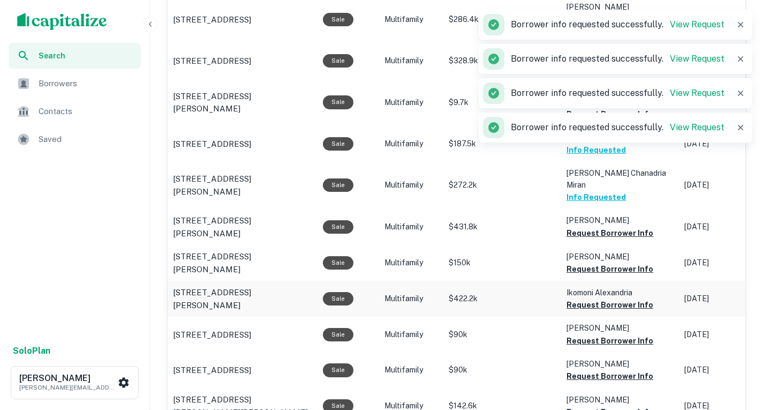
scroll to position [457, 0]
click at [600, 239] on button "Request Borrower Info" at bounding box center [609, 232] width 87 height 13
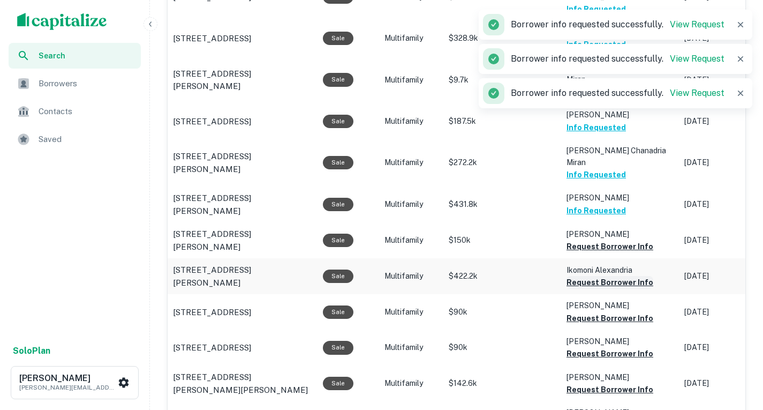
click at [606, 289] on button "Request Borrower Info" at bounding box center [609, 282] width 87 height 13
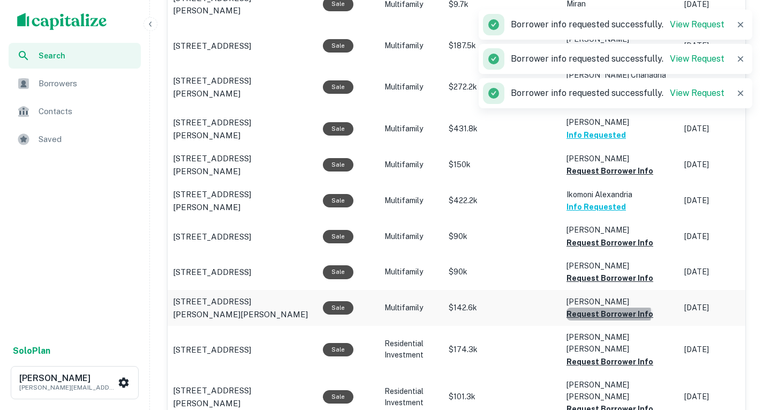
click at [607, 320] on button "Request Borrower Info" at bounding box center [609, 313] width 87 height 13
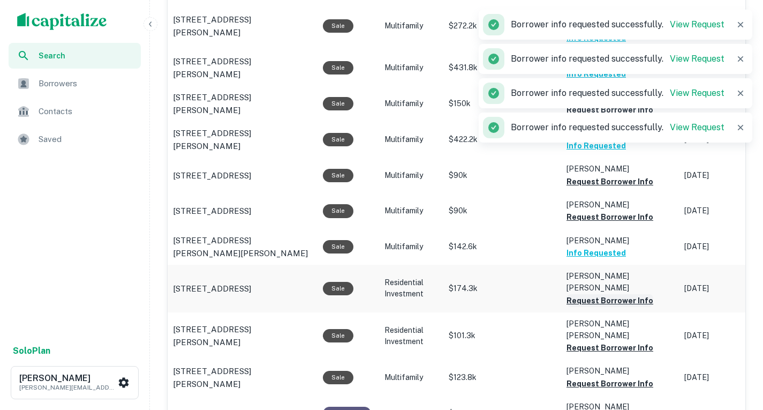
click at [604, 306] on button "Request Borrower Info" at bounding box center [609, 300] width 87 height 13
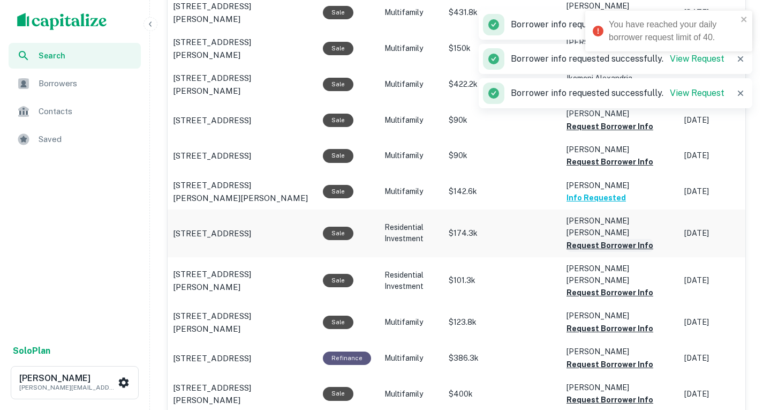
scroll to position [671, 0]
